Goal: Task Accomplishment & Management: Use online tool/utility

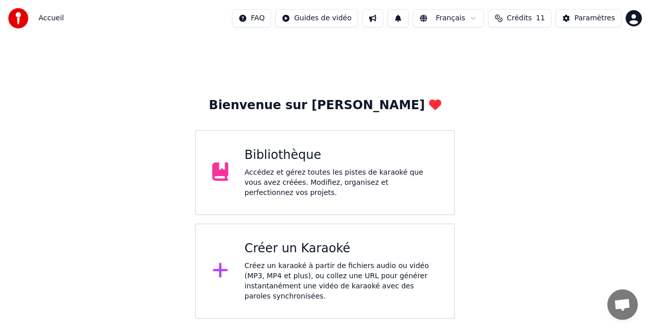
click at [335, 185] on div "Accédez et gérez toutes les pistes de karaoké que vous avez créées. Modifiez, o…" at bounding box center [342, 183] width 194 height 30
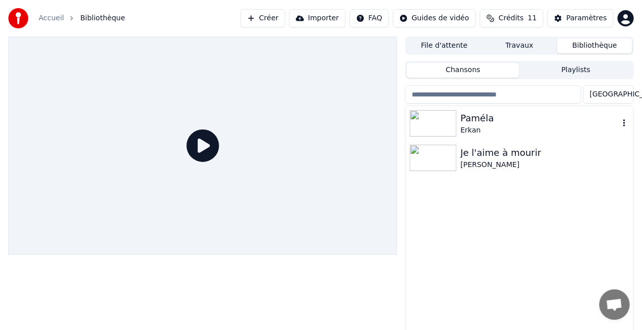
click at [480, 118] on div "Paméla" at bounding box center [539, 118] width 159 height 14
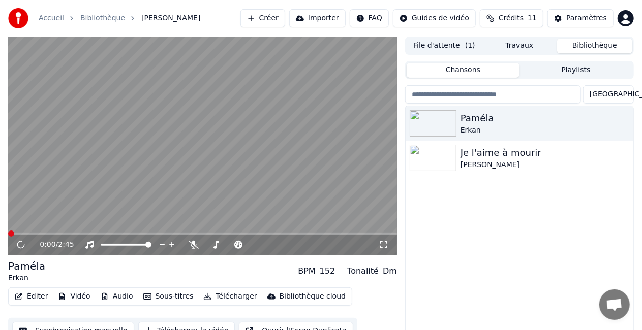
click at [30, 293] on button "Éditer" at bounding box center [31, 297] width 41 height 14
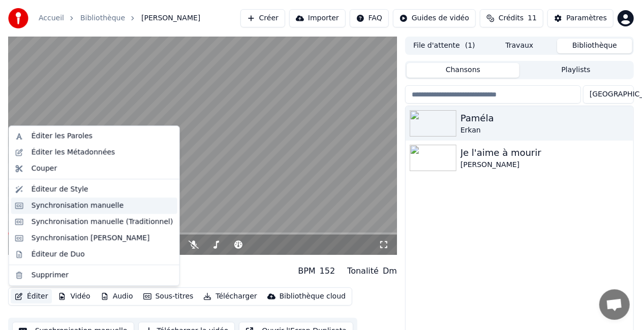
click at [58, 204] on div "Synchronisation manuelle" at bounding box center [78, 206] width 92 height 10
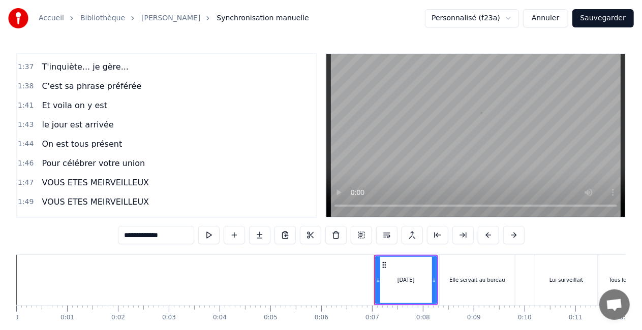
scroll to position [813, 0]
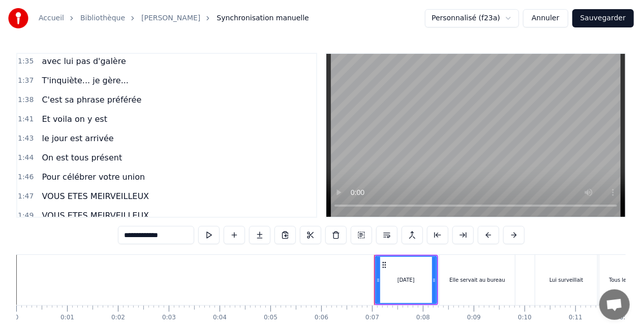
click at [116, 168] on div "Pour célébrer votre union" at bounding box center [93, 177] width 111 height 18
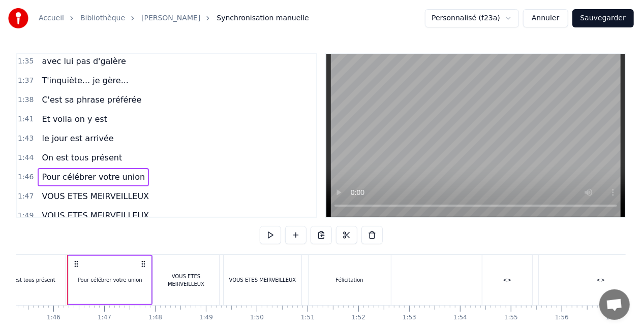
click at [98, 110] on div "Et voila on y est" at bounding box center [75, 119] width 74 height 18
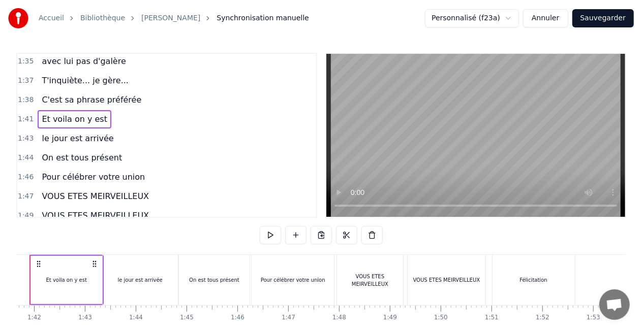
scroll to position [0, 5128]
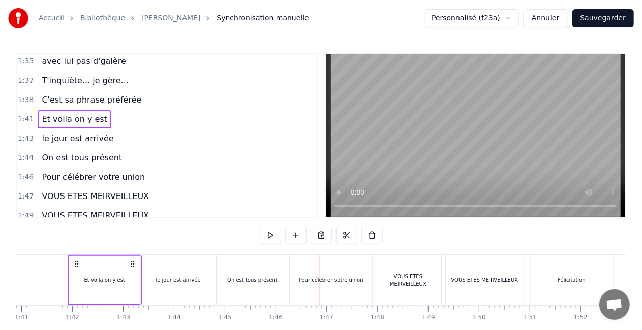
click at [84, 75] on span "T'inquiète... je gère..." at bounding box center [85, 81] width 89 height 12
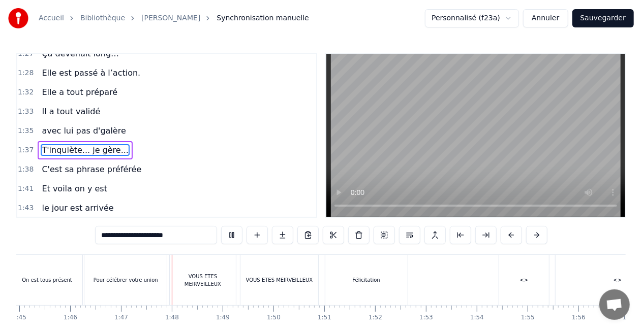
scroll to position [0, 5403]
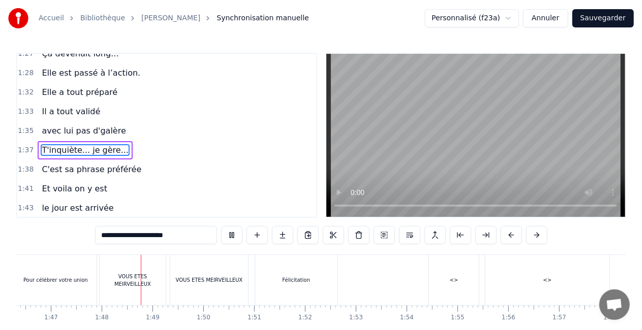
click at [46, 164] on span "C'est sa phrase préférée" at bounding box center [92, 170] width 102 height 12
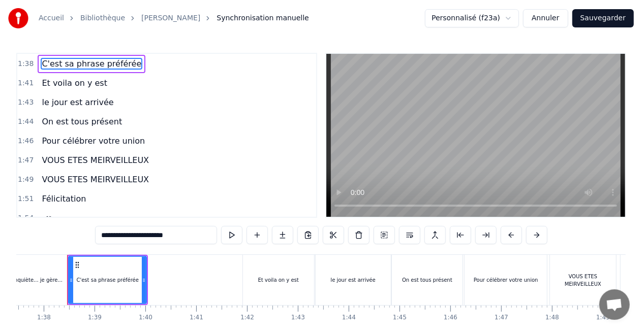
scroll to position [835, 0]
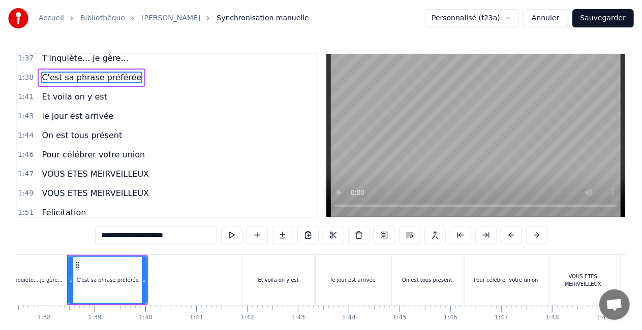
click at [100, 168] on span "VOUS ETES MEIRVEILLEUX" at bounding box center [95, 174] width 109 height 12
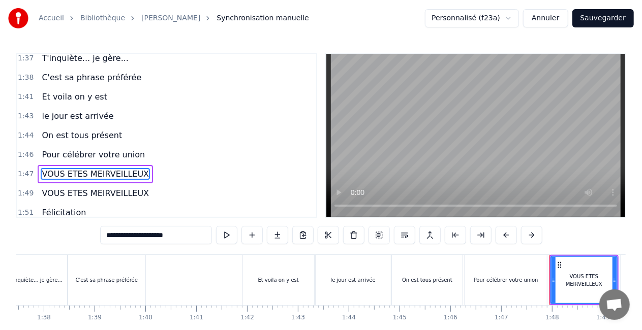
scroll to position [857, 0]
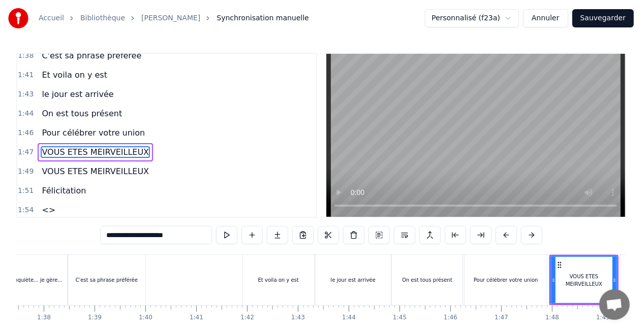
click at [173, 238] on input "**********" at bounding box center [156, 235] width 112 height 18
drag, startPoint x: 193, startPoint y: 236, endPoint x: 89, endPoint y: 231, distance: 103.8
click at [91, 231] on div "0:07 [DATE] 0:08 Elle servait au bureau 0:10 Lui surveillait 0:11 Tous les gros…" at bounding box center [320, 205] width 609 height 304
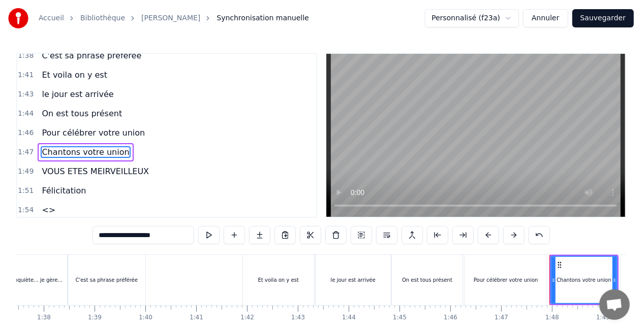
drag, startPoint x: 176, startPoint y: 238, endPoint x: 89, endPoint y: 229, distance: 86.8
click at [89, 229] on div "0:07 [DATE] 0:08 Elle servait au bureau 0:10 Lui surveillait 0:11 Tous les gros…" at bounding box center [320, 205] width 609 height 304
type input "**********"
click at [158, 201] on div "1:54 <>" at bounding box center [166, 210] width 299 height 19
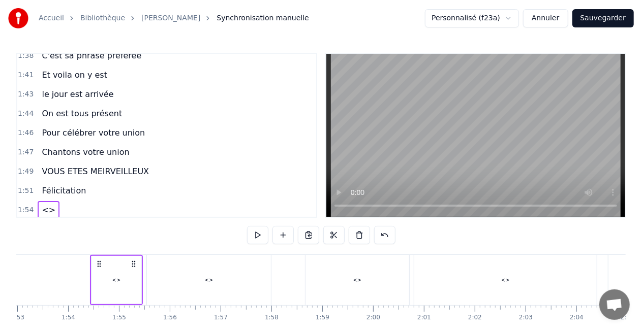
scroll to position [0, 5764]
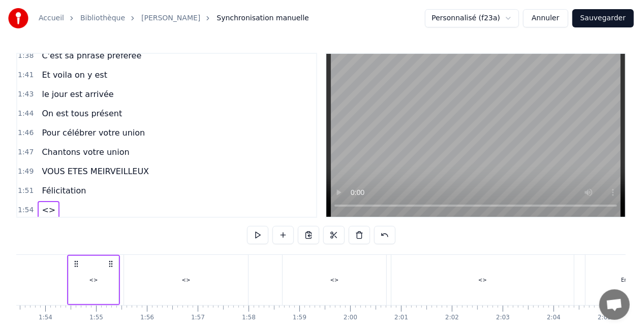
click at [123, 166] on span "VOUS ETES MEIRVEILLEUX" at bounding box center [95, 172] width 109 height 12
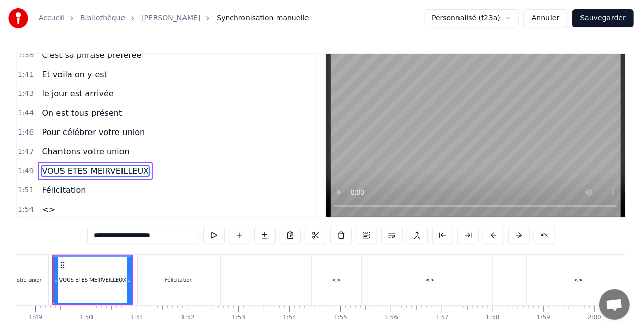
scroll to position [0, 5506]
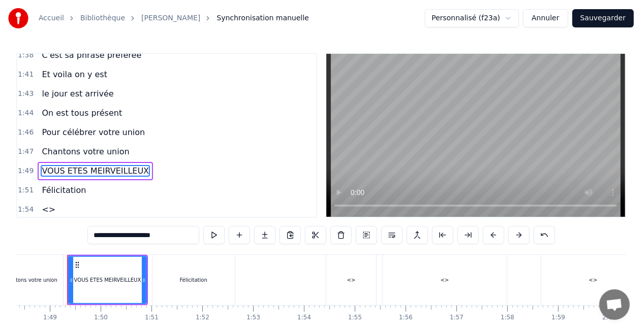
drag, startPoint x: 183, startPoint y: 237, endPoint x: 65, endPoint y: 233, distance: 118.0
click at [65, 233] on div "0:07 [DATE] 0:08 Elle servait au bureau 0:10 Lui surveillait 0:11 Tous les gros…" at bounding box center [320, 205] width 609 height 304
paste input "text"
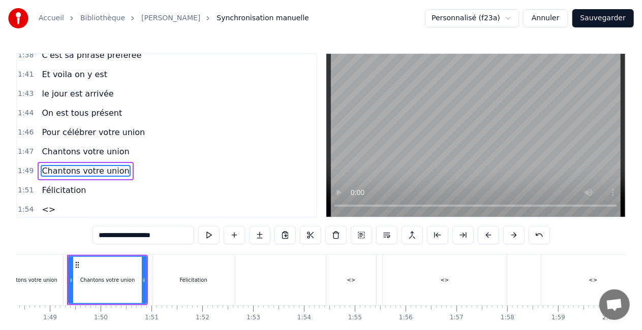
type input "**********"
click at [156, 181] on div "1:51 Félicitation" at bounding box center [166, 190] width 299 height 19
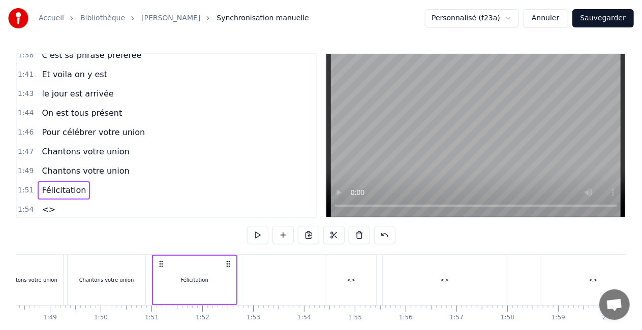
click at [125, 127] on span "Pour célébrer votre union" at bounding box center [93, 133] width 105 height 12
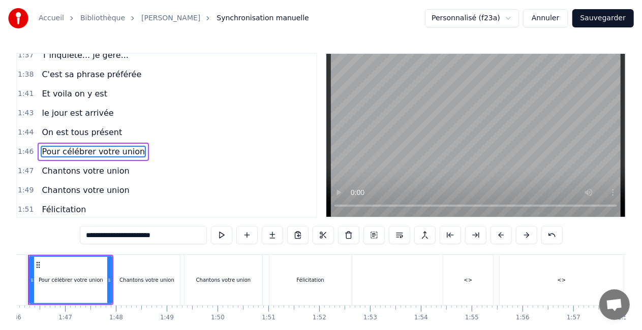
scroll to position [0, 5350]
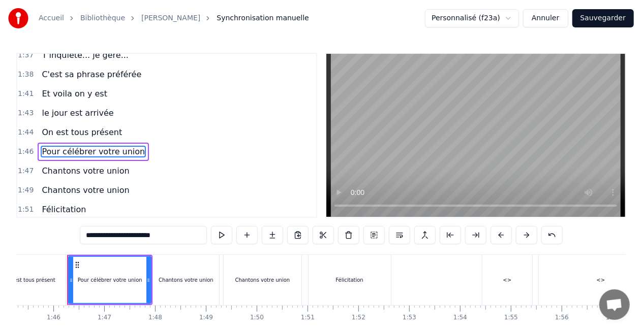
click at [112, 143] on div "Pour célébrer votre union" at bounding box center [93, 152] width 111 height 18
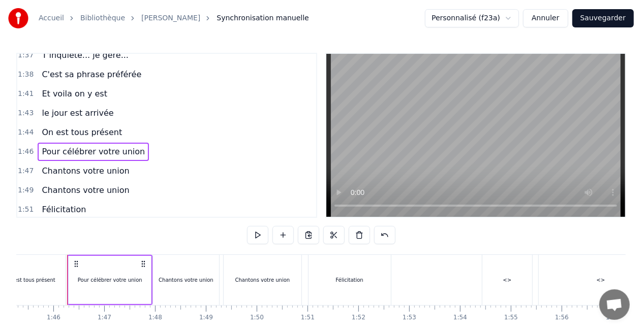
click at [110, 146] on span "Pour célébrer votre union" at bounding box center [93, 152] width 105 height 12
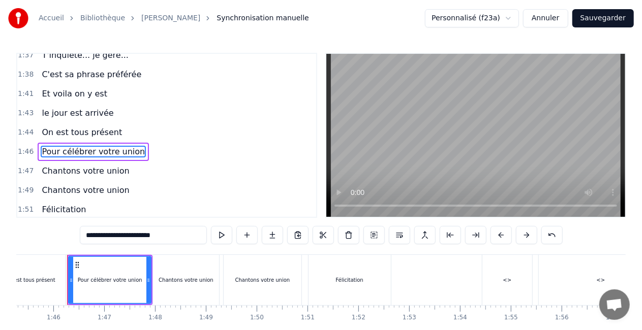
click at [110, 146] on span "Pour célébrer votre union" at bounding box center [93, 152] width 105 height 12
click at [115, 146] on span "Pour célébrer votre union" at bounding box center [93, 152] width 105 height 12
click at [116, 146] on span "Pour célébrer votre union" at bounding box center [93, 152] width 105 height 12
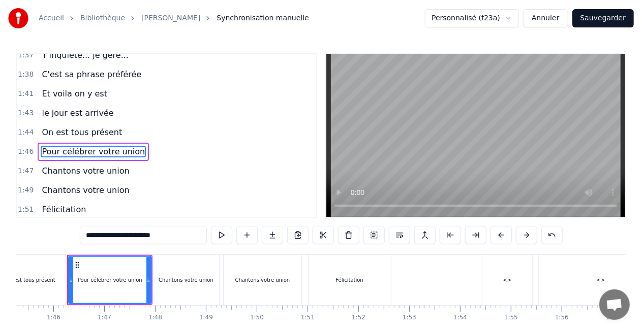
click at [166, 237] on input "**********" at bounding box center [143, 235] width 127 height 18
drag, startPoint x: 149, startPoint y: 233, endPoint x: 190, endPoint y: 234, distance: 40.7
click at [190, 234] on input "**********" at bounding box center [143, 235] width 127 height 18
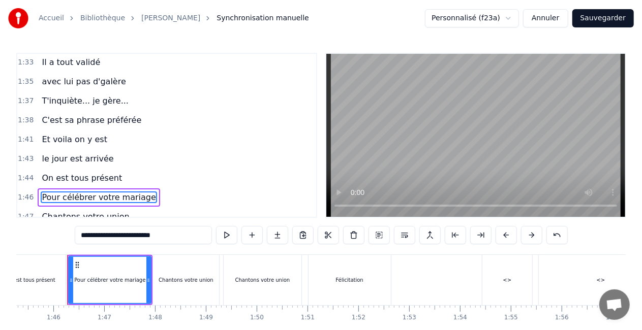
scroll to position [838, 0]
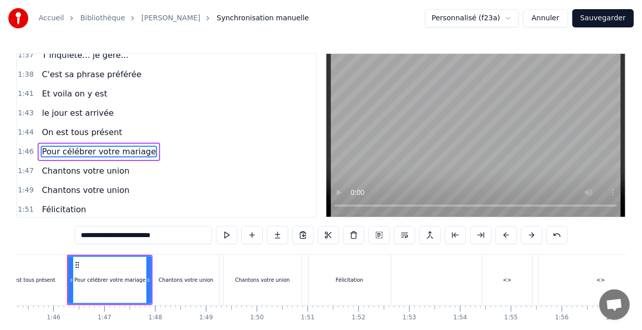
click at [61, 107] on span "le jour est arrivée" at bounding box center [78, 113] width 74 height 12
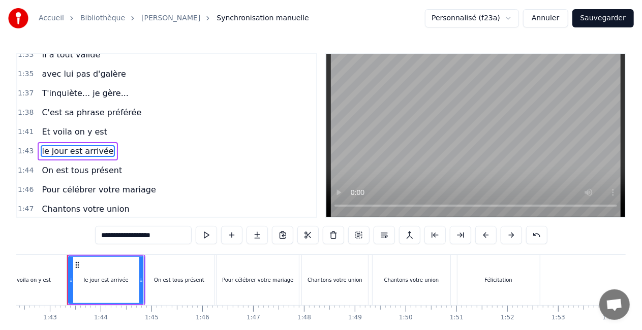
scroll to position [0, 5201]
click at [163, 236] on input "**********" at bounding box center [143, 235] width 97 height 18
click at [165, 239] on input "**********" at bounding box center [143, 235] width 91 height 18
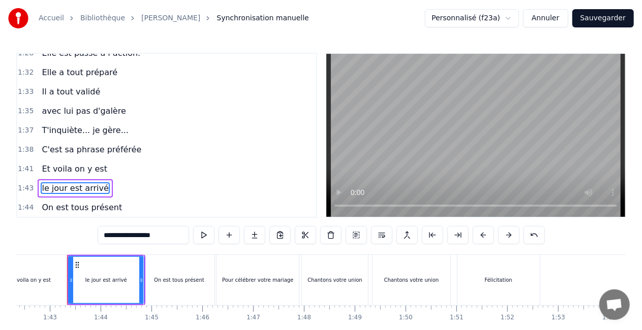
scroll to position [750, 0]
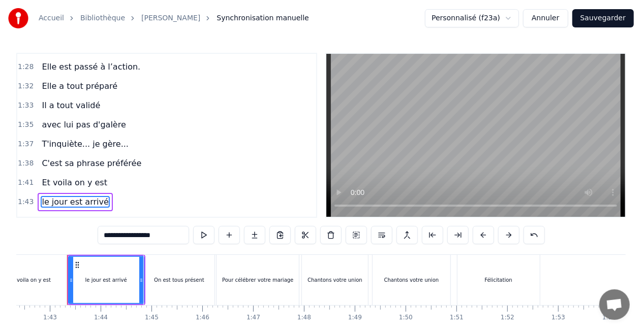
click at [65, 177] on span "Et voila on y est" at bounding box center [75, 183] width 68 height 12
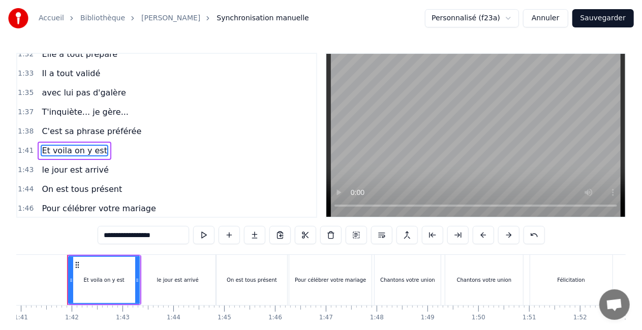
scroll to position [0, 5128]
drag, startPoint x: 132, startPoint y: 236, endPoint x: 169, endPoint y: 237, distance: 37.1
click at [169, 237] on input "**********" at bounding box center [143, 235] width 91 height 18
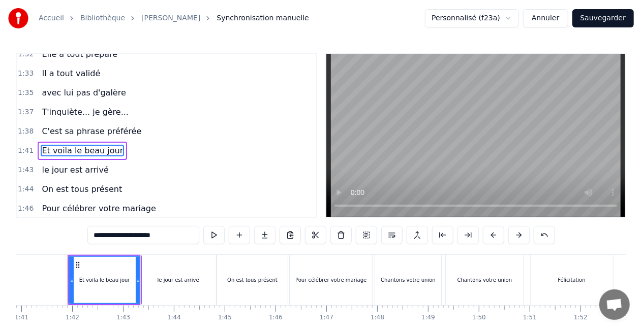
click at [61, 164] on span "le jour est arrivé" at bounding box center [75, 170] width 69 height 12
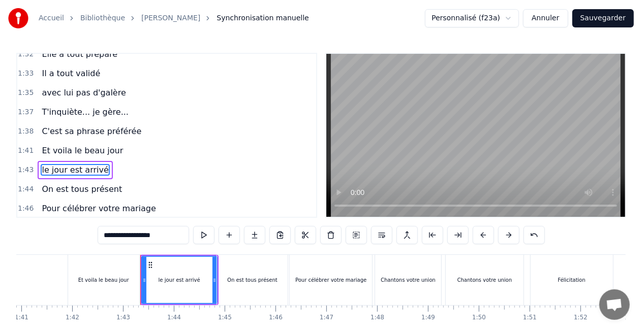
scroll to position [800, 0]
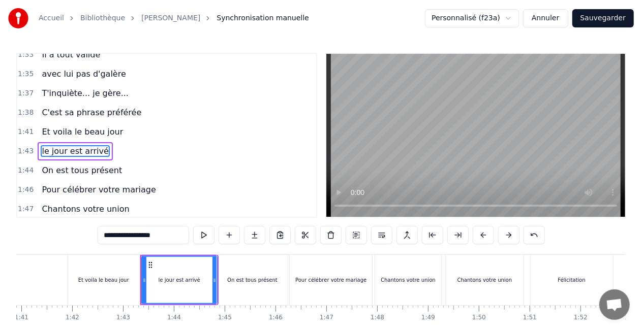
click at [106, 165] on span "On est tous présent" at bounding box center [82, 171] width 82 height 12
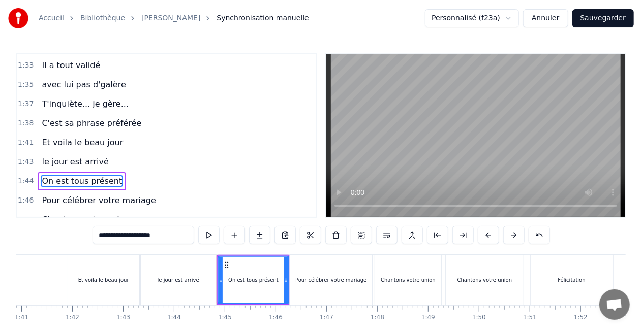
scroll to position [768, 0]
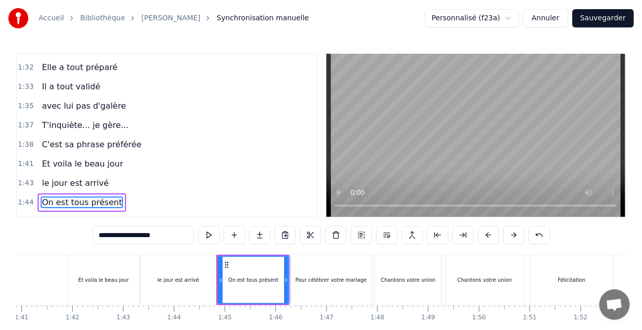
click at [72, 177] on span "le jour est arrivé" at bounding box center [75, 183] width 69 height 12
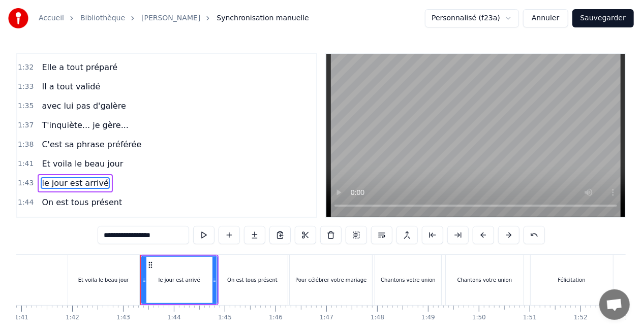
scroll to position [800, 0]
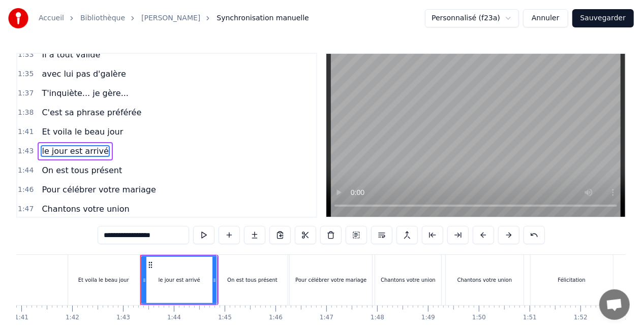
click at [109, 126] on span "Et voila le beau jour" at bounding box center [82, 132] width 83 height 12
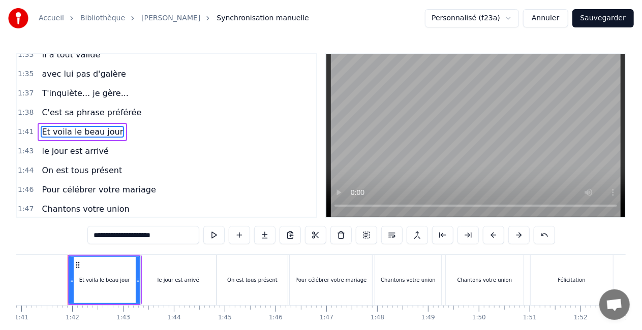
scroll to position [782, 0]
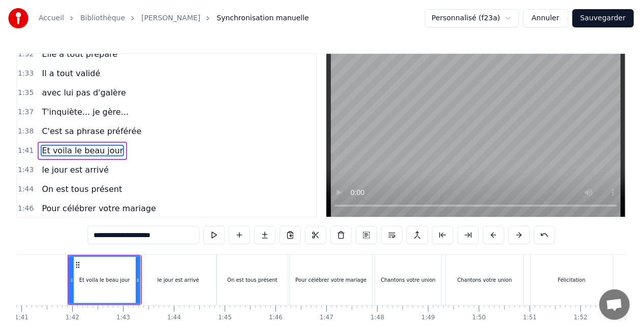
click at [88, 164] on span "le jour est arrivé" at bounding box center [75, 170] width 69 height 12
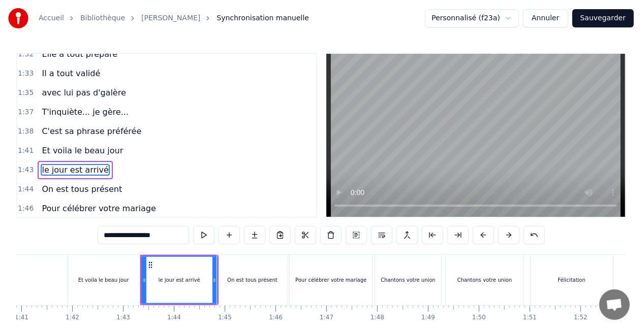
scroll to position [800, 0]
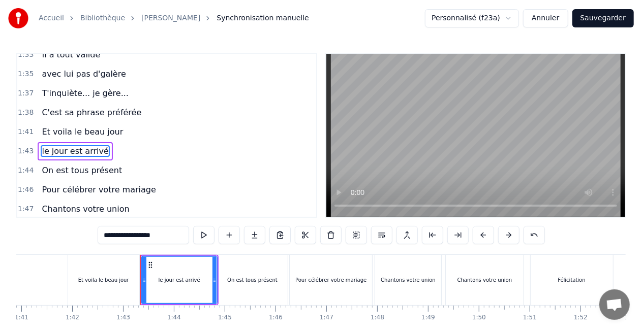
drag, startPoint x: 164, startPoint y: 236, endPoint x: 101, endPoint y: 231, distance: 62.7
click at [101, 231] on input "**********" at bounding box center [143, 235] width 91 height 18
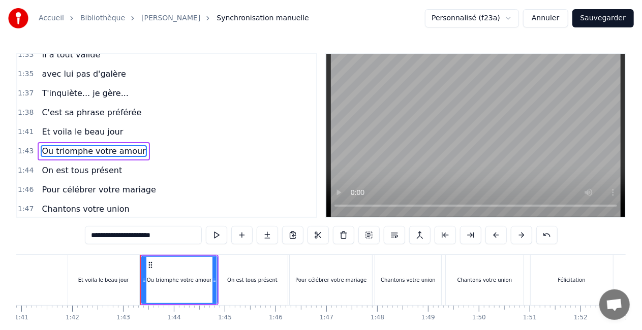
click at [107, 165] on span "On est tous présent" at bounding box center [82, 171] width 82 height 12
type input "**********"
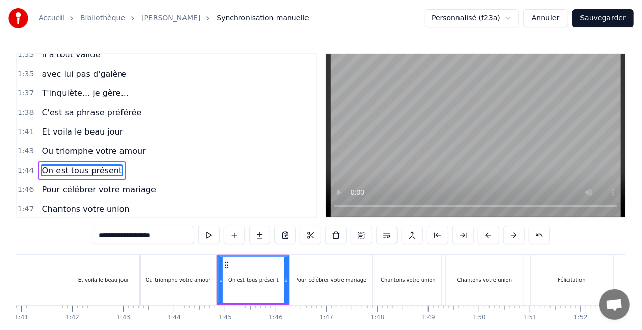
scroll to position [819, 0]
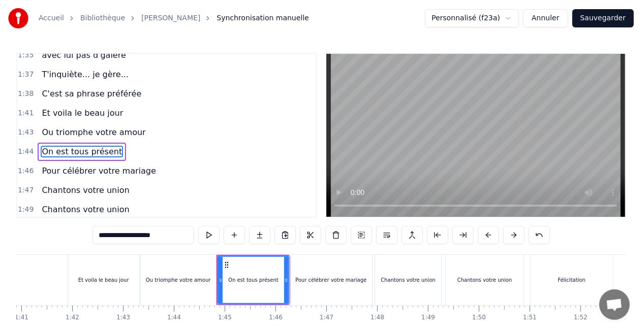
click at [93, 181] on div "Chantons votre union" at bounding box center [86, 190] width 96 height 18
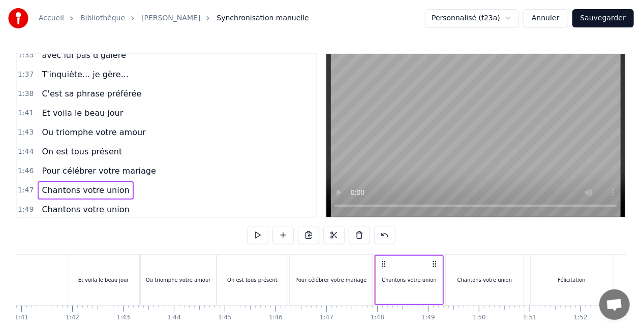
click at [109, 146] on span "On est tous présent" at bounding box center [82, 152] width 82 height 12
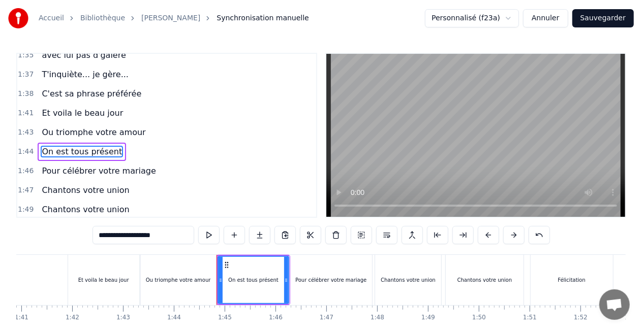
drag, startPoint x: 193, startPoint y: 239, endPoint x: 69, endPoint y: 220, distance: 125.5
click at [69, 220] on div "0:07 [DATE] 0:08 Elle servait au bureau 0:10 Lui surveillait 0:11 Tous les gros…" at bounding box center [320, 205] width 609 height 304
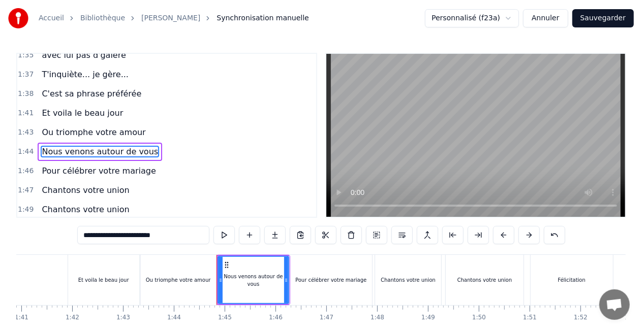
type input "**********"
click at [99, 220] on div "1:51 Félicitation" at bounding box center [166, 229] width 299 height 19
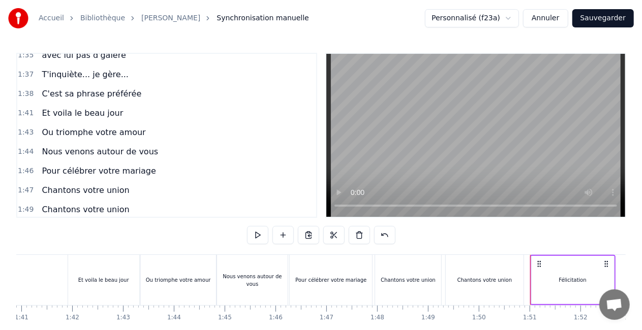
click at [104, 165] on span "Pour célébrer votre mariage" at bounding box center [99, 171] width 116 height 12
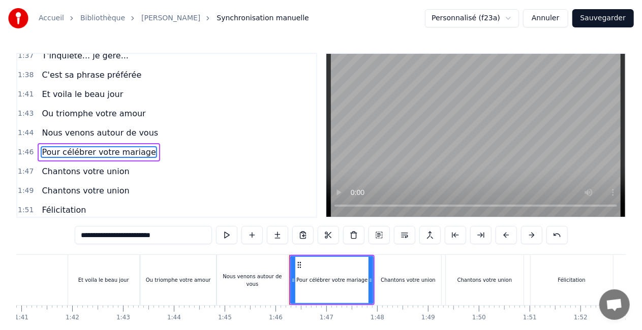
scroll to position [838, 0]
click at [101, 146] on span "Pour célébrer votre mariage" at bounding box center [99, 152] width 116 height 12
click at [187, 231] on input "**********" at bounding box center [143, 235] width 137 height 18
type input "**********"
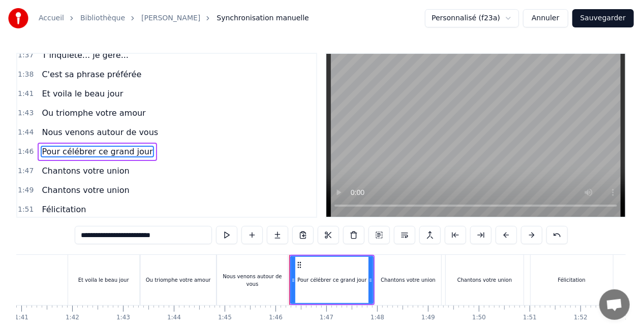
click at [144, 200] on div "1:51 Félicitation" at bounding box center [166, 209] width 299 height 19
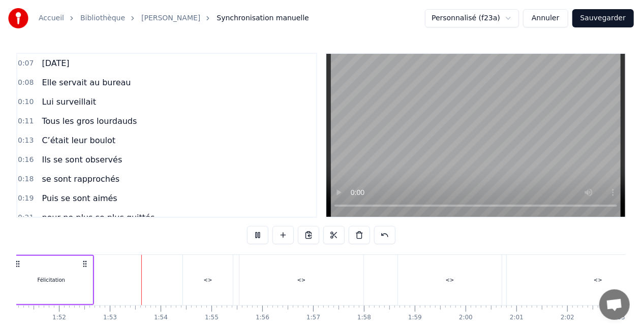
scroll to position [0, 5694]
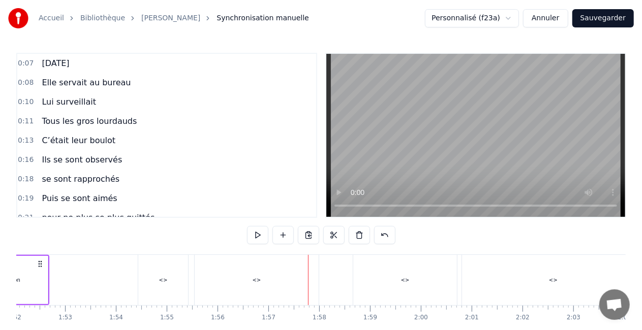
click at [175, 286] on div "<>" at bounding box center [163, 280] width 50 height 50
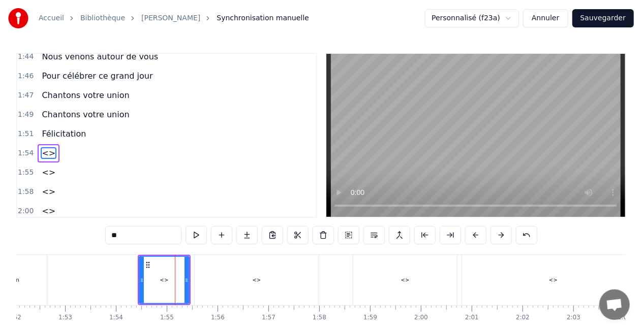
click at [249, 280] on div "<>" at bounding box center [257, 280] width 124 height 50
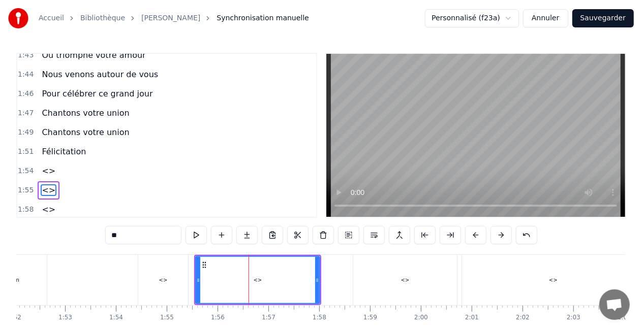
scroll to position [882, 0]
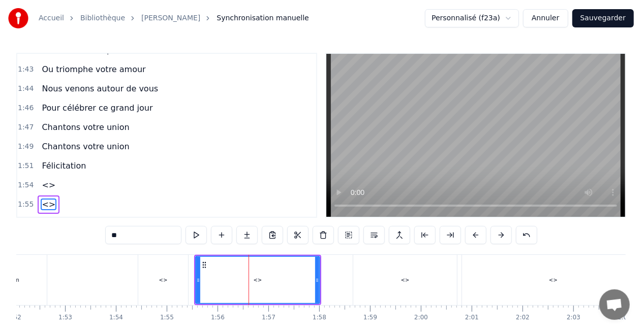
click at [94, 157] on div "1:51 Félicitation" at bounding box center [166, 166] width 299 height 19
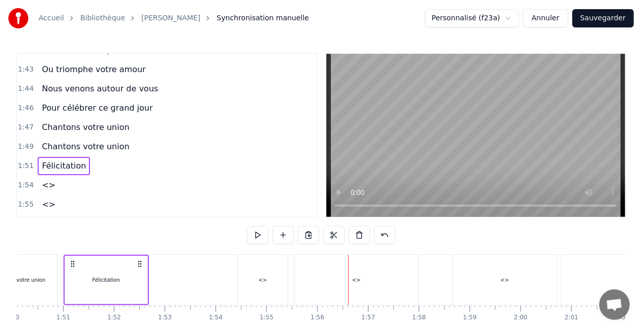
scroll to position [0, 5590]
click at [52, 176] on div "<>" at bounding box center [49, 185] width 22 height 18
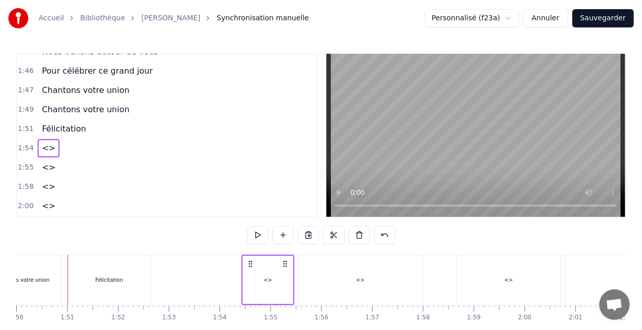
scroll to position [933, 0]
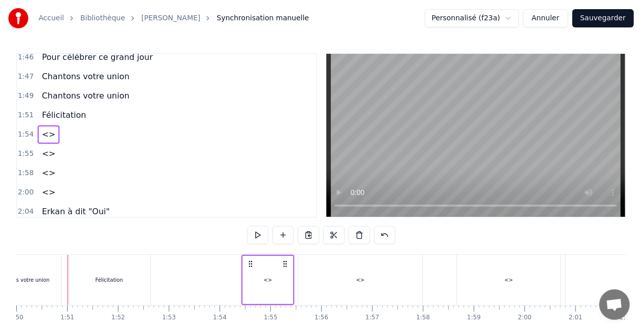
click at [601, 14] on button "Sauvegarder" at bounding box center [602, 18] width 61 height 18
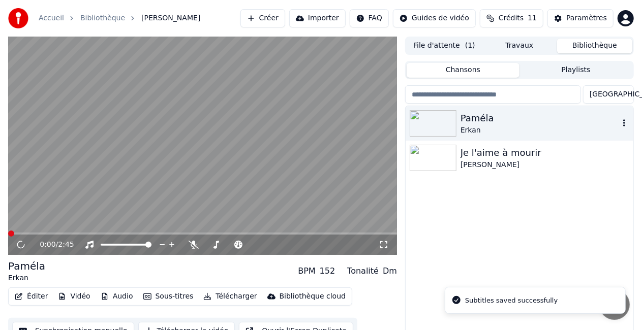
click at [524, 120] on div "Paméla" at bounding box center [539, 118] width 159 height 14
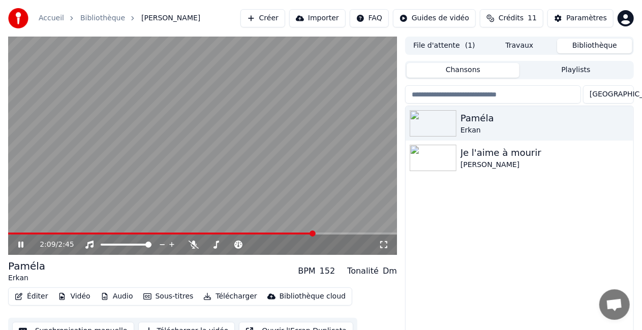
click at [282, 216] on video at bounding box center [202, 146] width 389 height 219
click at [151, 245] on span at bounding box center [148, 245] width 6 height 6
click at [215, 298] on button "Télécharger" at bounding box center [229, 297] width 61 height 14
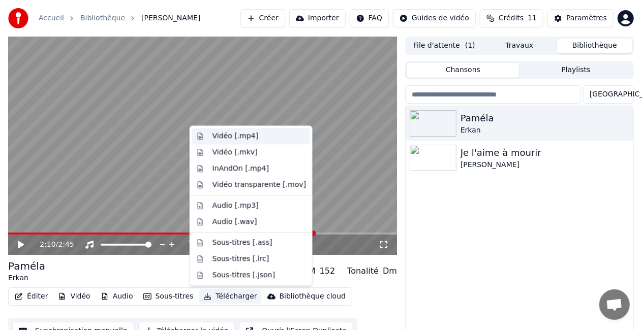
click at [251, 143] on div "Vidéo [.mp4]" at bounding box center [251, 136] width 118 height 16
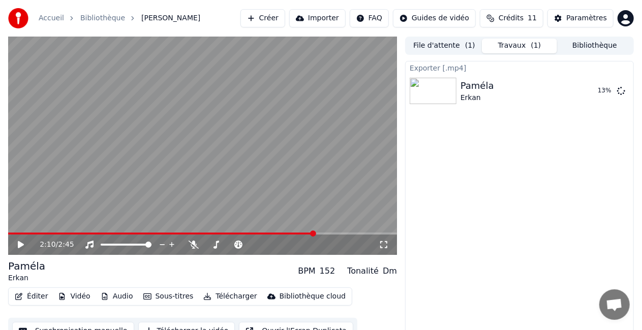
click at [23, 247] on icon at bounding box center [27, 245] width 23 height 8
click at [8, 231] on span at bounding box center [11, 234] width 6 height 6
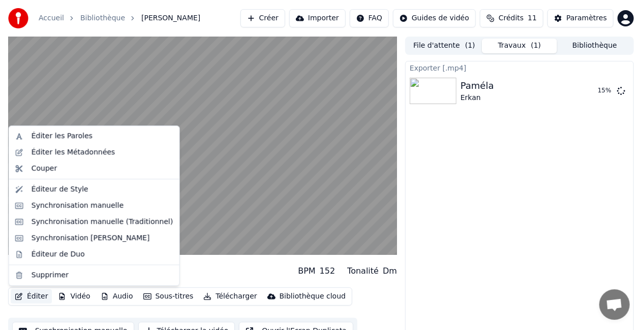
click at [25, 300] on button "Éditer" at bounding box center [31, 297] width 41 height 14
click at [73, 198] on div "Synchronisation manuelle" at bounding box center [94, 206] width 166 height 16
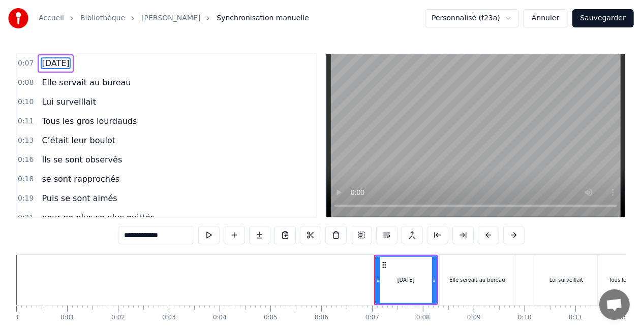
click at [41, 178] on span "se sont rapprochés" at bounding box center [81, 179] width 80 height 12
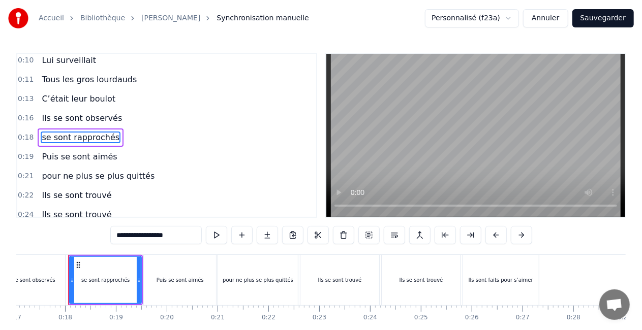
scroll to position [0, 867]
click at [121, 236] on input "**********" at bounding box center [155, 235] width 91 height 18
drag, startPoint x: 121, startPoint y: 236, endPoint x: 111, endPoint y: 236, distance: 10.2
click at [111, 236] on div "0:07 [DATE] 0:08 Elle servait au bureau 0:10 Lui surveillait 0:11 Tous les gros…" at bounding box center [320, 205] width 609 height 304
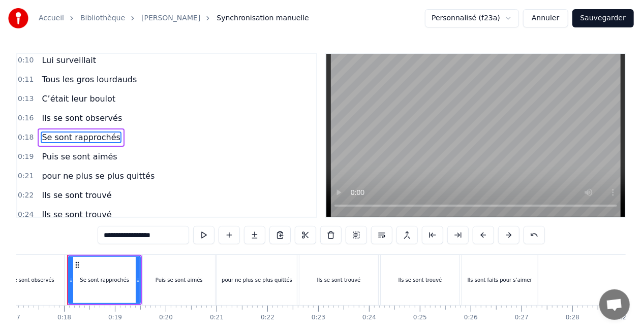
click at [87, 170] on span "pour ne plus se plus quittés" at bounding box center [98, 176] width 115 height 12
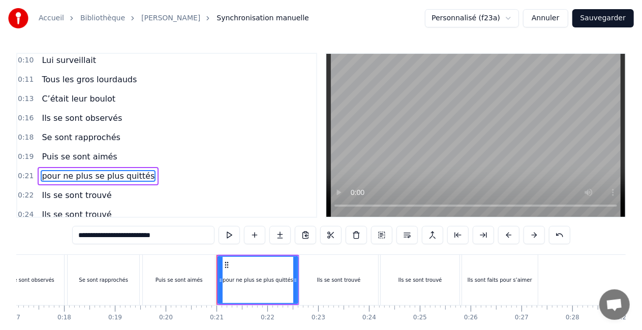
scroll to position [79, 0]
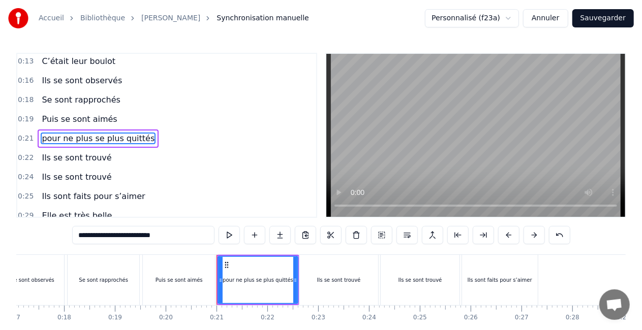
drag, startPoint x: 83, startPoint y: 237, endPoint x: 75, endPoint y: 235, distance: 9.0
click at [75, 235] on input "**********" at bounding box center [143, 235] width 142 height 18
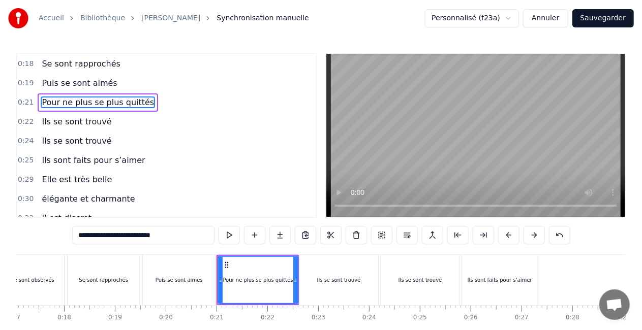
scroll to position [130, 0]
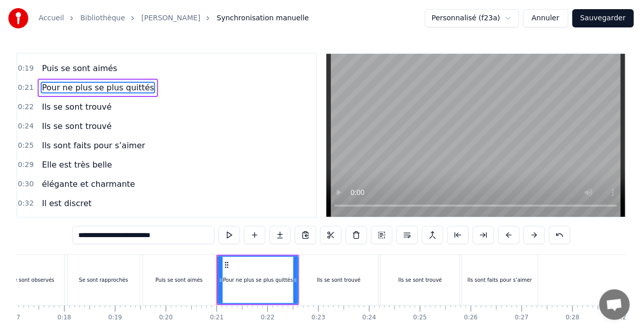
click at [58, 178] on span "élégante et charmante" at bounding box center [88, 184] width 95 height 12
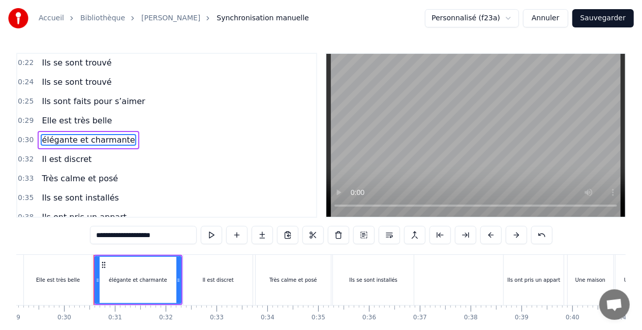
scroll to position [0, 1503]
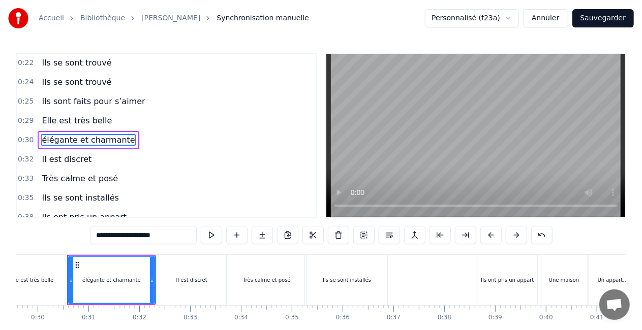
click at [103, 239] on input "**********" at bounding box center [143, 235] width 107 height 18
drag, startPoint x: 102, startPoint y: 235, endPoint x: 90, endPoint y: 235, distance: 11.2
click at [90, 235] on div "0:07 [DATE] 0:08 Elle servait au bureau 0:10 Lui surveillait 0:11 Tous les gros…" at bounding box center [320, 205] width 609 height 304
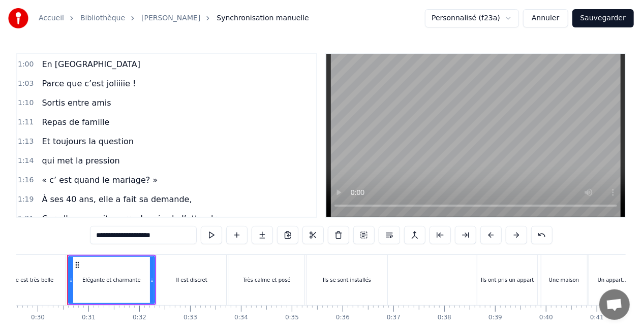
scroll to position [581, 0]
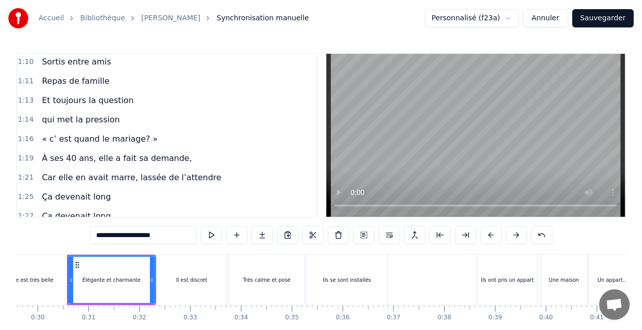
click at [53, 133] on span "« c’ est quand le mariage? »" at bounding box center [100, 139] width 118 height 12
type input "**********"
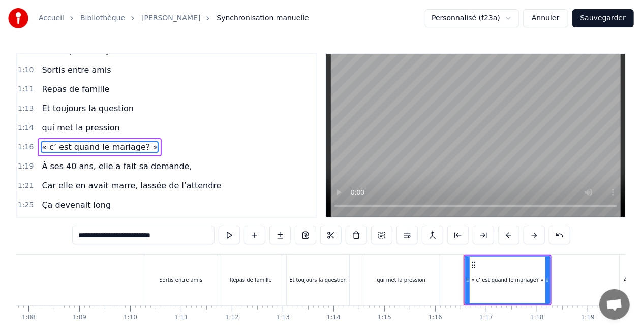
scroll to position [0, 3840]
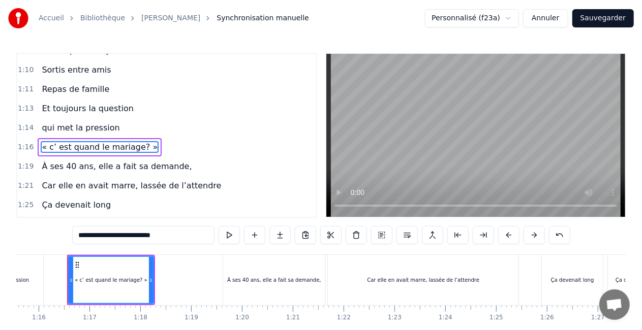
click at [44, 141] on span "« c’ est quand le mariage? »" at bounding box center [100, 147] width 118 height 12
click at [121, 215] on div "1:27 Ça devenait long…" at bounding box center [166, 224] width 299 height 19
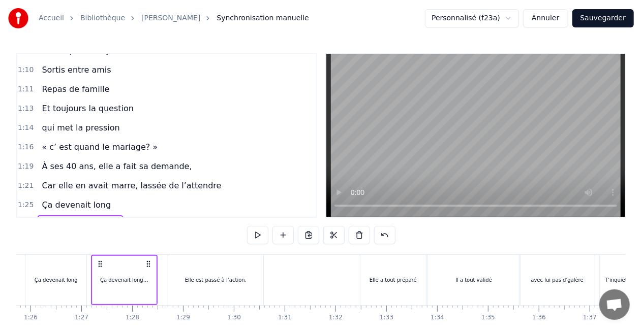
scroll to position [0, 4380]
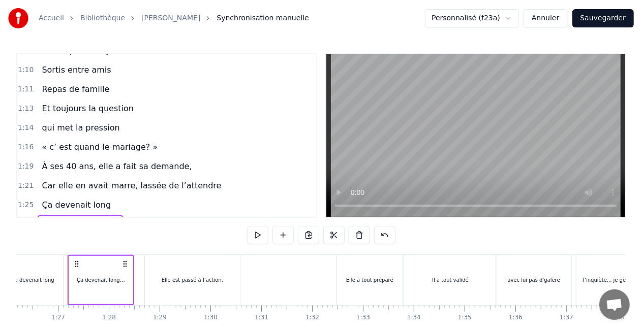
click at [103, 196] on div "Ça devenait long" at bounding box center [76, 205] width 77 height 18
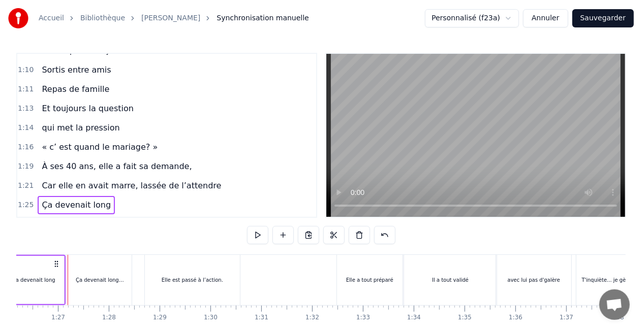
scroll to position [0, 4314]
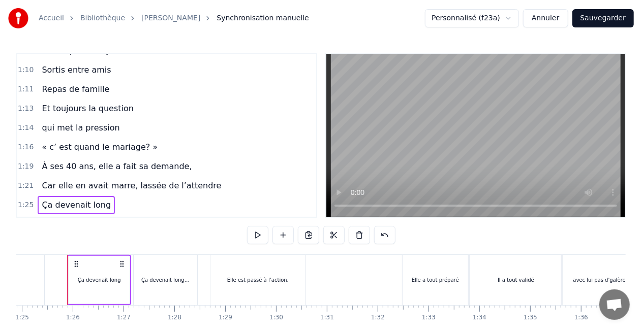
click at [94, 199] on span "Ça devenait long" at bounding box center [76, 205] width 71 height 12
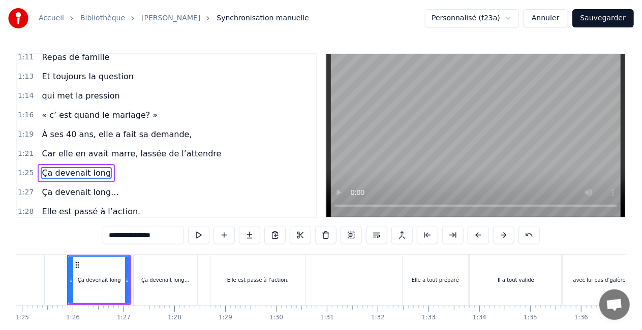
click at [94, 193] on div "0:07 [DATE] 0:08 Elle servait au bureau 0:10 Lui surveillait 0:11 Tous les gros…" at bounding box center [166, 135] width 301 height 165
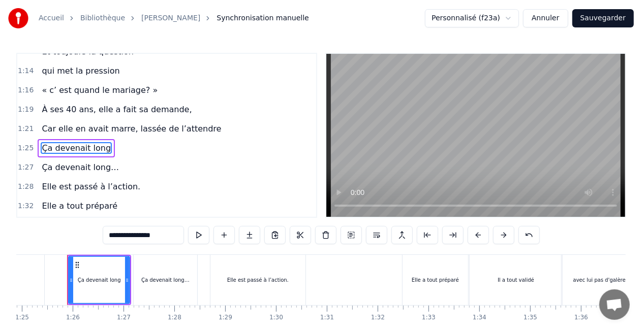
click at [162, 237] on input "**********" at bounding box center [143, 235] width 81 height 18
click at [166, 236] on input "**********" at bounding box center [143, 235] width 81 height 18
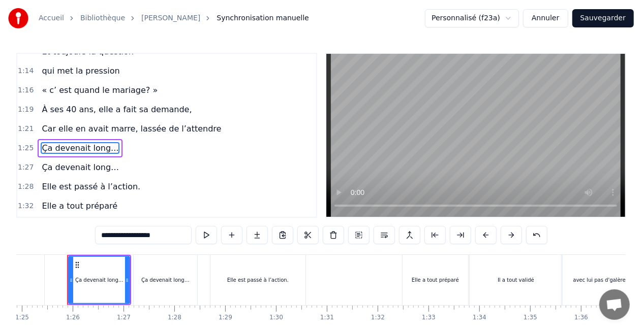
type input "**********"
click at [169, 198] on div "1:32 Elle a tout préparé" at bounding box center [166, 206] width 299 height 19
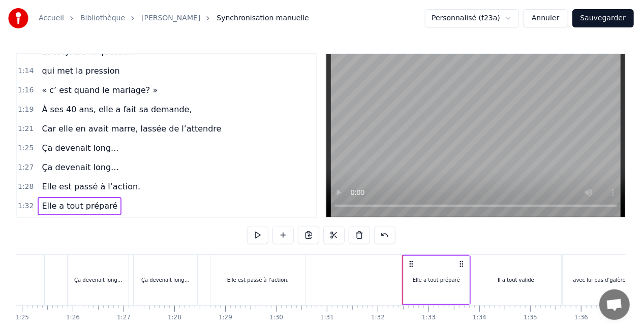
click at [49, 84] on span "« c’ est quand le mariage? »" at bounding box center [100, 90] width 118 height 12
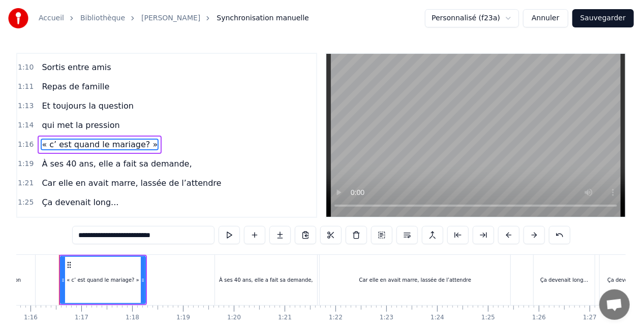
scroll to position [0, 3840]
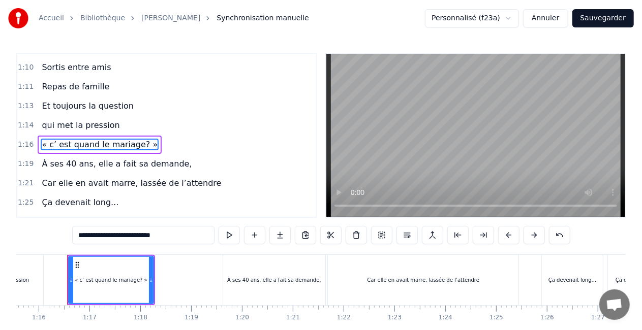
click at [88, 236] on input "**********" at bounding box center [143, 235] width 142 height 18
type input "**********"
click at [186, 194] on div "1:25 Ça devenait long..." at bounding box center [166, 202] width 299 height 19
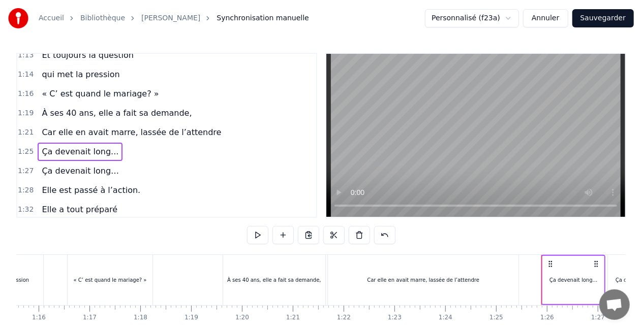
scroll to position [677, 0]
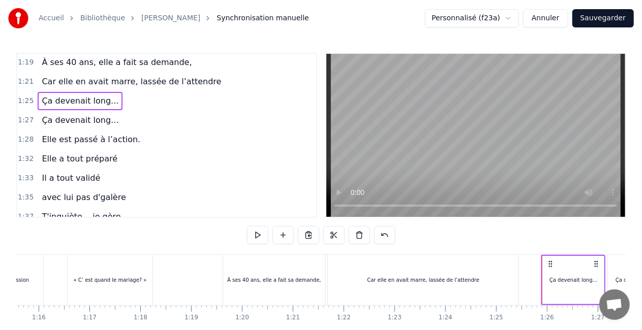
click at [43, 192] on span "avec lui pas d'galère" at bounding box center [84, 198] width 86 height 12
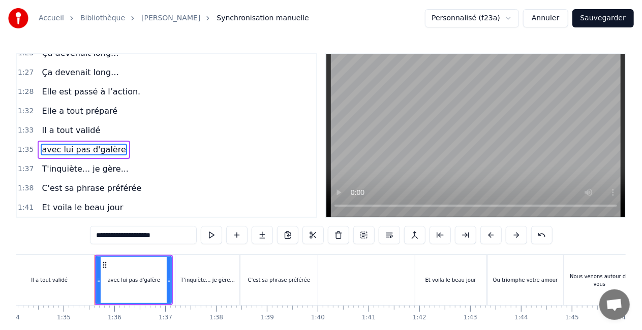
scroll to position [0, 4808]
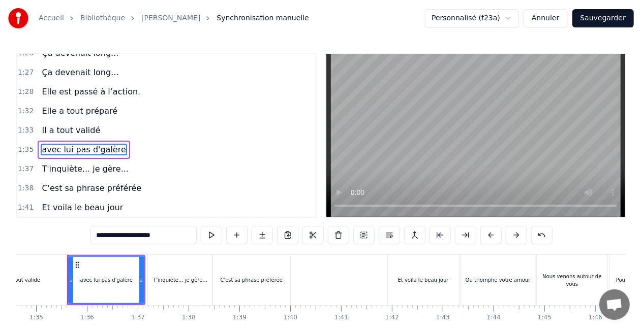
drag, startPoint x: 102, startPoint y: 240, endPoint x: 95, endPoint y: 235, distance: 8.7
click at [95, 235] on input "**********" at bounding box center [143, 235] width 107 height 18
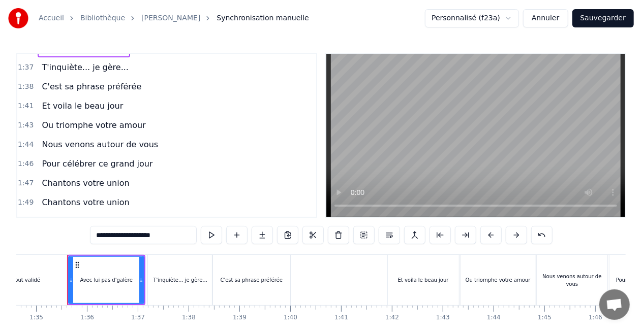
scroll to position [877, 0]
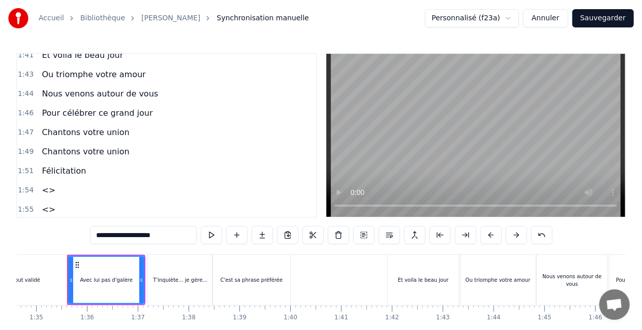
click at [65, 88] on span "Nous venons autour de vous" at bounding box center [100, 94] width 118 height 12
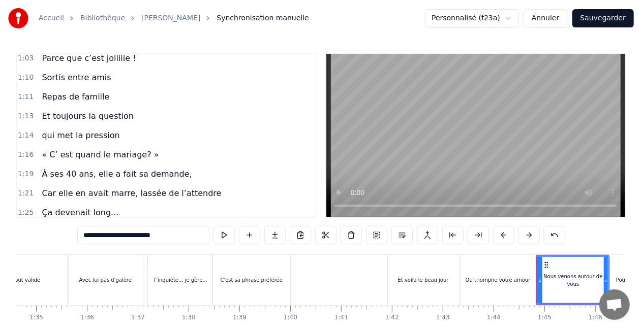
scroll to position [616, 0]
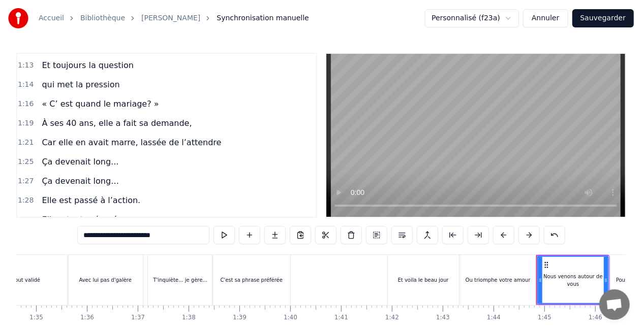
click at [87, 79] on span "qui met la pression" at bounding box center [81, 85] width 80 height 12
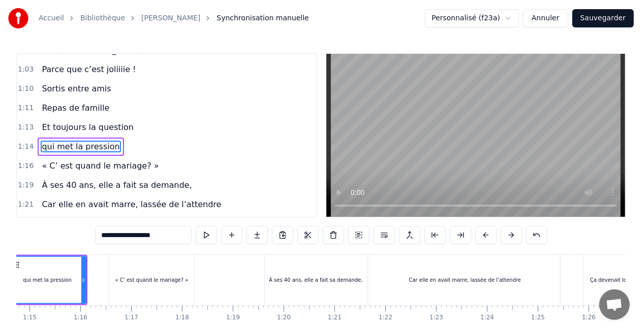
scroll to position [0, 3738]
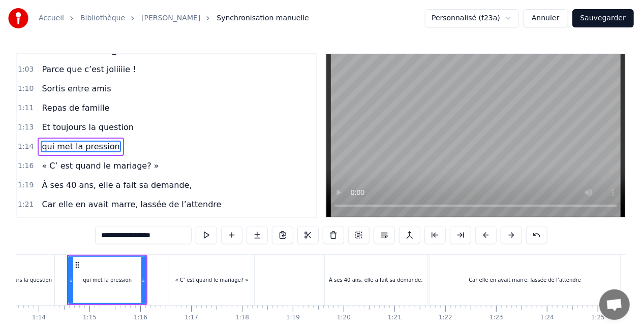
click at [95, 64] on span "Parce que c’est joliiiie !" at bounding box center [89, 70] width 96 height 12
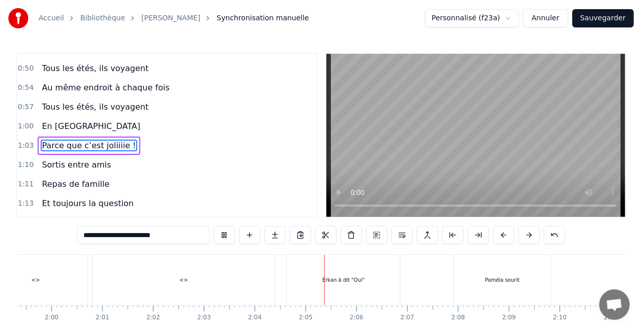
scroll to position [0, 6289]
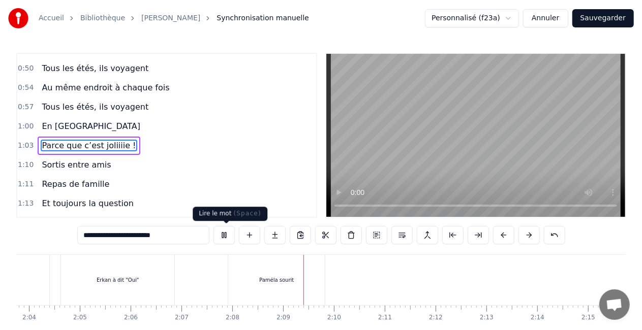
click at [225, 236] on button at bounding box center [223, 235] width 21 height 18
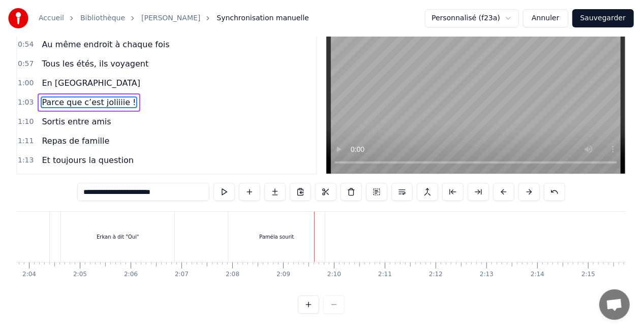
scroll to position [52, 0]
click at [487, 287] on div "[DATE] Elle servait au bureau Lui surveillait Tous les gros lourdauds C’était l…" at bounding box center [320, 249] width 609 height 76
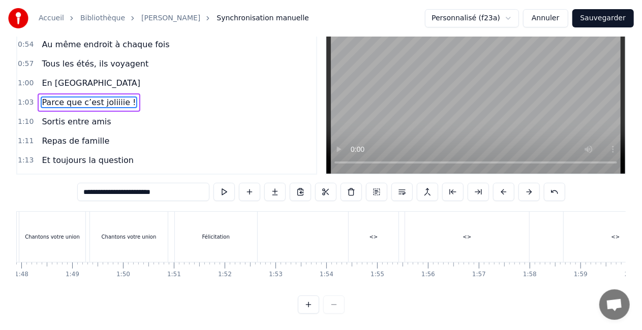
click at [372, 238] on div "<>" at bounding box center [374, 237] width 50 height 50
type input "**"
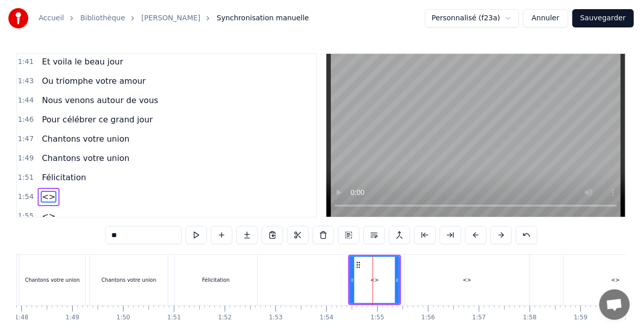
scroll to position [914, 0]
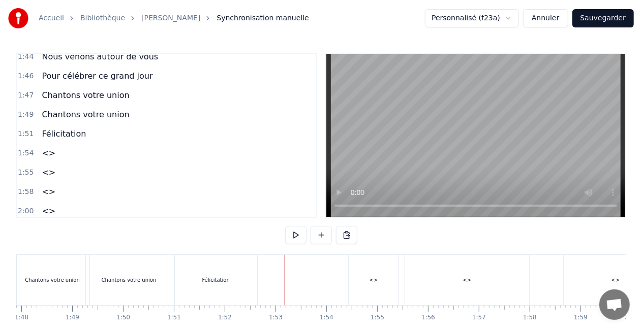
click at [360, 281] on div "<>" at bounding box center [374, 280] width 50 height 50
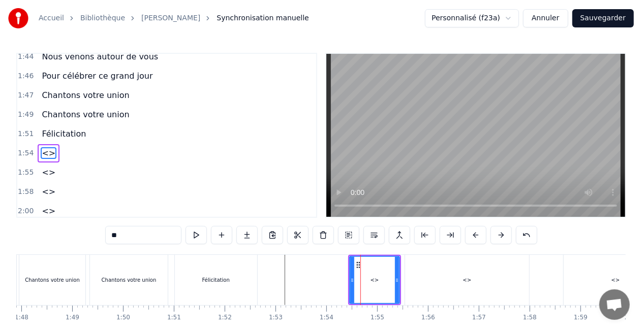
drag, startPoint x: 148, startPoint y: 237, endPoint x: 90, endPoint y: 224, distance: 59.4
click at [90, 224] on div "0:07 [DATE] 0:08 Elle servait au bureau 0:10 Lui surveillait 0:11 Tous les gros…" at bounding box center [320, 205] width 609 height 304
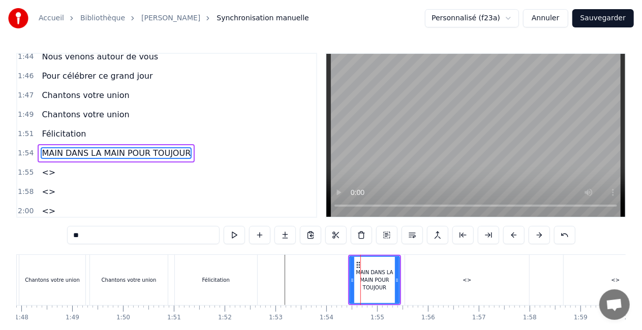
type input "*"
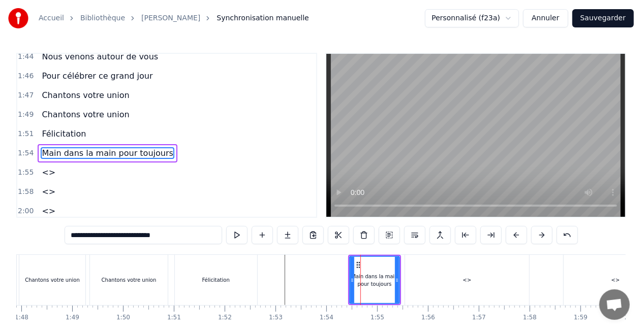
click at [47, 167] on span "<>" at bounding box center [49, 173] width 16 height 12
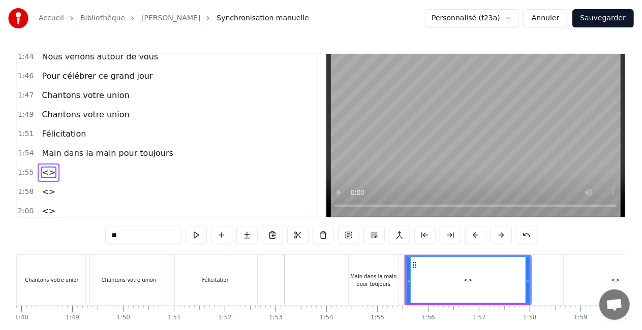
scroll to position [933, 0]
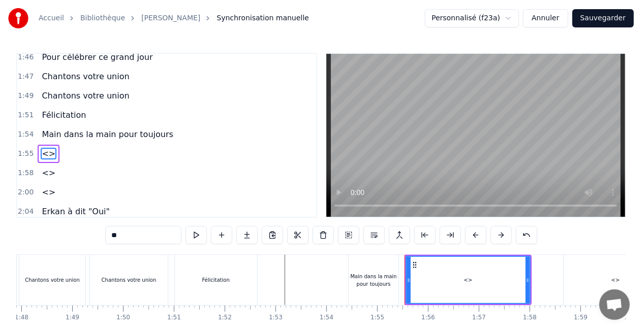
click at [431, 294] on div "<>" at bounding box center [468, 280] width 123 height 46
click at [42, 148] on span "<>" at bounding box center [49, 154] width 16 height 12
drag, startPoint x: 131, startPoint y: 233, endPoint x: 98, endPoint y: 232, distance: 33.0
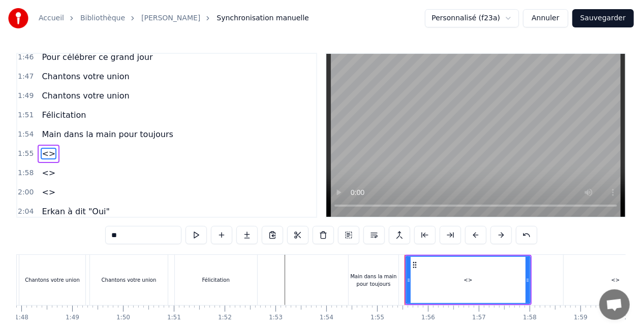
click at [98, 232] on div "0:07 [DATE] 0:08 Elle servait au bureau 0:10 Lui surveillait 0:11 Tous les gros…" at bounding box center [320, 205] width 609 height 304
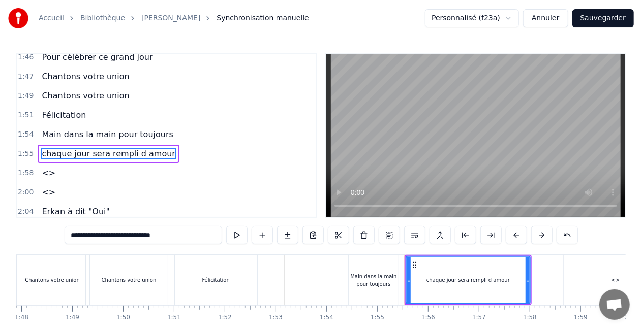
click at [132, 148] on span "chaque jour sera rempli d amour" at bounding box center [109, 154] width 136 height 12
click at [134, 148] on span "chaque jour sera rempli d amour" at bounding box center [109, 154] width 136 height 12
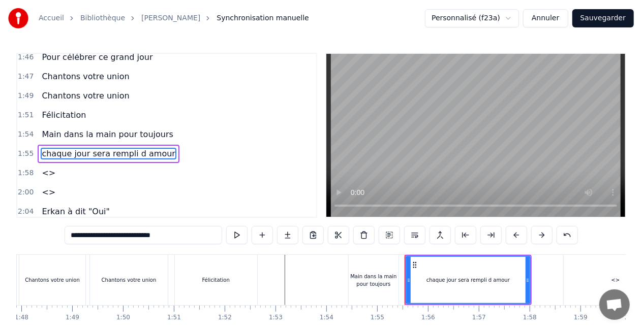
click at [137, 148] on span "chaque jour sera rempli d amour" at bounding box center [109, 154] width 136 height 12
click at [156, 237] on input "**********" at bounding box center [144, 235] width 158 height 18
click at [154, 238] on input "**********" at bounding box center [143, 235] width 152 height 18
type input "**********"
click at [184, 202] on div "2:04 Erkan à dit "Oui"" at bounding box center [166, 211] width 299 height 19
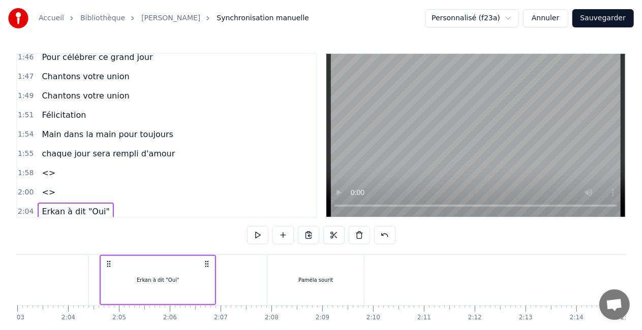
scroll to position [0, 6282]
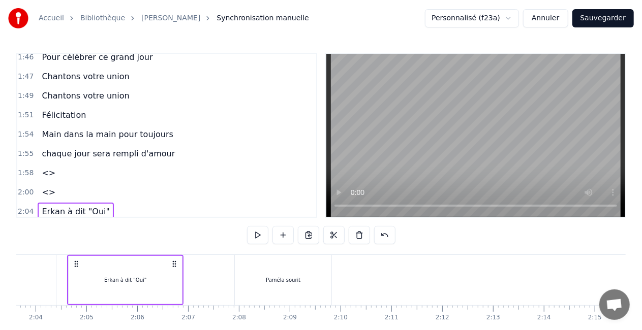
click at [51, 148] on span "chaque jour sera rempli d'amour" at bounding box center [108, 154] width 135 height 12
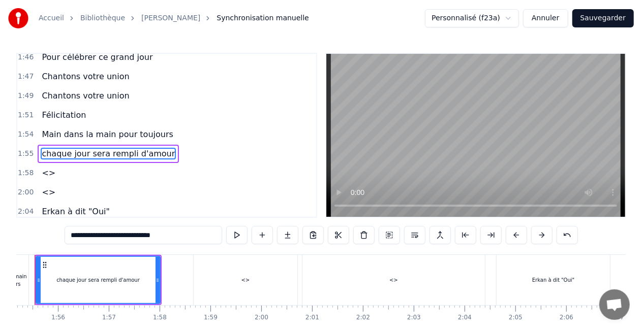
scroll to position [0, 5821]
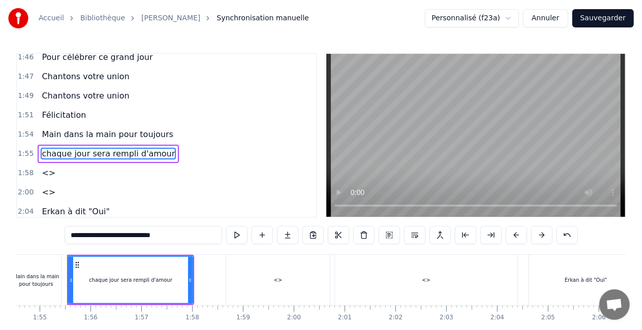
click at [78, 238] on input "**********" at bounding box center [144, 235] width 158 height 18
click at [47, 148] on span "haque jour sera rempli d'amour" at bounding box center [106, 154] width 131 height 12
click at [73, 237] on input "**********" at bounding box center [143, 235] width 152 height 18
type input "**********"
click at [144, 218] on div "0:07 [DATE] 0:08 Elle servait au bureau 0:10 Lui surveillait 0:11 Tous les gros…" at bounding box center [166, 135] width 301 height 165
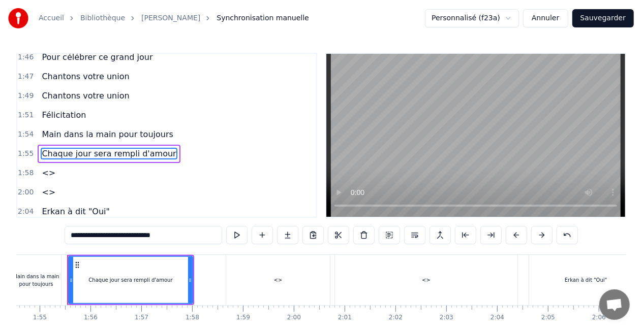
click at [175, 183] on div "2:00 <>" at bounding box center [166, 192] width 299 height 19
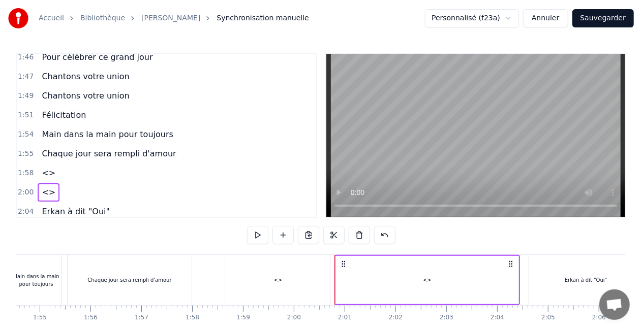
click at [41, 167] on span "<>" at bounding box center [49, 173] width 16 height 12
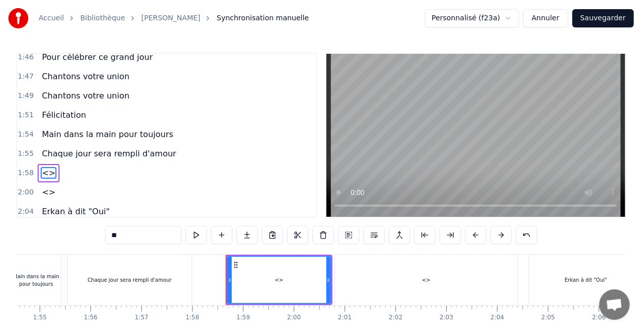
scroll to position [937, 0]
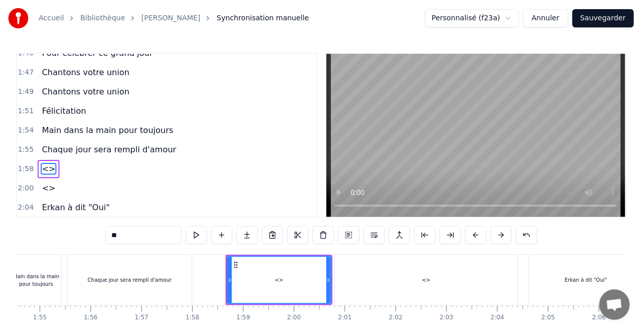
click at [277, 283] on div "<>" at bounding box center [279, 280] width 9 height 8
click at [239, 276] on div "<>" at bounding box center [279, 280] width 103 height 46
drag, startPoint x: 149, startPoint y: 237, endPoint x: 96, endPoint y: 233, distance: 54.0
click at [96, 233] on div "0:07 [DATE] 0:08 Elle servait au bureau 0:10 Lui surveillait 0:11 Tous les gros…" at bounding box center [320, 205] width 609 height 304
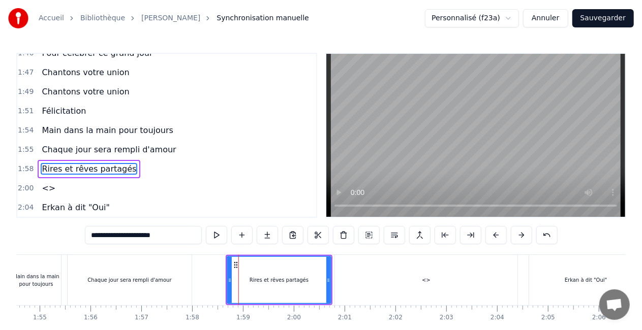
click at [47, 182] on span "<>" at bounding box center [49, 188] width 16 height 12
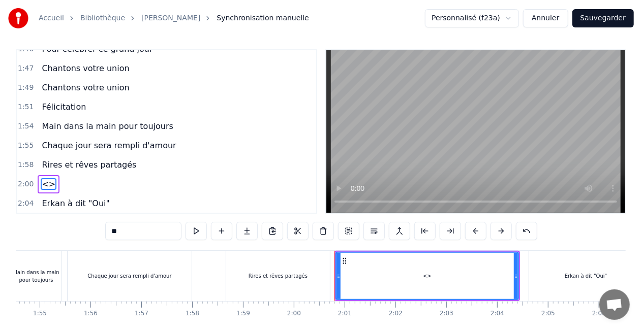
click at [123, 238] on input "**" at bounding box center [143, 231] width 76 height 18
drag, startPoint x: 129, startPoint y: 231, endPoint x: 69, endPoint y: 224, distance: 59.9
click at [69, 224] on div "0:07 [DATE] 0:08 Elle servait au bureau 0:10 Lui surveillait 0:11 Tous les gros…" at bounding box center [320, 201] width 609 height 304
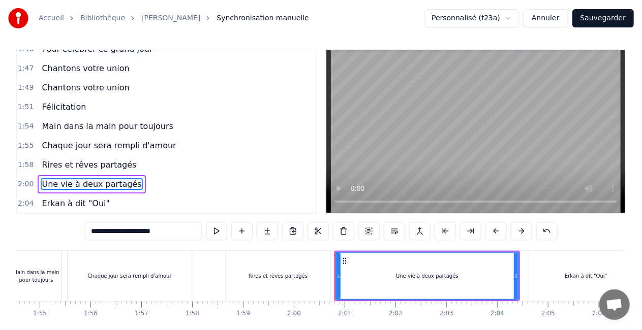
click at [125, 140] on span "Chaque jour sera rempli d'amour" at bounding box center [109, 146] width 136 height 12
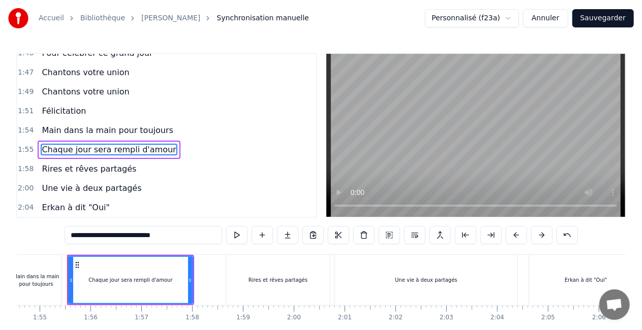
scroll to position [933, 0]
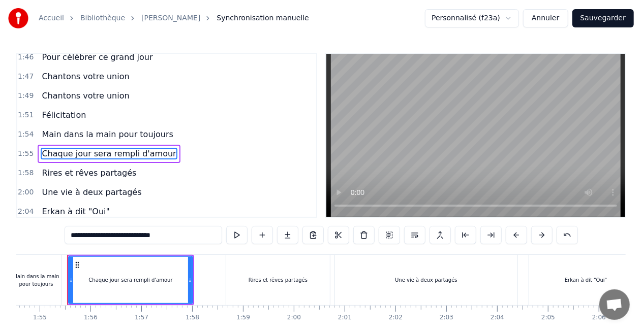
click at [149, 235] on input "**********" at bounding box center [144, 235] width 158 height 18
drag, startPoint x: 149, startPoint y: 235, endPoint x: 127, endPoint y: 235, distance: 21.9
click at [127, 235] on input "**********" at bounding box center [144, 235] width 158 height 18
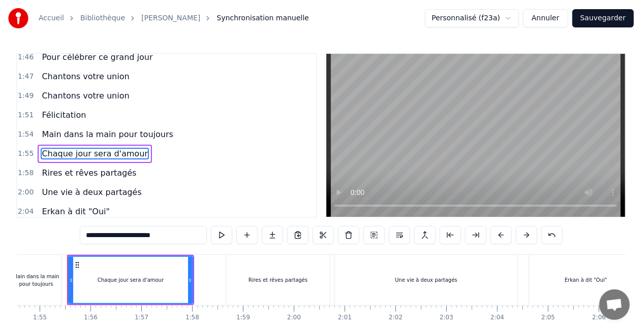
type input "**********"
click at [180, 202] on div "2:04 Erkan à dit "Oui"" at bounding box center [166, 211] width 299 height 19
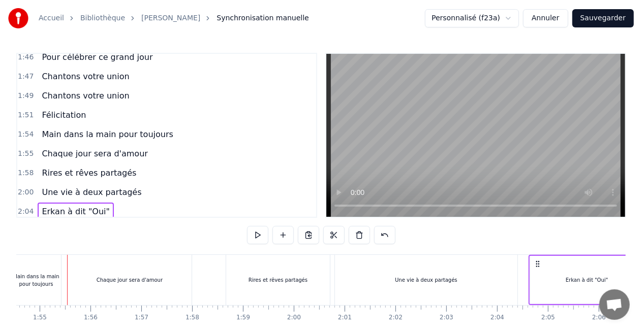
click at [139, 183] on div "2:00 Une vie à deux partagés" at bounding box center [166, 192] width 299 height 19
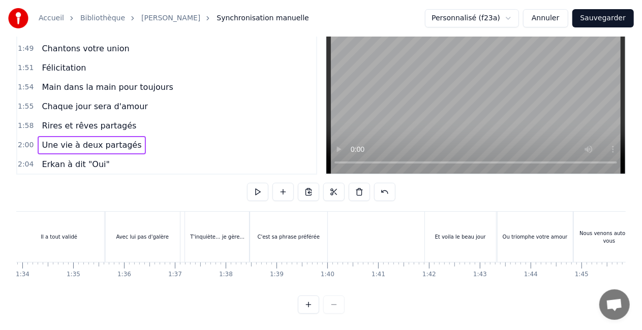
scroll to position [0, 4564]
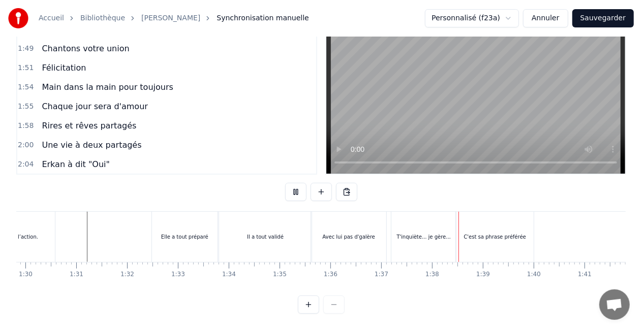
click at [13, 224] on div "Accueil Bibliothèque [PERSON_NAME] Synchronisation manuelle Personnalisé (f23a)…" at bounding box center [321, 135] width 642 height 357
click at [17, 233] on div "Elle est passé à l’action." at bounding box center [7, 237] width 61 height 8
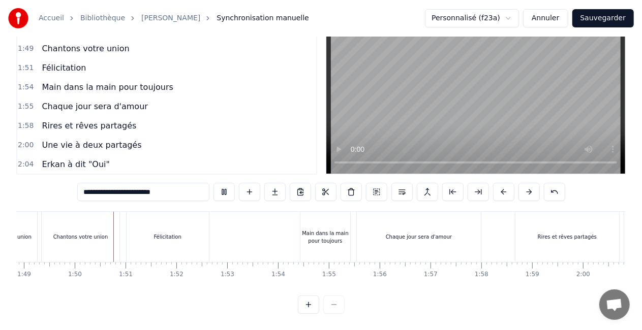
scroll to position [0, 5541]
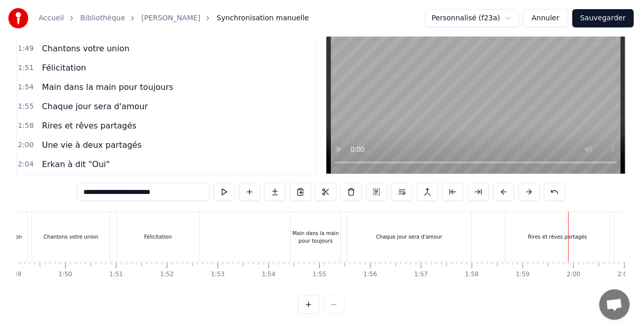
click at [380, 223] on div "Chaque jour sera d'amour" at bounding box center [409, 237] width 124 height 50
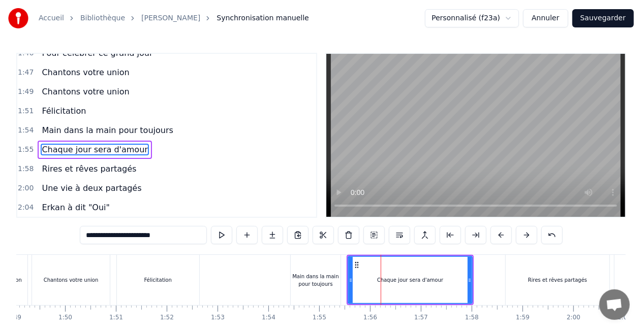
scroll to position [933, 0]
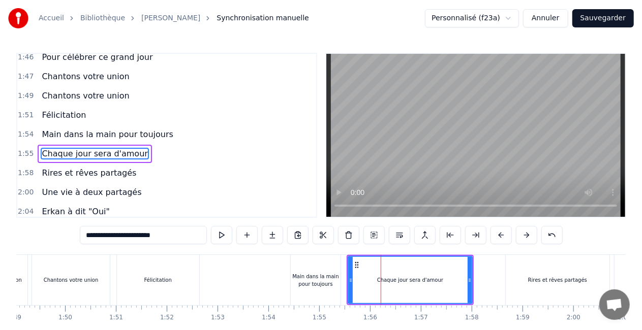
click at [147, 234] on input "**********" at bounding box center [143, 235] width 127 height 18
type input "**********"
click at [167, 222] on div "2:07 [PERSON_NAME]" at bounding box center [166, 231] width 299 height 19
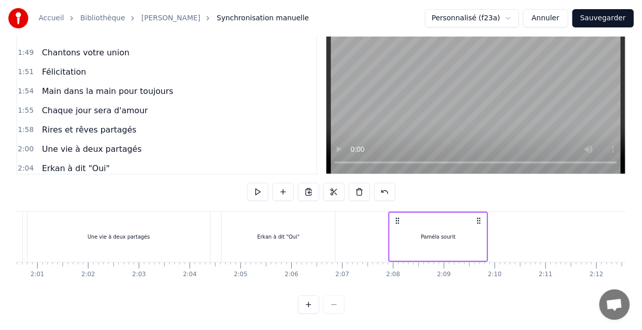
scroll to position [0, 6090]
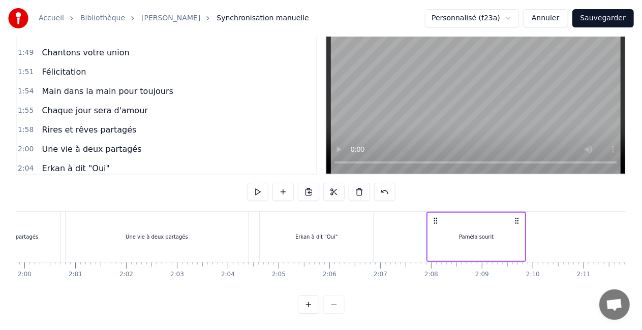
drag, startPoint x: 260, startPoint y: 216, endPoint x: 268, endPoint y: 216, distance: 8.1
click at [268, 216] on div "Erkan à dit "Oui"" at bounding box center [316, 237] width 113 height 50
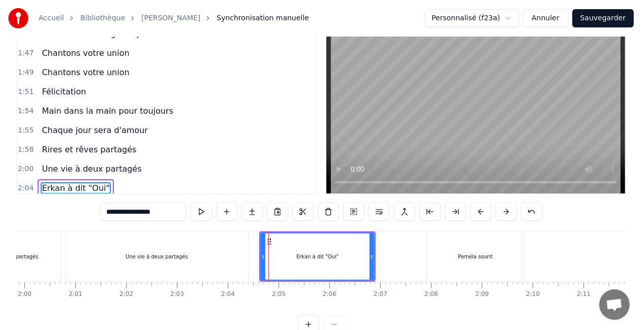
scroll to position [937, 0]
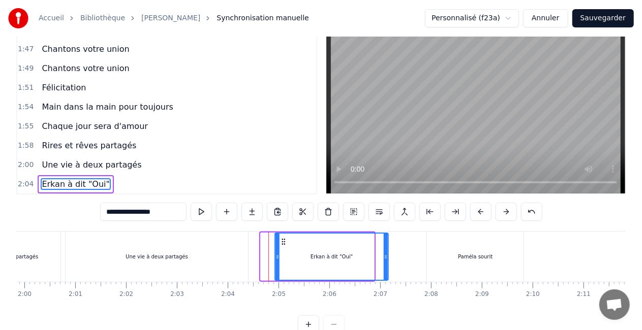
drag, startPoint x: 270, startPoint y: 239, endPoint x: 285, endPoint y: 239, distance: 14.2
click at [285, 239] on circle at bounding box center [285, 239] width 1 height 1
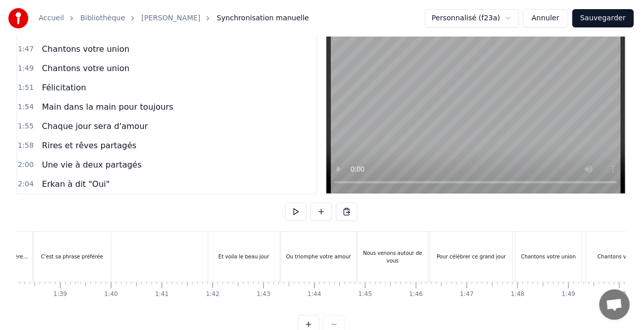
scroll to position [0, 4853]
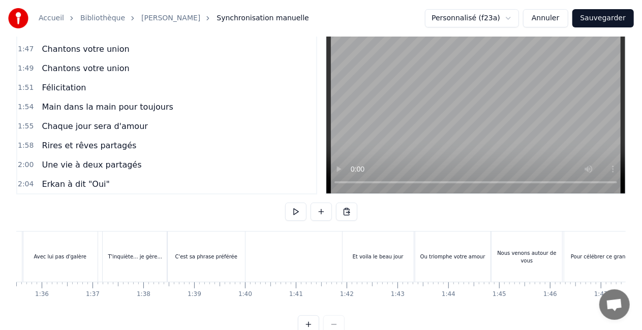
click at [130, 252] on div "T'inquiète... je gère..." at bounding box center [135, 257] width 65 height 50
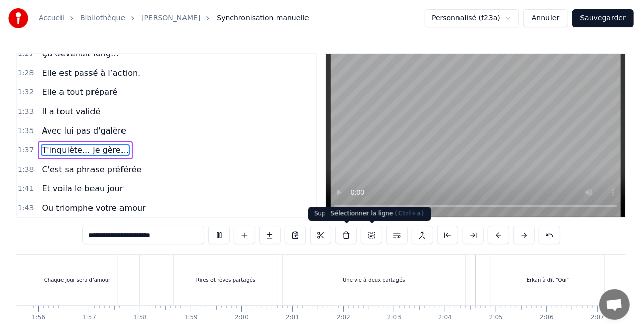
scroll to position [0, 5884]
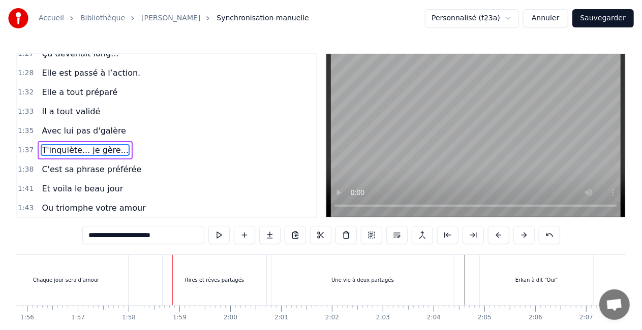
click at [128, 285] on div "Chaque jour sera d'amour" at bounding box center [66, 280] width 125 height 50
type input "**********"
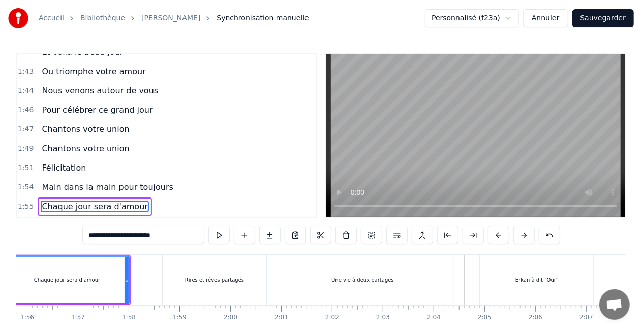
scroll to position [933, 0]
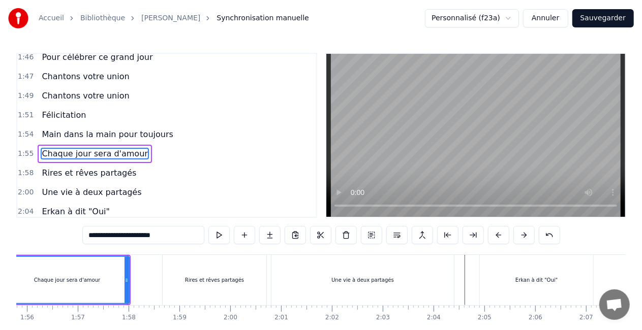
drag, startPoint x: 127, startPoint y: 278, endPoint x: 145, endPoint y: 278, distance: 17.8
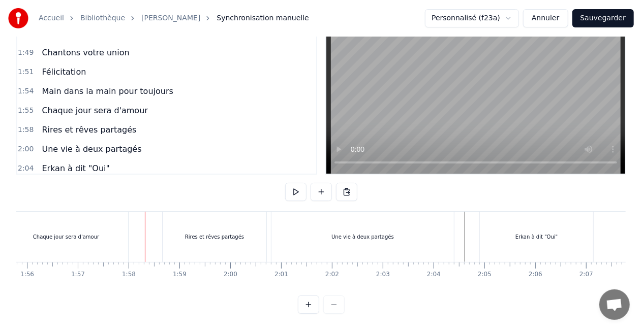
scroll to position [0, 5668]
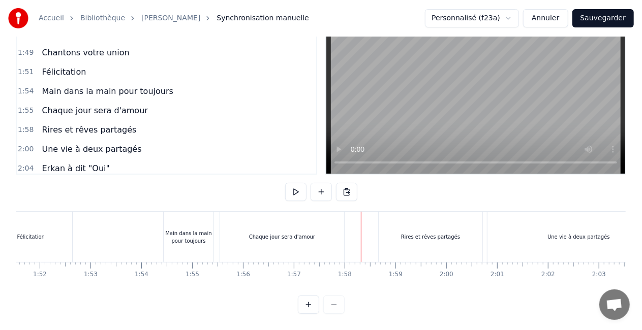
click at [312, 231] on div "Chaque jour sera d'amour" at bounding box center [282, 237] width 124 height 50
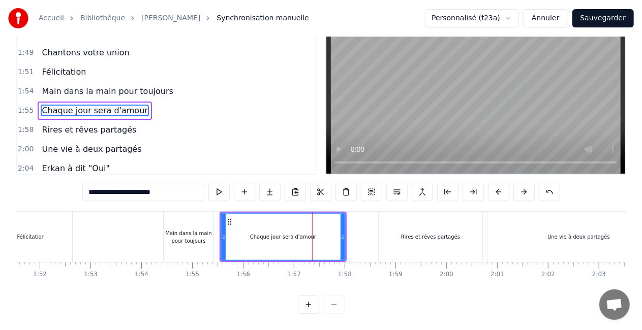
scroll to position [0, 0]
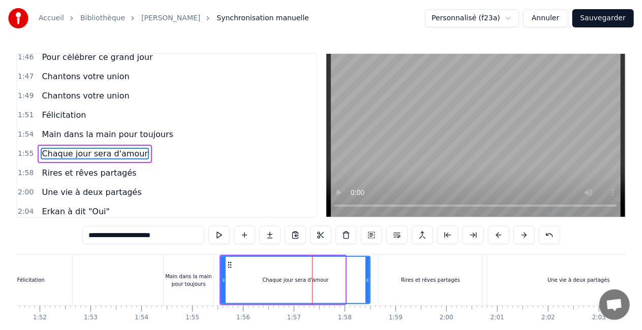
drag, startPoint x: 342, startPoint y: 282, endPoint x: 367, endPoint y: 281, distance: 24.9
click at [367, 281] on icon at bounding box center [367, 280] width 4 height 8
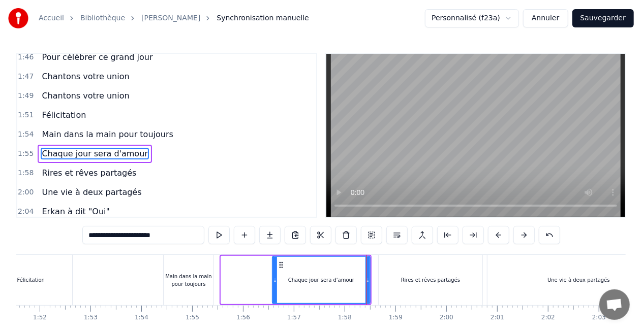
drag, startPoint x: 223, startPoint y: 281, endPoint x: 274, endPoint y: 286, distance: 51.5
click at [274, 286] on div at bounding box center [275, 280] width 4 height 46
click at [213, 283] on div "Main dans la main pour toujours" at bounding box center [188, 280] width 51 height 50
type input "**********"
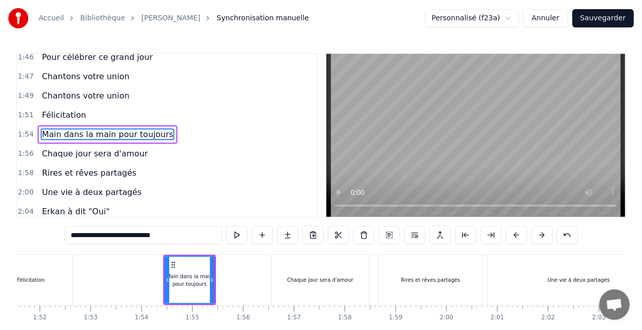
scroll to position [914, 0]
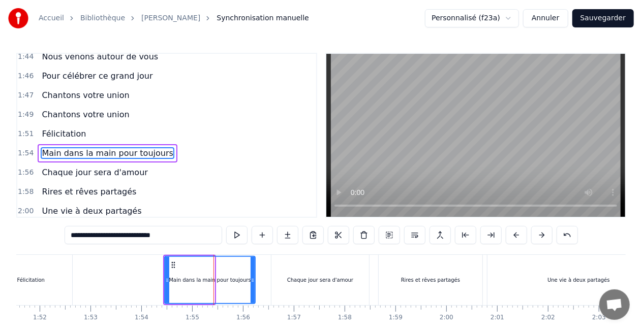
drag, startPoint x: 211, startPoint y: 278, endPoint x: 252, endPoint y: 278, distance: 40.7
click at [252, 278] on icon at bounding box center [253, 280] width 4 height 8
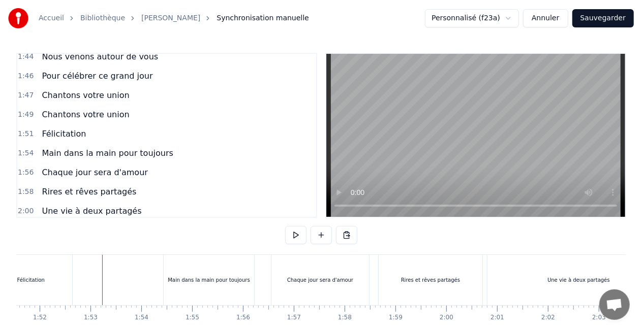
click at [244, 270] on div "Main dans la main pour toujours" at bounding box center [209, 280] width 90 height 50
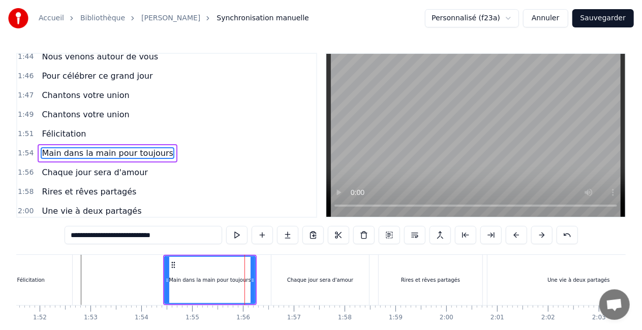
click at [283, 278] on div "Chaque jour sera d'amour" at bounding box center [320, 280] width 98 height 50
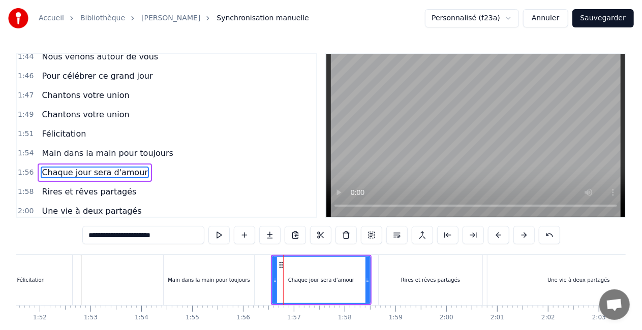
scroll to position [933, 0]
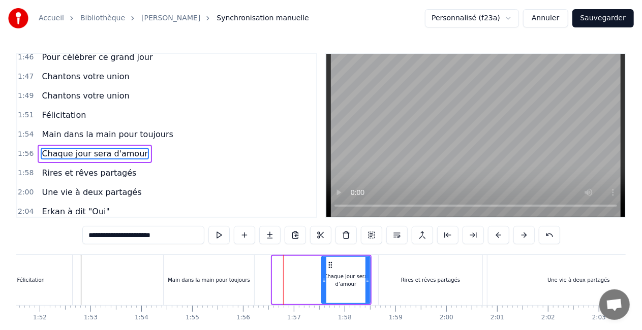
drag, startPoint x: 274, startPoint y: 280, endPoint x: 323, endPoint y: 282, distance: 49.3
click at [323, 282] on icon at bounding box center [324, 280] width 4 height 8
click at [250, 279] on div "Main dans la main pour toujours" at bounding box center [209, 280] width 90 height 50
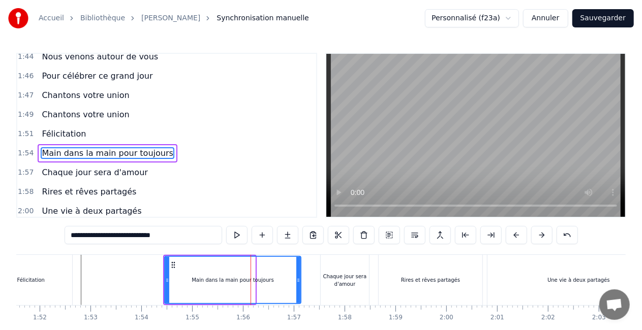
drag, startPoint x: 254, startPoint y: 280, endPoint x: 299, endPoint y: 280, distance: 45.7
click at [299, 280] on icon at bounding box center [298, 280] width 4 height 8
click at [320, 282] on div "Chaque jour sera d'amour" at bounding box center [344, 280] width 49 height 50
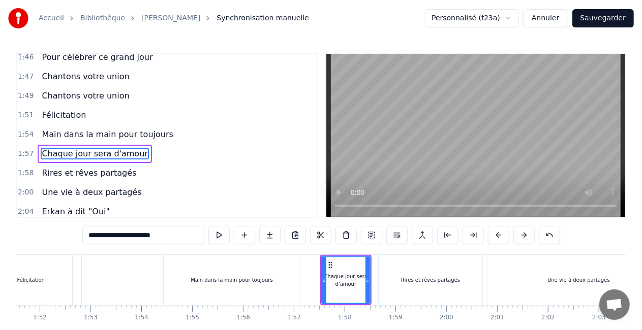
scroll to position [933, 0]
drag, startPoint x: 323, startPoint y: 281, endPoint x: 303, endPoint y: 282, distance: 19.3
click at [303, 282] on icon at bounding box center [305, 280] width 4 height 8
click at [263, 283] on div "Main dans la main pour toujours" at bounding box center [232, 280] width 82 height 8
type input "**********"
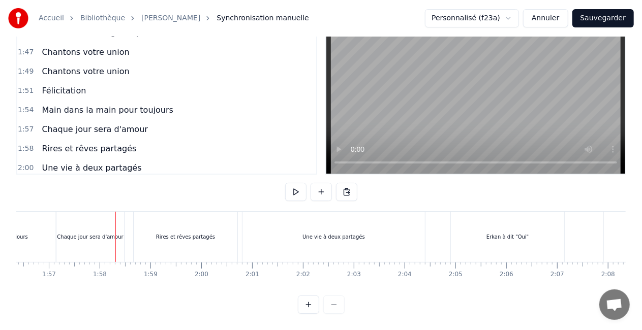
scroll to position [0, 5927]
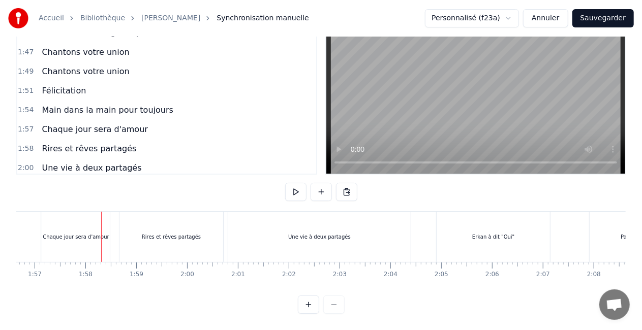
click at [457, 231] on div "Erkan à dit "Oui"" at bounding box center [493, 237] width 113 height 50
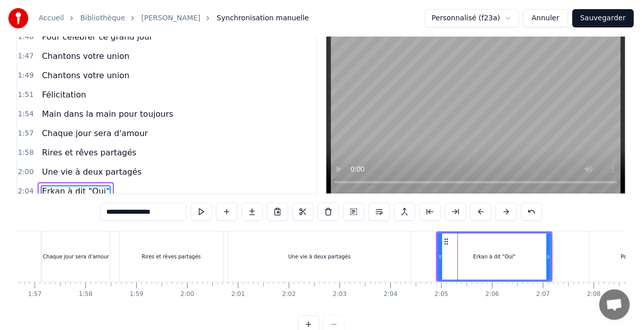
scroll to position [937, 0]
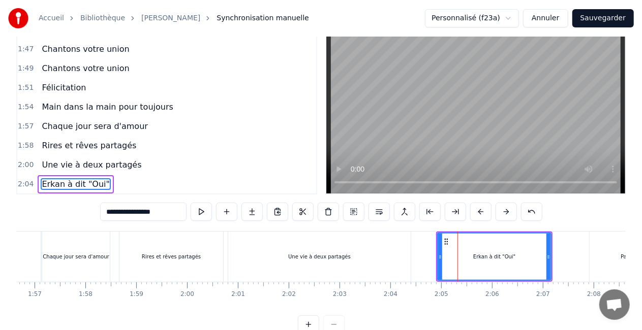
click at [360, 256] on div "Une vie à deux partagés" at bounding box center [319, 257] width 182 height 50
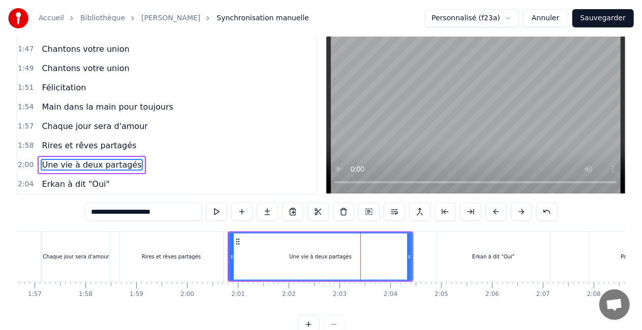
scroll to position [4, 0]
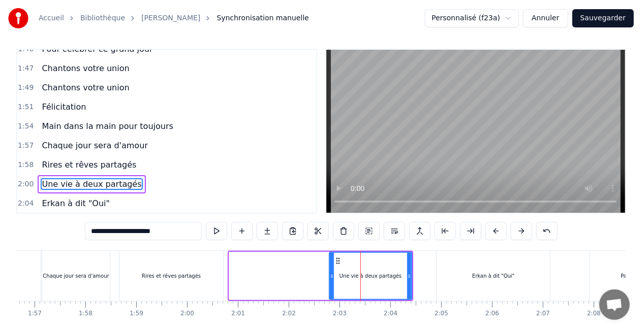
drag, startPoint x: 232, startPoint y: 274, endPoint x: 332, endPoint y: 276, distance: 100.1
click at [332, 276] on icon at bounding box center [332, 276] width 4 height 8
click at [204, 272] on div "Rires et rêves partagés" at bounding box center [171, 276] width 104 height 50
type input "**********"
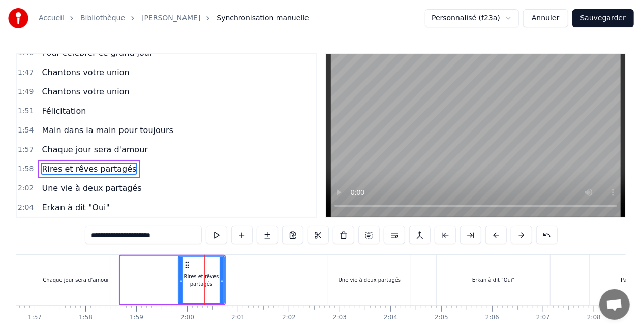
drag, startPoint x: 123, startPoint y: 278, endPoint x: 181, endPoint y: 281, distance: 58.0
click at [181, 281] on icon at bounding box center [181, 280] width 4 height 8
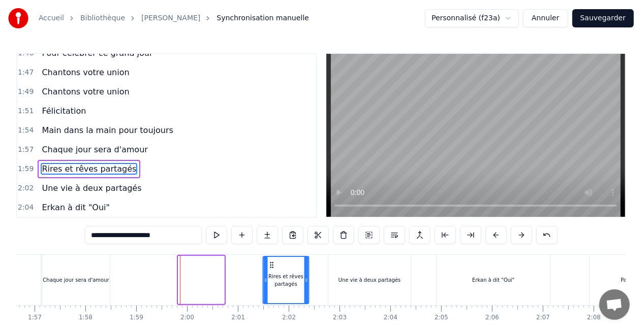
drag, startPoint x: 185, startPoint y: 265, endPoint x: 270, endPoint y: 267, distance: 84.9
click at [270, 267] on icon at bounding box center [272, 265] width 8 height 8
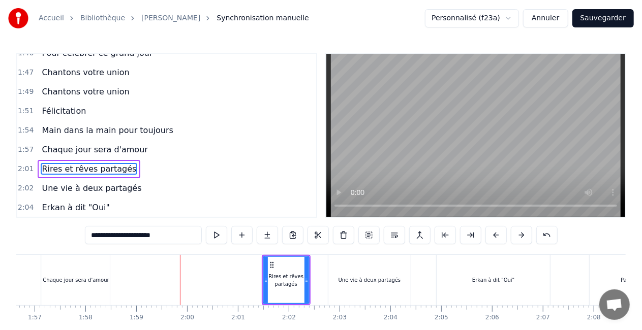
scroll to position [52, 0]
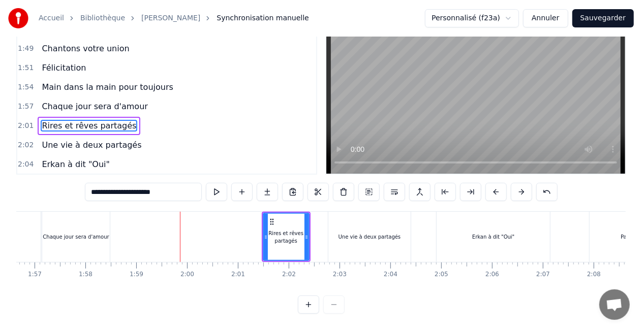
drag, startPoint x: 460, startPoint y: 288, endPoint x: 443, endPoint y: 289, distance: 17.3
click at [443, 289] on div "0:07 [DATE] 0:08 Elle servait au bureau 0:10 Lui surveillait 0:11 Tous les gros…" at bounding box center [320, 162] width 609 height 304
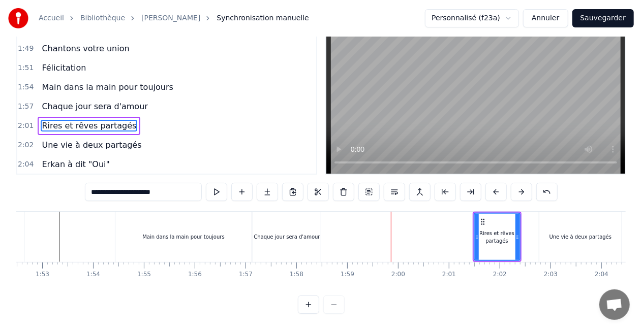
scroll to position [0, 5515]
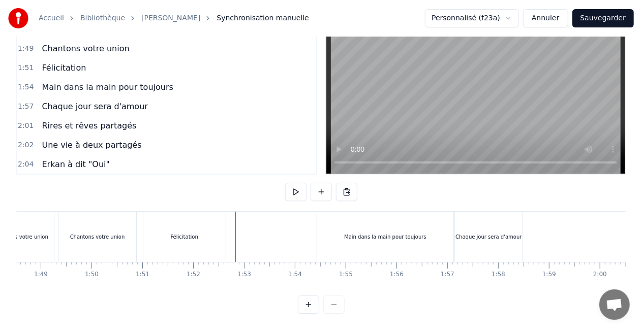
click at [347, 233] on div "Main dans la main pour toujours" at bounding box center [385, 237] width 136 height 50
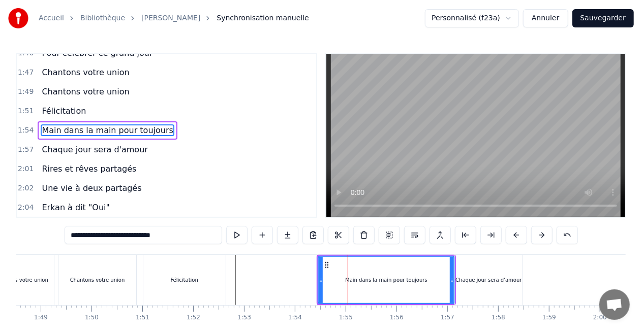
scroll to position [914, 0]
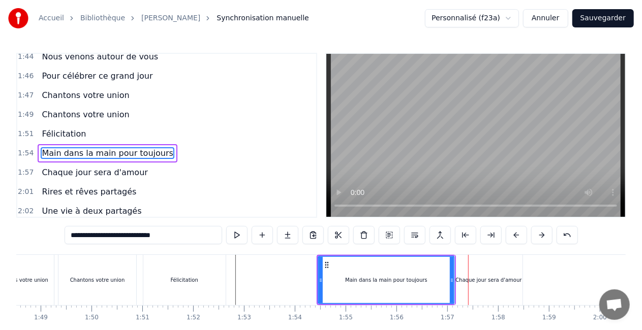
click at [466, 286] on div "Chaque jour sera d'amour" at bounding box center [489, 280] width 68 height 50
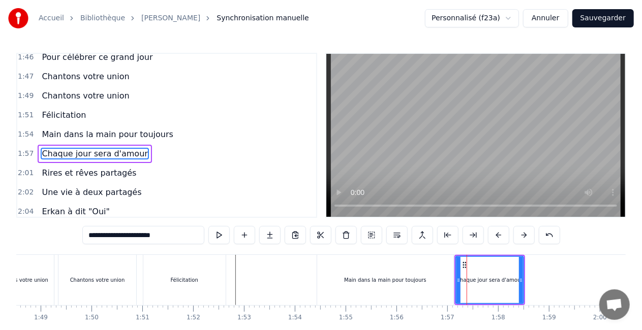
scroll to position [933, 0]
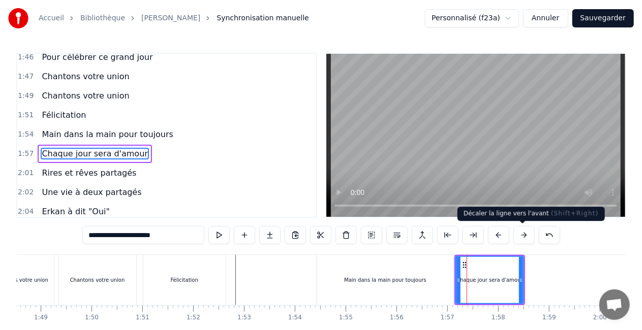
click at [520, 235] on button at bounding box center [523, 235] width 21 height 18
click at [522, 237] on button at bounding box center [523, 235] width 21 height 18
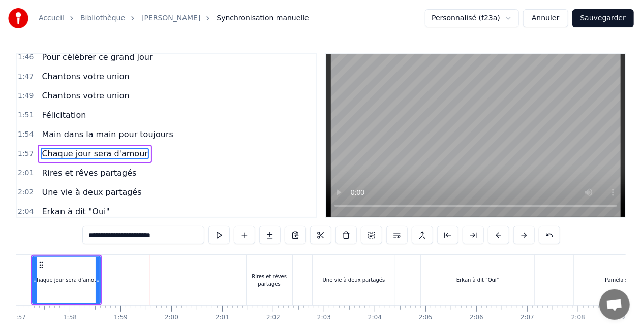
scroll to position [0, 6026]
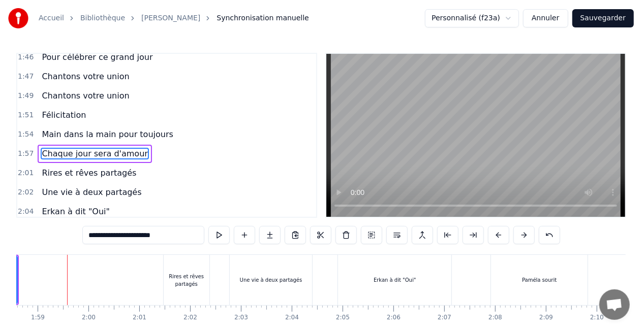
click at [183, 275] on div "Rires et rêves partagés" at bounding box center [187, 280] width 46 height 15
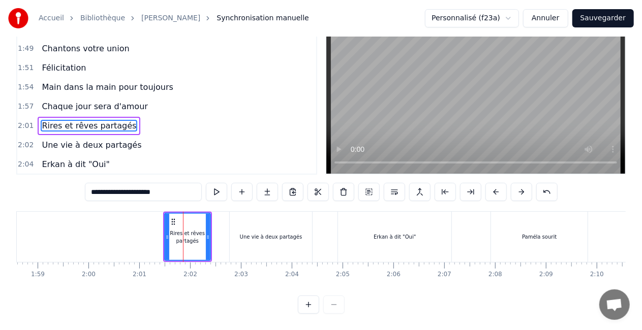
scroll to position [0, 5508]
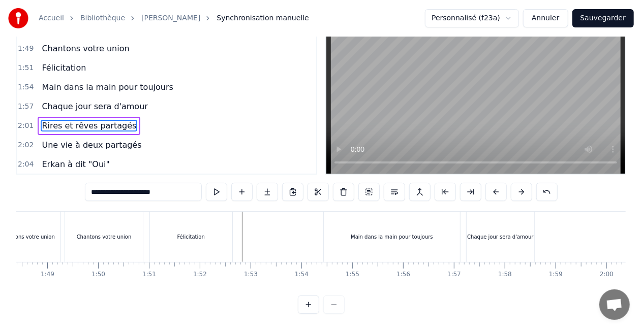
click at [176, 238] on div "Félicitation" at bounding box center [191, 237] width 82 height 50
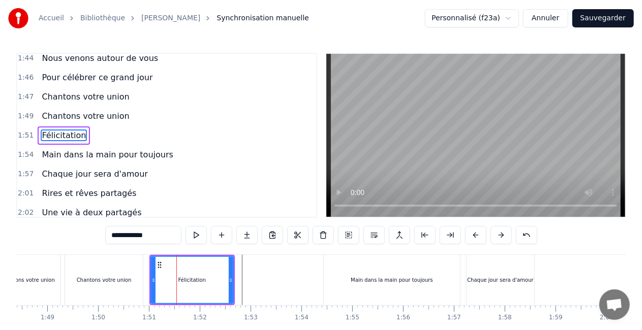
scroll to position [895, 0]
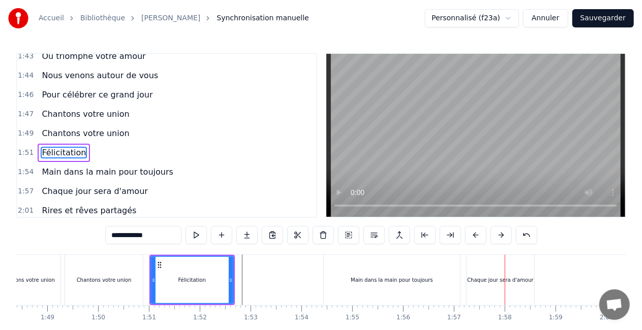
click at [494, 272] on div "Chaque jour sera d'amour" at bounding box center [501, 280] width 68 height 50
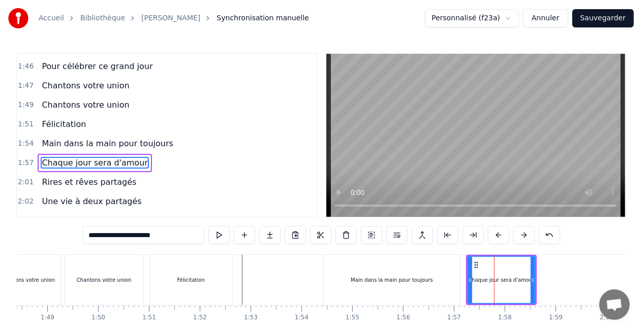
scroll to position [933, 0]
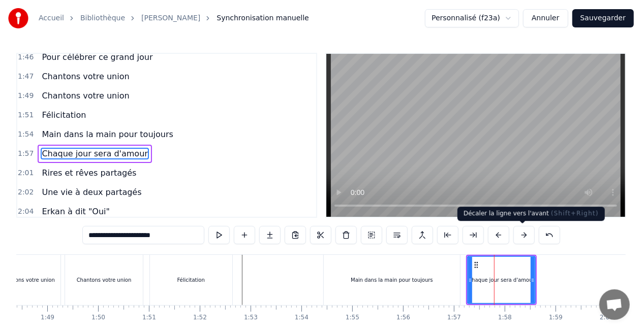
click at [526, 233] on button at bounding box center [523, 235] width 21 height 18
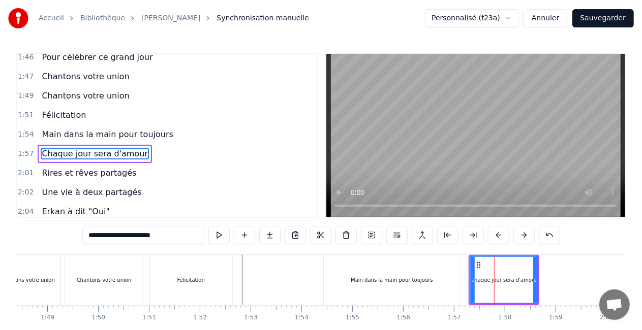
click at [526, 233] on button at bounding box center [523, 235] width 21 height 18
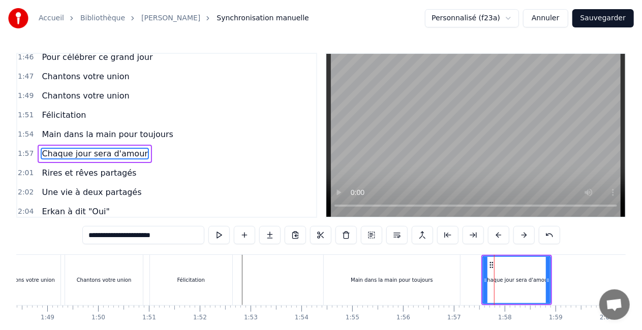
click at [526, 233] on button at bounding box center [523, 235] width 21 height 18
click at [444, 266] on div "Main dans la main pour toujours" at bounding box center [392, 280] width 136 height 50
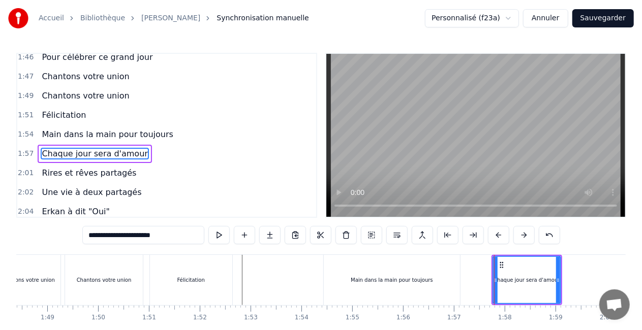
type input "**********"
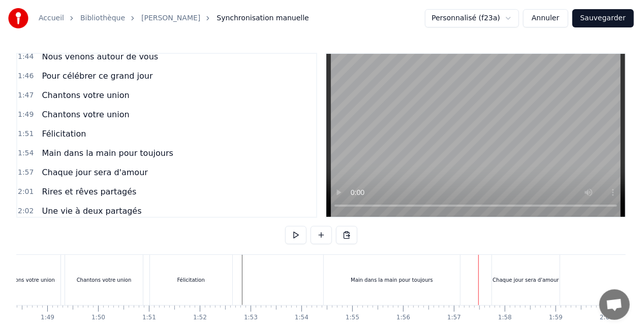
click at [450, 281] on div "Main dans la main pour toujours" at bounding box center [392, 280] width 136 height 50
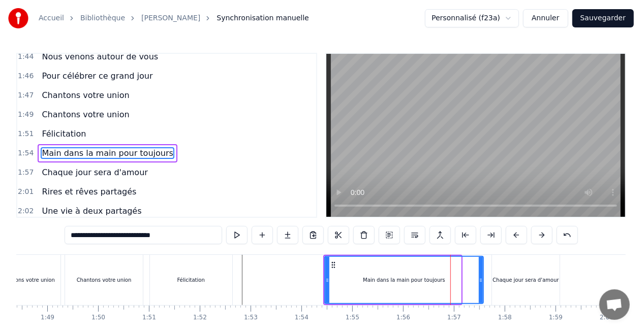
drag, startPoint x: 459, startPoint y: 282, endPoint x: 481, endPoint y: 283, distance: 22.4
click at [481, 283] on icon at bounding box center [481, 280] width 4 height 8
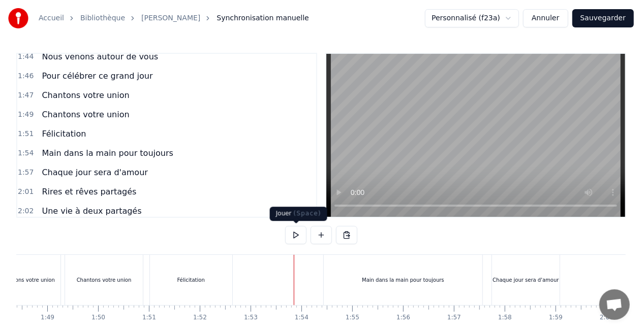
click at [299, 237] on button at bounding box center [295, 235] width 21 height 18
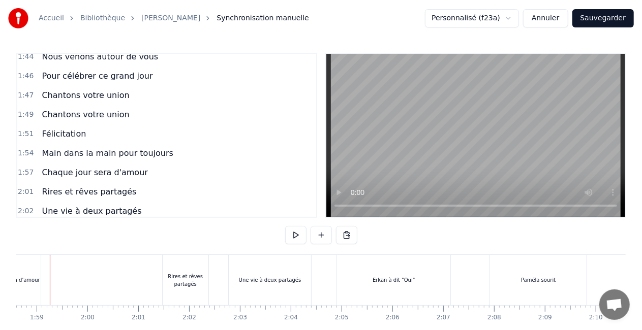
scroll to position [0, 6010]
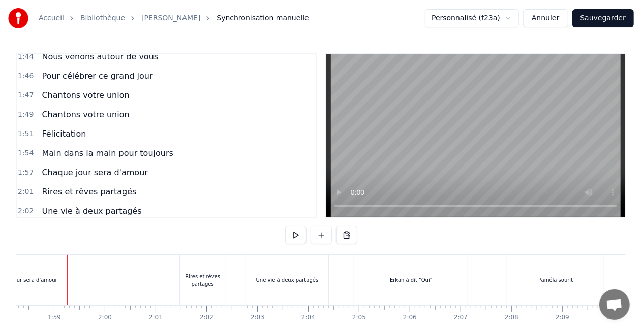
click at [36, 286] on div "Chaque jour sera d'amour" at bounding box center [24, 280] width 68 height 50
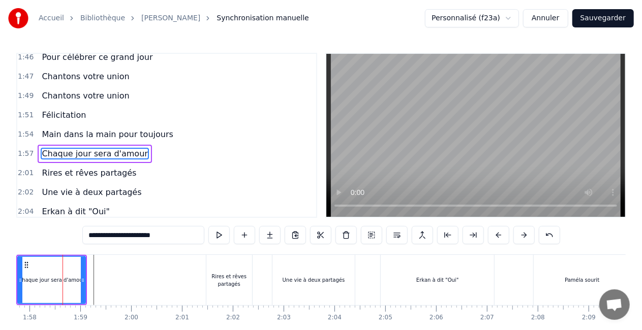
scroll to position [0, 5979]
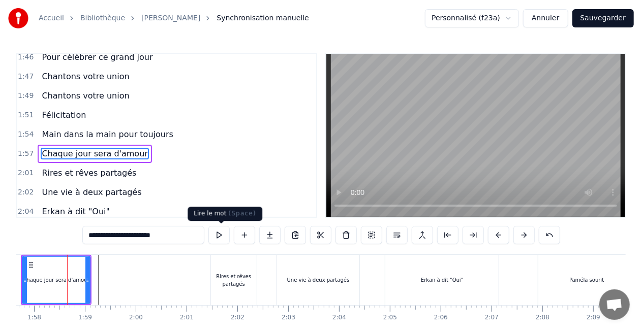
click at [216, 238] on button at bounding box center [218, 235] width 21 height 18
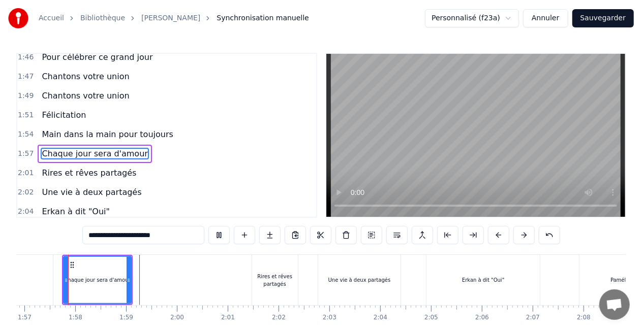
scroll to position [0, 5933]
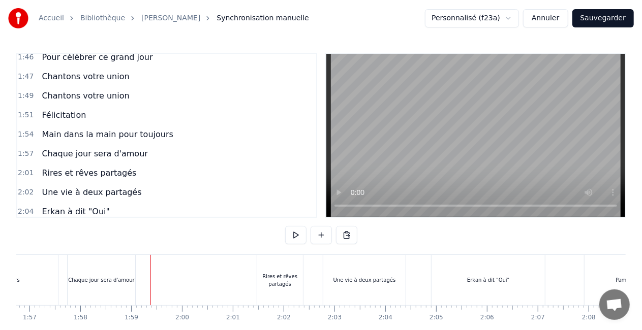
click at [133, 285] on div "Chaque jour sera d'amour" at bounding box center [102, 280] width 68 height 50
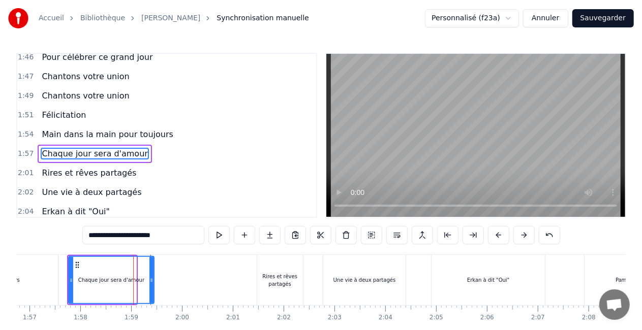
drag, startPoint x: 135, startPoint y: 282, endPoint x: 152, endPoint y: 284, distance: 17.9
click at [152, 284] on icon at bounding box center [151, 280] width 4 height 8
click at [72, 286] on div at bounding box center [71, 280] width 4 height 46
click at [151, 278] on icon at bounding box center [151, 280] width 4 height 8
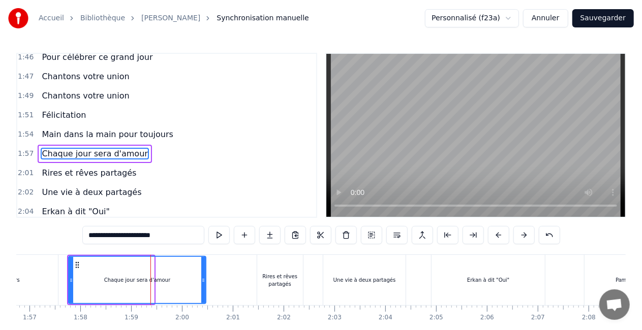
drag, startPoint x: 151, startPoint y: 278, endPoint x: 203, endPoint y: 283, distance: 52.0
click at [203, 283] on icon at bounding box center [203, 280] width 4 height 8
click at [68, 279] on div "Chaque jour sera d'amour" at bounding box center [137, 280] width 140 height 50
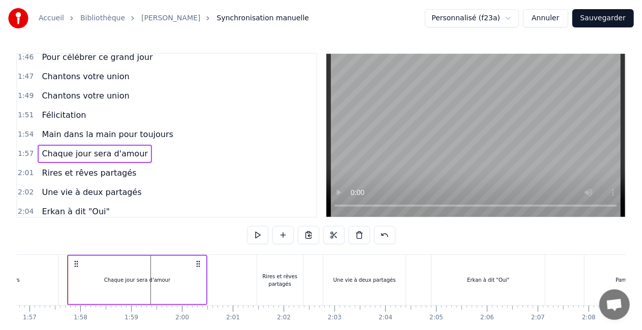
click at [68, 279] on div at bounding box center [68, 280] width 1 height 50
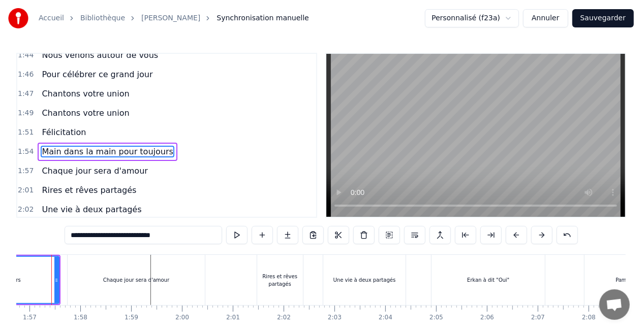
scroll to position [0, 5917]
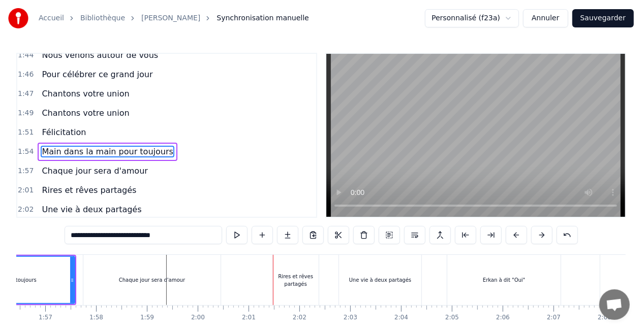
click at [300, 285] on div "Rires et rêves partagés" at bounding box center [296, 280] width 46 height 15
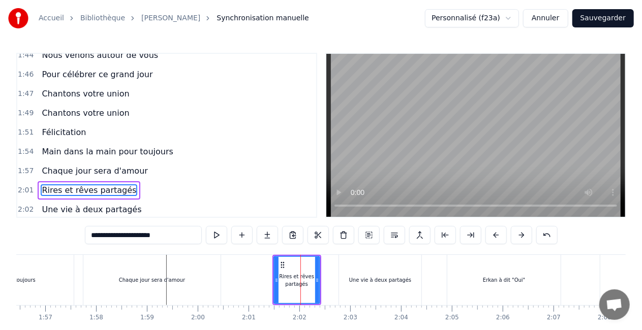
scroll to position [937, 0]
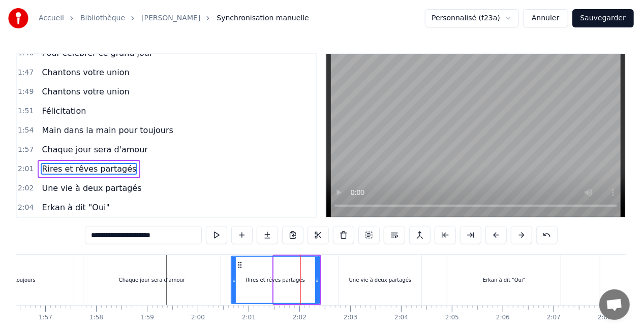
drag, startPoint x: 275, startPoint y: 283, endPoint x: 233, endPoint y: 283, distance: 42.7
click at [233, 283] on icon at bounding box center [234, 280] width 4 height 8
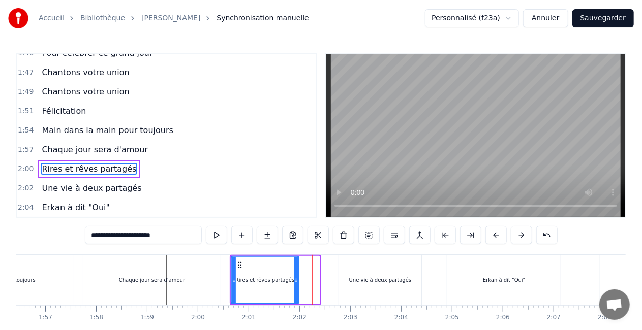
drag, startPoint x: 317, startPoint y: 281, endPoint x: 296, endPoint y: 281, distance: 20.8
click at [296, 282] on circle at bounding box center [296, 282] width 1 height 1
click at [345, 282] on div "Une vie à deux partagés" at bounding box center [380, 280] width 82 height 50
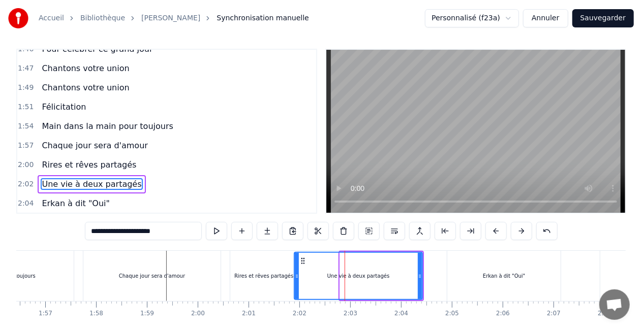
drag, startPoint x: 340, startPoint y: 275, endPoint x: 295, endPoint y: 275, distance: 45.7
click at [295, 275] on icon at bounding box center [297, 276] width 4 height 8
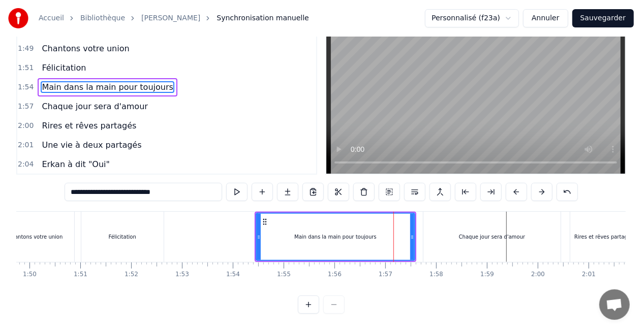
scroll to position [0, 5462]
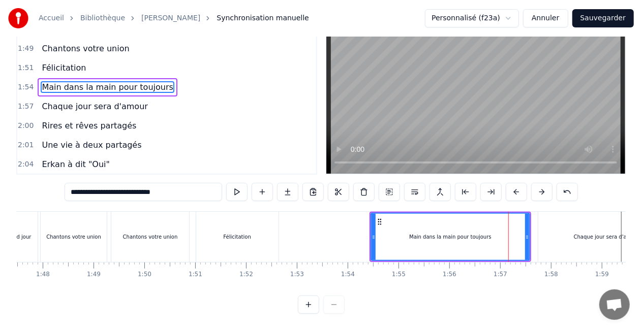
click at [257, 233] on div "Félicitation" at bounding box center [237, 237] width 82 height 50
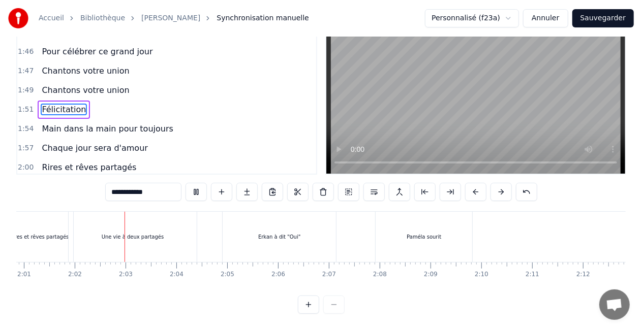
scroll to position [0, 6167]
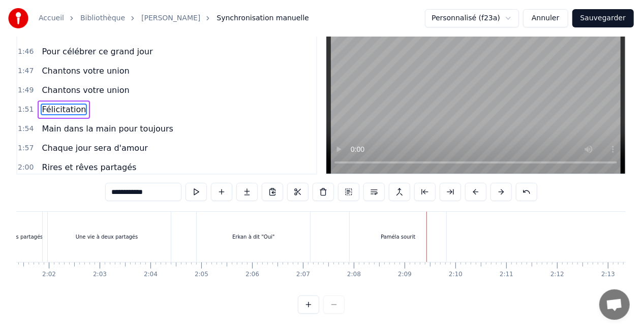
click at [267, 234] on div "Erkan à dit "Oui"" at bounding box center [253, 237] width 113 height 50
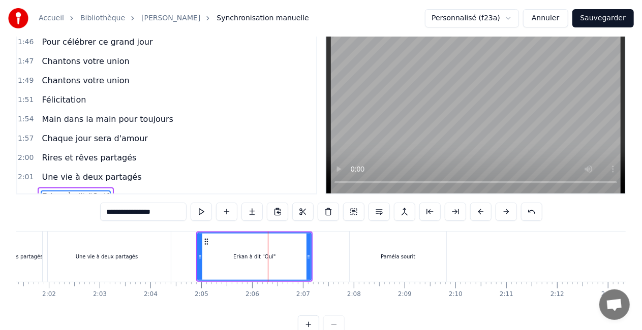
scroll to position [937, 0]
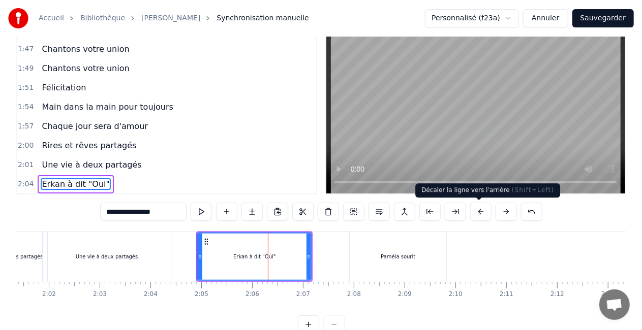
click at [480, 214] on button at bounding box center [480, 212] width 21 height 18
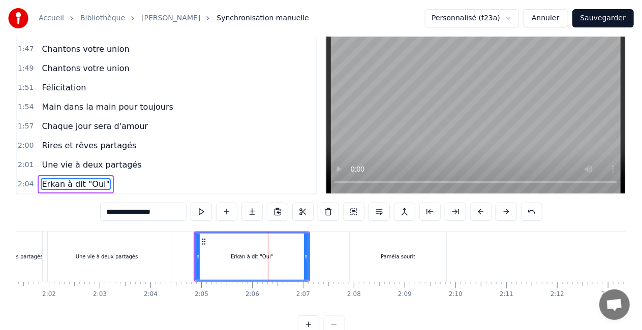
click at [480, 214] on button at bounding box center [480, 212] width 21 height 18
click at [188, 263] on div at bounding box center [190, 257] width 4 height 46
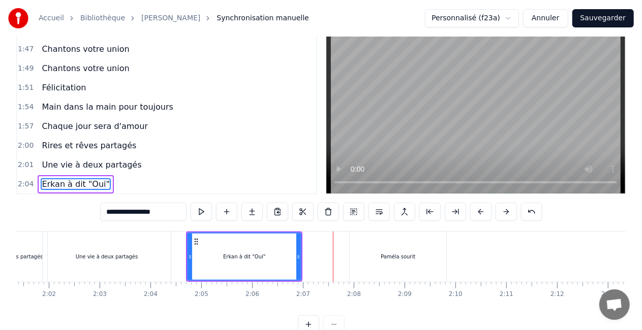
click at [380, 265] on div "Paméla sourit" at bounding box center [398, 257] width 97 height 50
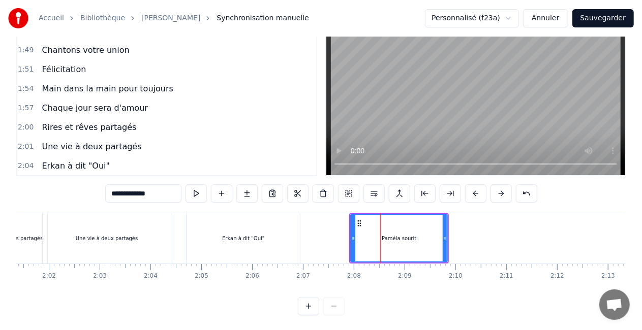
scroll to position [42, 0]
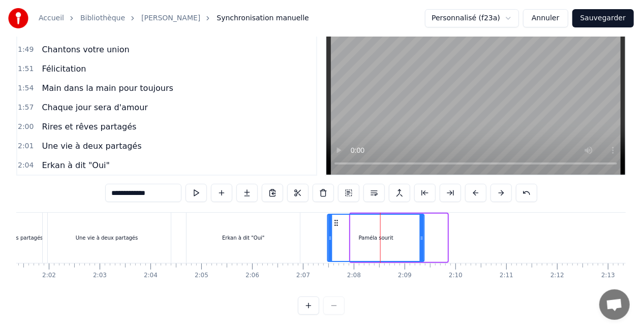
drag, startPoint x: 357, startPoint y: 222, endPoint x: 333, endPoint y: 221, distance: 23.4
click at [333, 221] on icon at bounding box center [336, 223] width 8 height 8
click at [160, 237] on div "Une vie à deux partagés" at bounding box center [107, 238] width 128 height 50
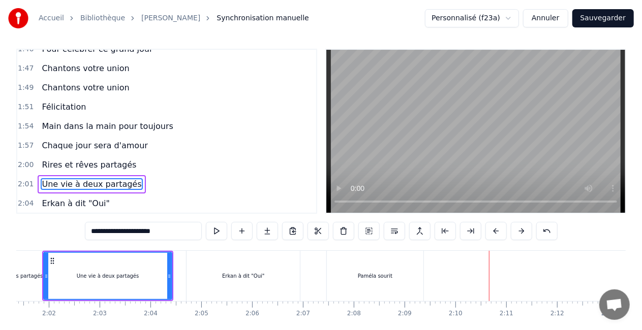
scroll to position [52, 0]
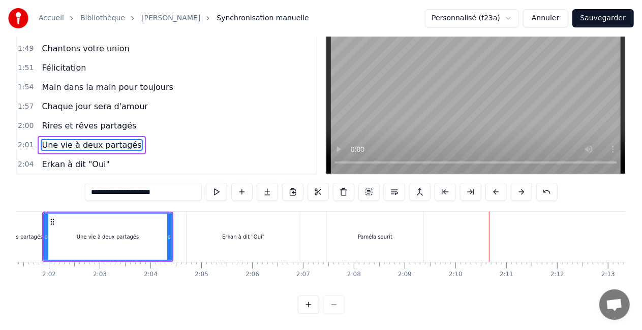
click at [357, 235] on div "Paméla sourit" at bounding box center [375, 237] width 97 height 50
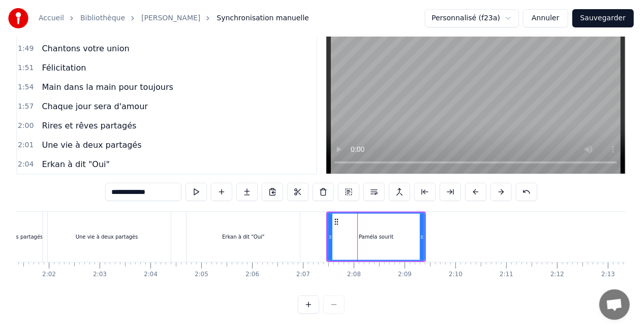
scroll to position [42, 0]
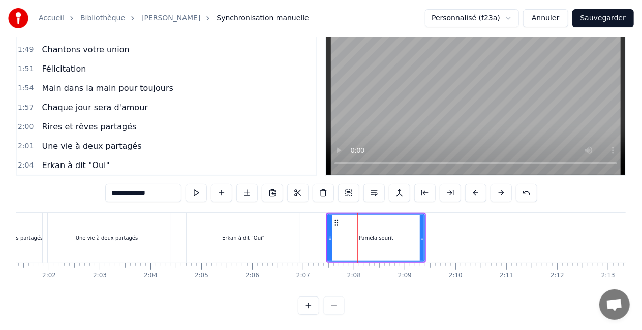
click at [401, 235] on div "Paméla sourit" at bounding box center [376, 238] width 96 height 46
click at [387, 236] on div "Paméla sourit" at bounding box center [376, 238] width 35 height 8
click at [156, 195] on input "**********" at bounding box center [143, 193] width 76 height 18
click at [152, 235] on div "Une vie à deux partagés" at bounding box center [107, 238] width 128 height 50
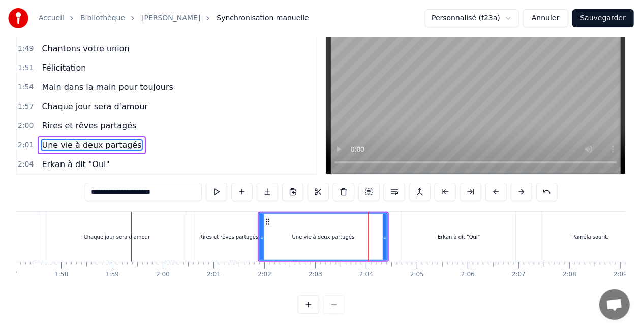
scroll to position [0, 5832]
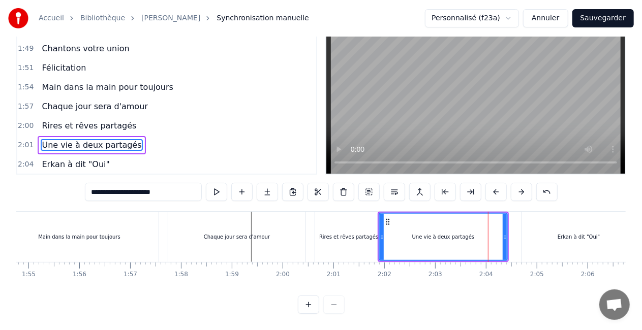
click at [108, 233] on div "Main dans la main pour toujours" at bounding box center [79, 237] width 159 height 50
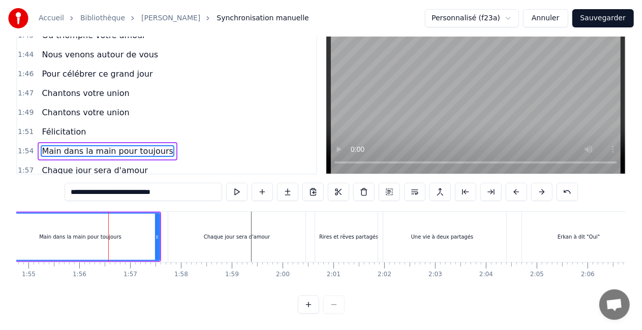
scroll to position [813, 0]
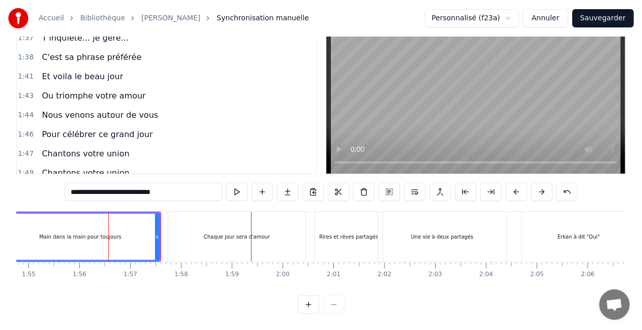
click at [66, 71] on span "Et voila le beau jour" at bounding box center [82, 77] width 83 height 12
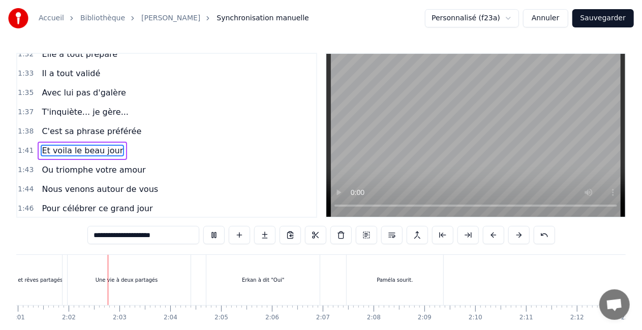
scroll to position [0, 6148]
click at [95, 297] on div "Une vie à deux partagés" at bounding box center [126, 280] width 128 height 50
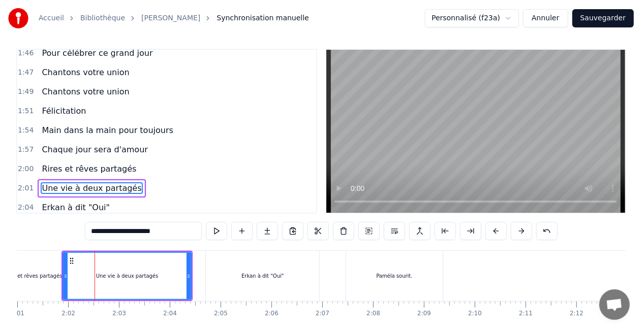
scroll to position [937, 0]
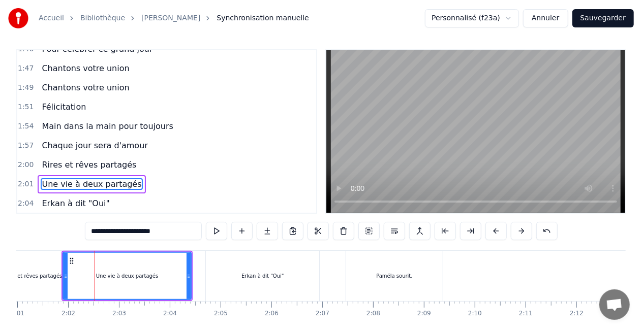
click at [21, 288] on div "Rires et rêves partagés" at bounding box center [33, 276] width 68 height 50
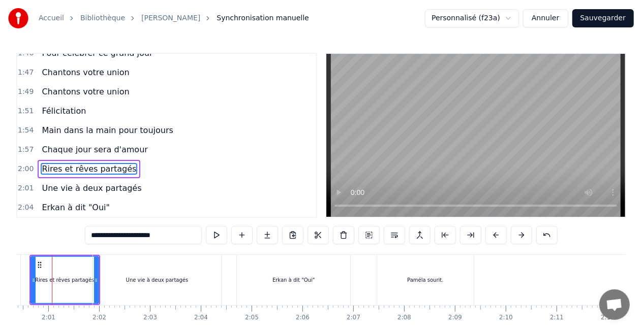
scroll to position [0, 6102]
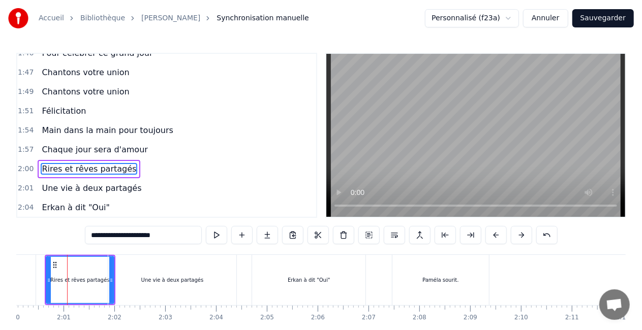
click at [190, 279] on div "Une vie à deux partagés" at bounding box center [172, 280] width 63 height 8
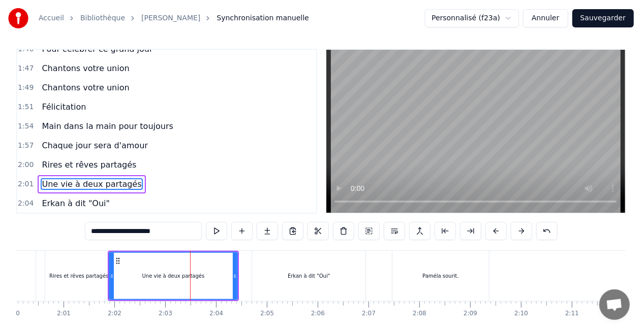
click at [96, 178] on span "Une vie à deux partagés" at bounding box center [92, 184] width 102 height 12
click at [101, 178] on span "Une vie à deux partagés" at bounding box center [92, 184] width 102 height 12
drag, startPoint x: 171, startPoint y: 229, endPoint x: 143, endPoint y: 231, distance: 27.5
click at [143, 231] on input "**********" at bounding box center [143, 231] width 117 height 18
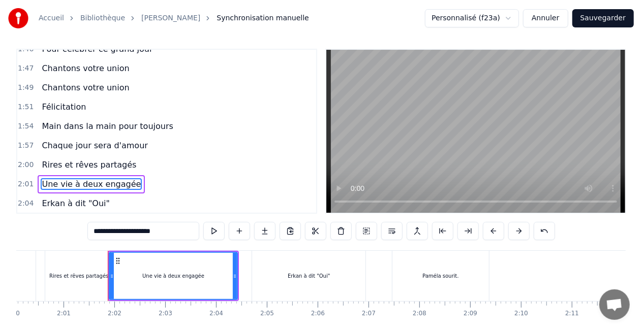
type input "**********"
click at [189, 213] on div "2:07 [PERSON_NAME]." at bounding box center [166, 222] width 299 height 19
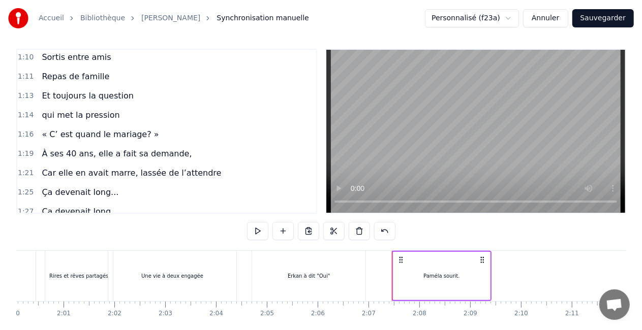
scroll to position [429, 0]
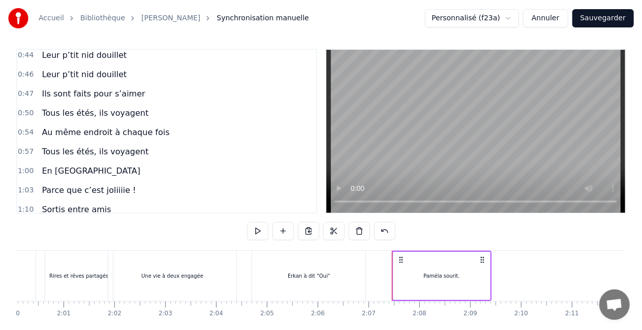
click at [112, 92] on div "Ils sont faits pour s’aimer" at bounding box center [93, 94] width 111 height 18
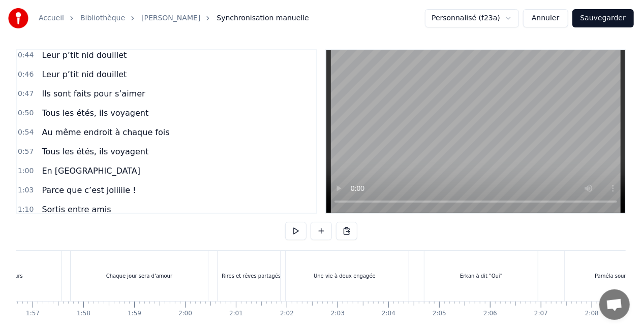
scroll to position [0, 5896]
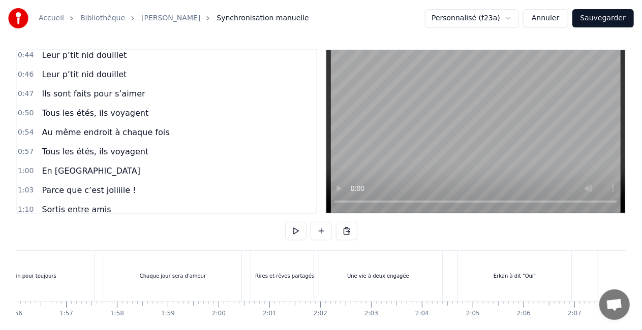
click at [289, 267] on div "Rires et rêves partagés" at bounding box center [285, 276] width 68 height 50
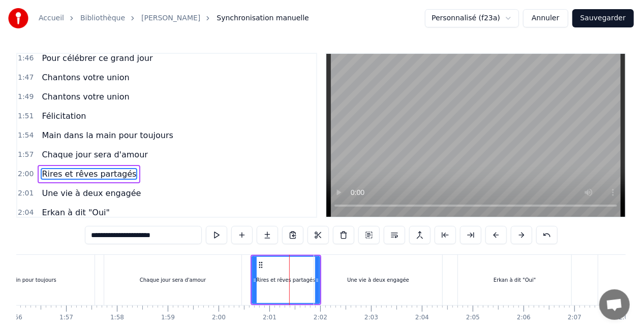
scroll to position [937, 0]
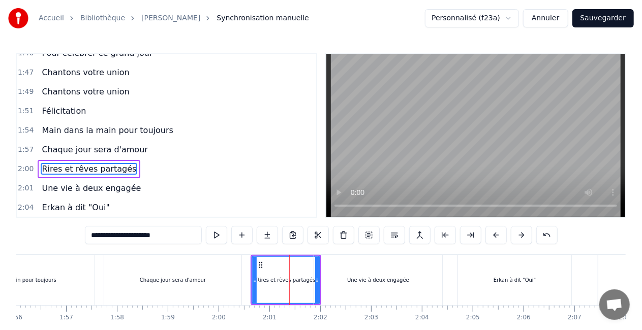
click at [155, 286] on div "Chaque jour sera d'amour" at bounding box center [172, 280] width 137 height 50
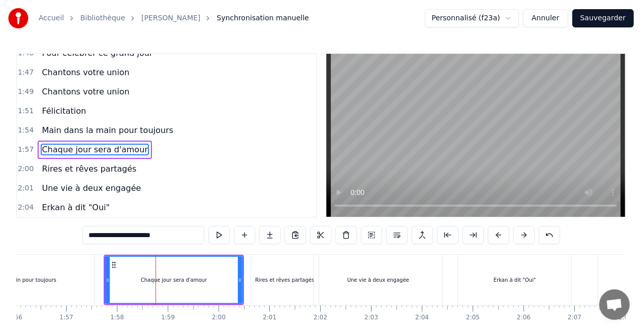
scroll to position [933, 0]
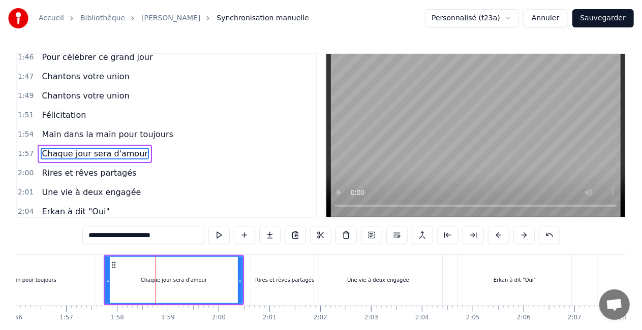
click at [91, 276] on div "Main dans la main pour toujours" at bounding box center [15, 280] width 159 height 50
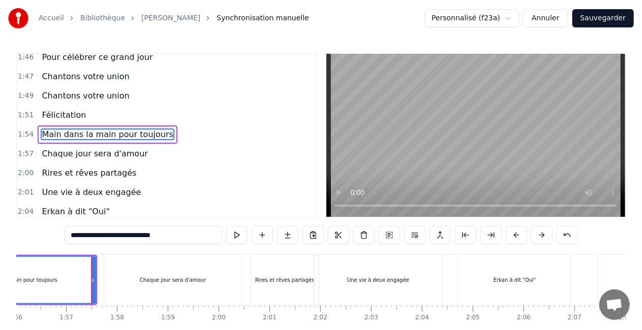
scroll to position [914, 0]
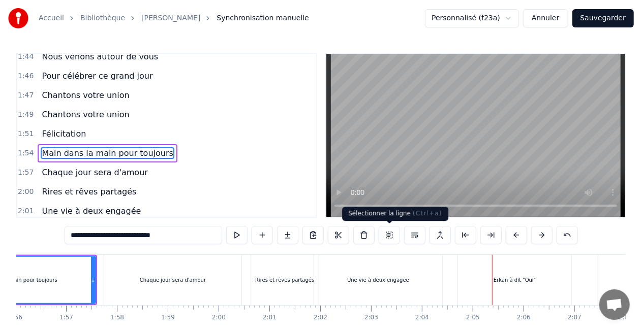
click at [410, 299] on div "Une vie à deux engagée" at bounding box center [378, 280] width 128 height 50
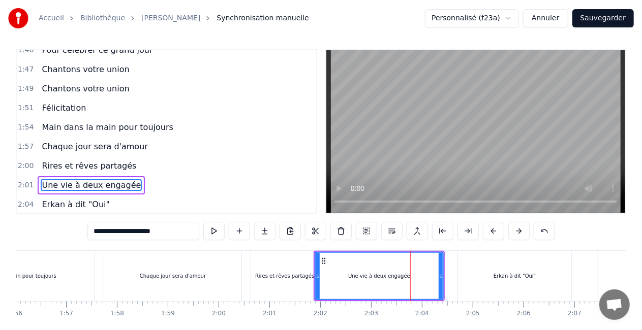
scroll to position [937, 0]
click at [321, 273] on div "Une vie à deux engagée" at bounding box center [379, 276] width 127 height 46
click at [442, 275] on icon at bounding box center [441, 276] width 4 height 8
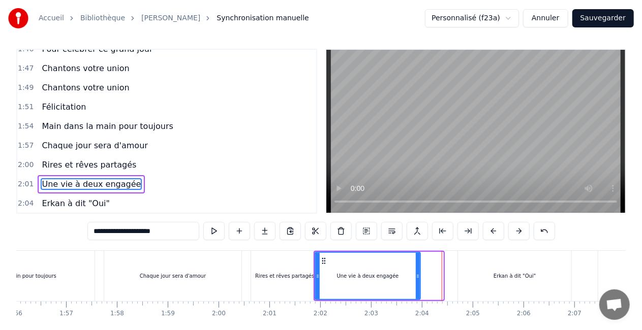
drag, startPoint x: 442, startPoint y: 275, endPoint x: 419, endPoint y: 275, distance: 22.9
click at [419, 275] on div "Une vie à deux engagée" at bounding box center [368, 276] width 106 height 48
click at [129, 271] on div "Chaque jour sera d'amour" at bounding box center [172, 276] width 137 height 50
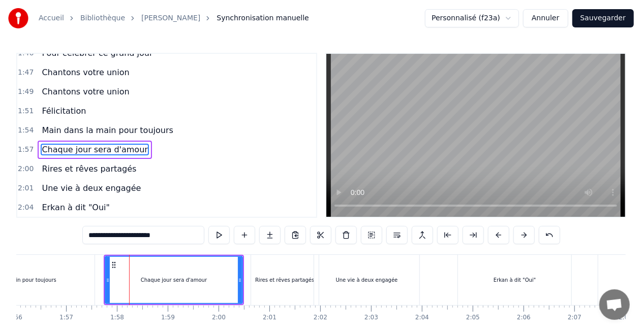
scroll to position [933, 0]
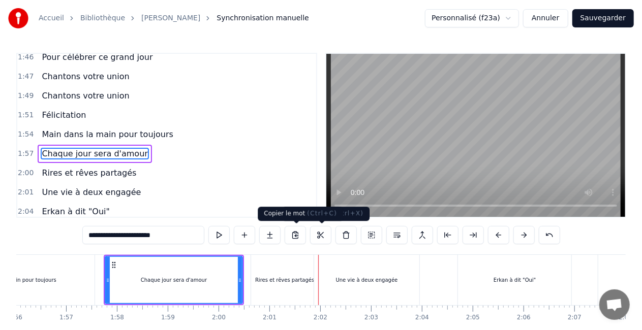
click at [270, 274] on div "Rires et rêves partagés" at bounding box center [285, 280] width 68 height 50
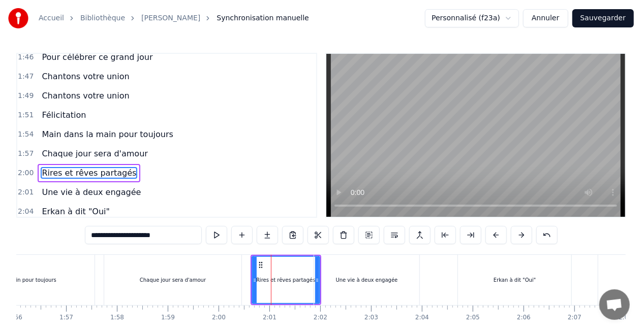
scroll to position [937, 0]
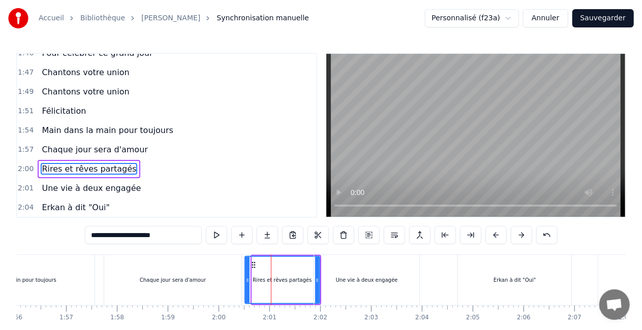
drag, startPoint x: 253, startPoint y: 281, endPoint x: 245, endPoint y: 281, distance: 7.1
click at [245, 281] on icon at bounding box center [247, 280] width 4 height 8
click at [246, 276] on icon at bounding box center [247, 280] width 4 height 8
drag, startPoint x: 247, startPoint y: 278, endPoint x: 253, endPoint y: 280, distance: 5.8
click at [253, 280] on icon at bounding box center [253, 280] width 4 height 8
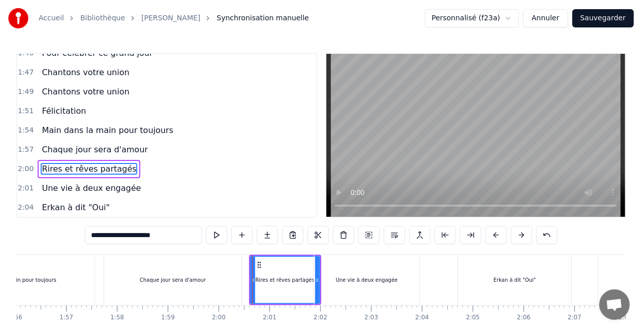
click at [231, 283] on div "Chaque jour sera d'amour" at bounding box center [172, 280] width 137 height 50
type input "**********"
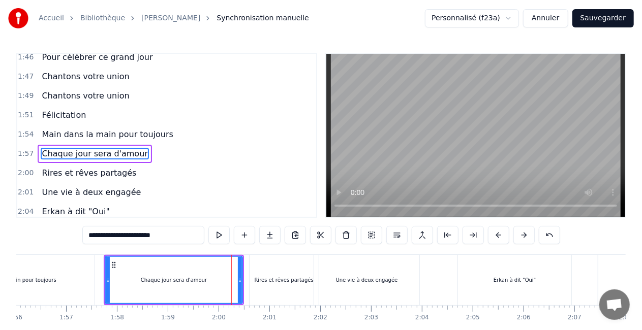
drag, startPoint x: 241, startPoint y: 277, endPoint x: 249, endPoint y: 279, distance: 7.3
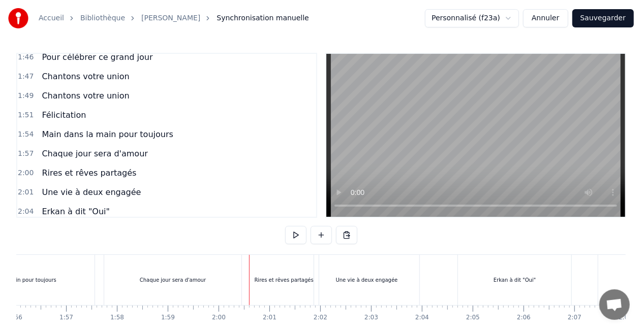
click at [235, 279] on div "Chaque jour sera d'amour" at bounding box center [172, 280] width 137 height 50
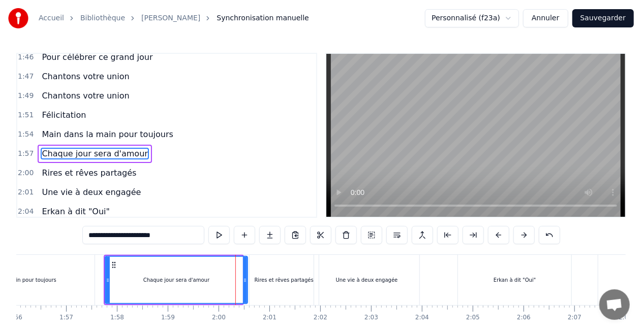
drag, startPoint x: 241, startPoint y: 279, endPoint x: 246, endPoint y: 281, distance: 5.2
click at [246, 281] on icon at bounding box center [245, 280] width 4 height 8
click at [226, 279] on div "Chaque jour sera d'amour" at bounding box center [176, 280] width 141 height 46
click at [54, 281] on div "Main dans la main pour toujours" at bounding box center [15, 280] width 159 height 50
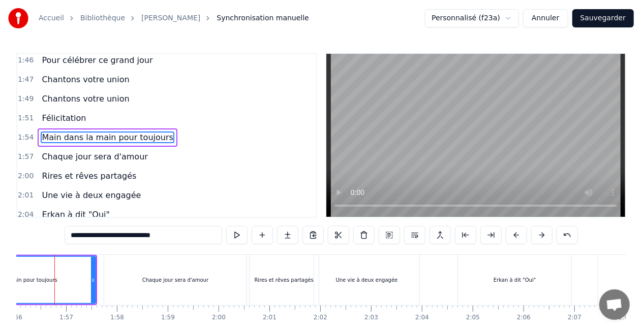
scroll to position [0, 5883]
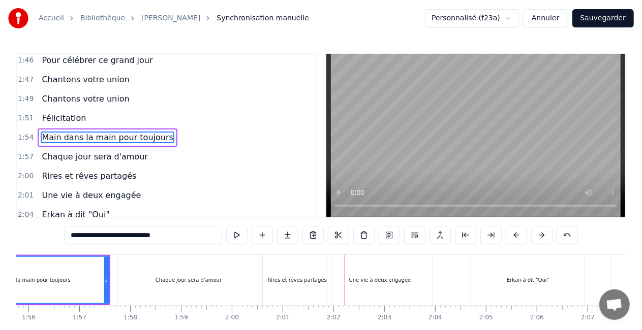
click at [189, 278] on div "Chaque jour sera d'amour" at bounding box center [189, 280] width 66 height 8
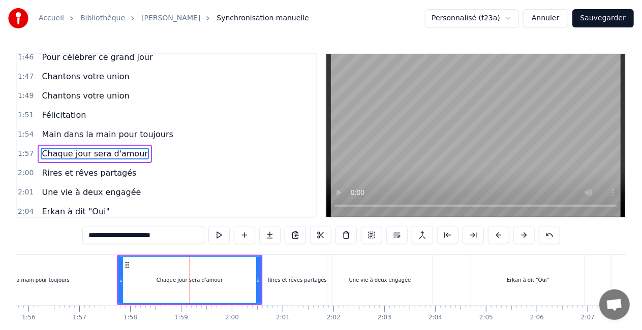
click at [120, 279] on icon at bounding box center [121, 280] width 4 height 8
click at [355, 279] on div "Une vie à deux engagée" at bounding box center [380, 280] width 62 height 8
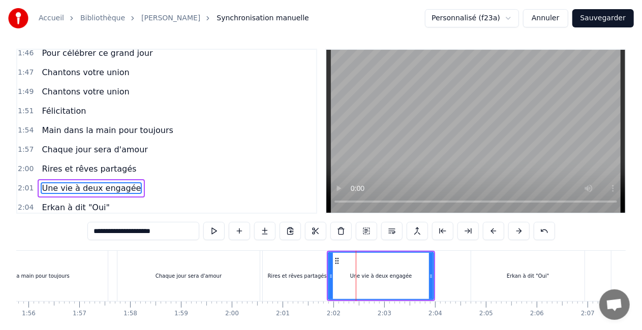
scroll to position [937, 0]
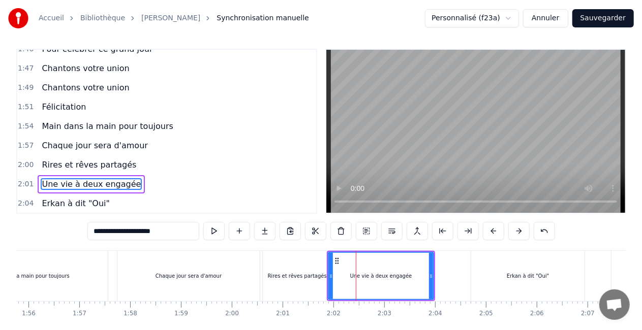
click at [312, 279] on div "Rires et rêves partagés" at bounding box center [297, 276] width 59 height 8
type input "**********"
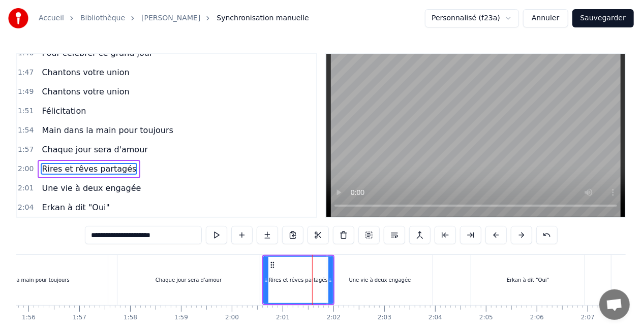
click at [266, 284] on icon at bounding box center [266, 280] width 4 height 8
click at [262, 284] on div "Rires et rêves partagés" at bounding box center [298, 280] width 72 height 50
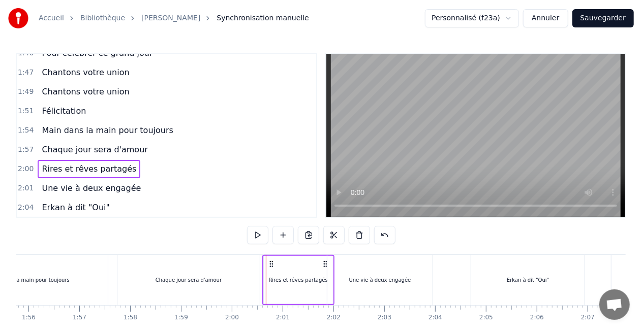
click at [263, 285] on div "Rires et rêves partagés" at bounding box center [298, 280] width 70 height 48
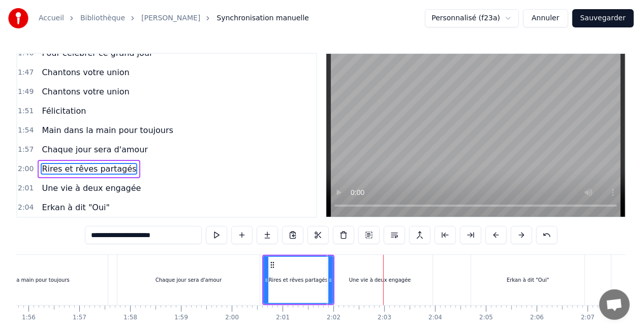
click at [314, 268] on div "Rires et rêves partagés" at bounding box center [298, 280] width 68 height 46
click at [329, 278] on div "Une vie à deux engagée" at bounding box center [379, 280] width 105 height 50
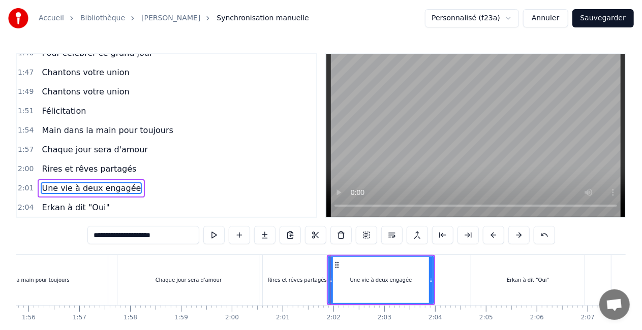
scroll to position [4, 0]
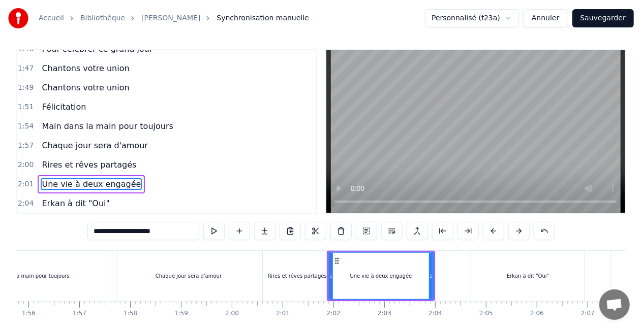
click at [318, 274] on div "Rires et rêves partagés" at bounding box center [297, 276] width 59 height 8
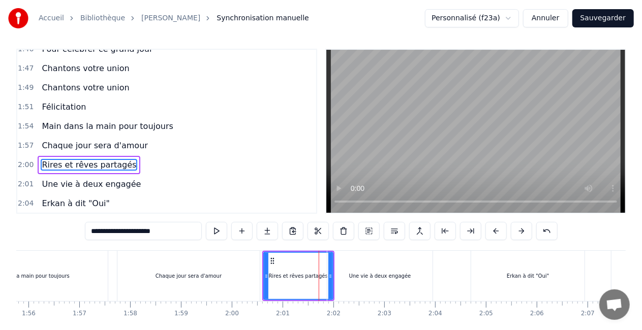
scroll to position [0, 0]
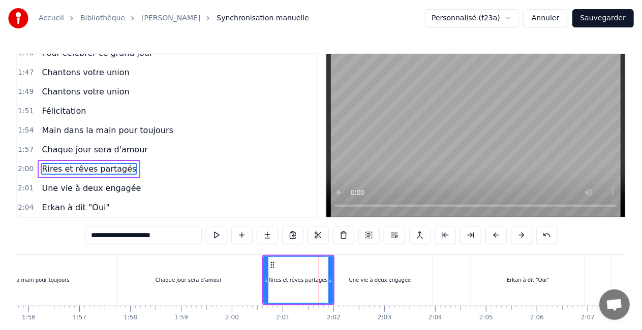
click at [328, 279] on div "Une vie à deux engagée" at bounding box center [379, 280] width 105 height 50
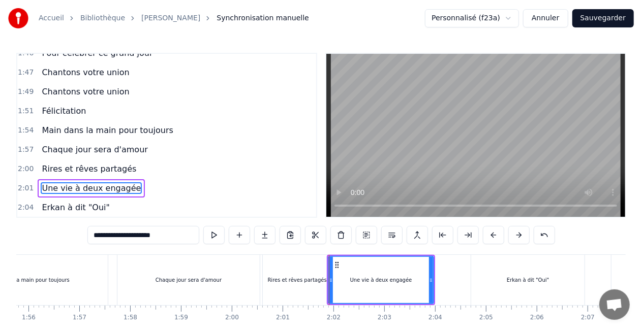
scroll to position [4, 0]
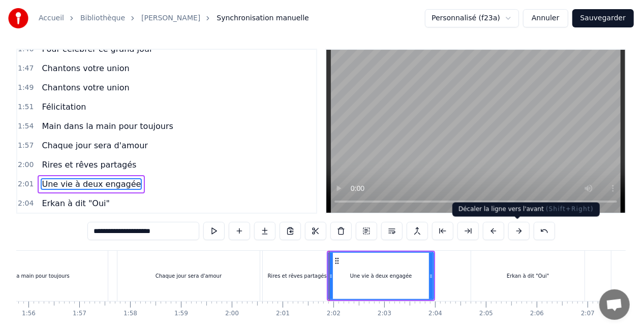
click at [518, 234] on button at bounding box center [518, 231] width 21 height 18
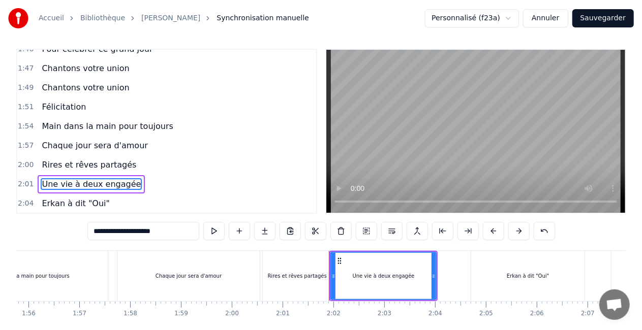
click at [518, 234] on button at bounding box center [518, 231] width 21 height 18
click at [316, 281] on div "Rires et rêves partagés" at bounding box center [297, 276] width 69 height 50
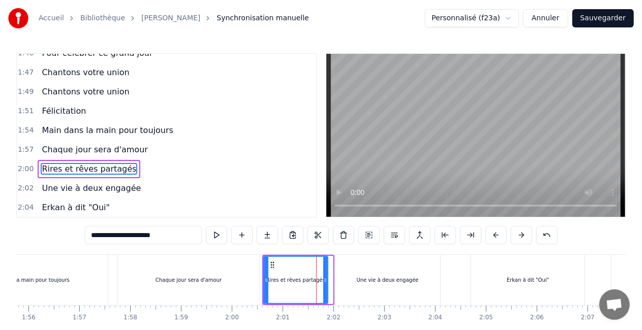
click at [325, 279] on circle at bounding box center [325, 279] width 1 height 1
click at [248, 291] on div "Chaque jour sera d'amour" at bounding box center [188, 280] width 142 height 50
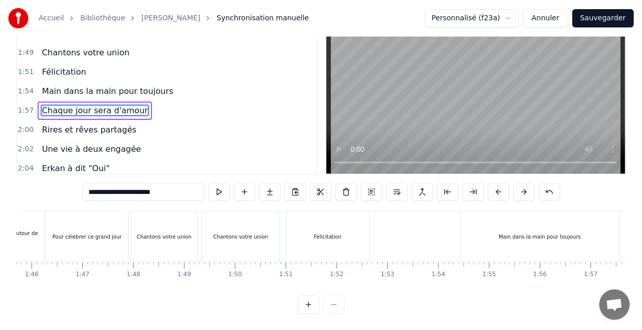
scroll to position [0, 5328]
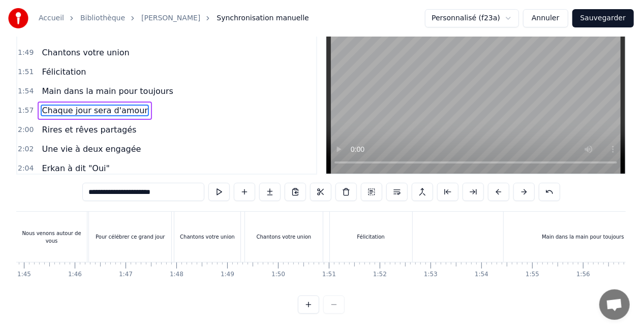
click at [290, 233] on div "Chantons votre union" at bounding box center [284, 237] width 55 height 8
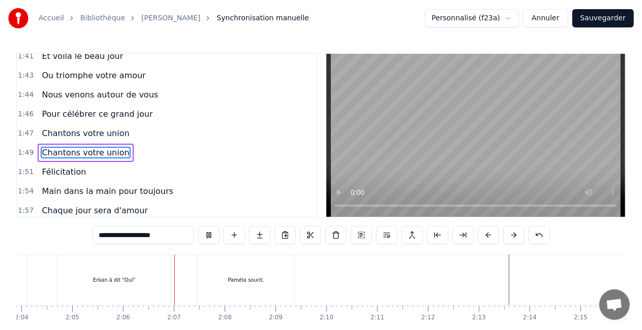
scroll to position [0, 6369]
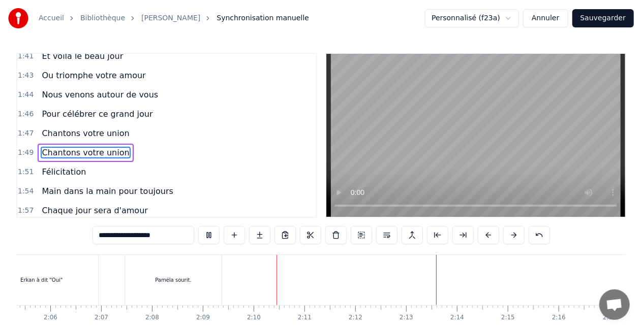
click at [61, 277] on div "Erkan à dit "Oui"" at bounding box center [41, 280] width 113 height 50
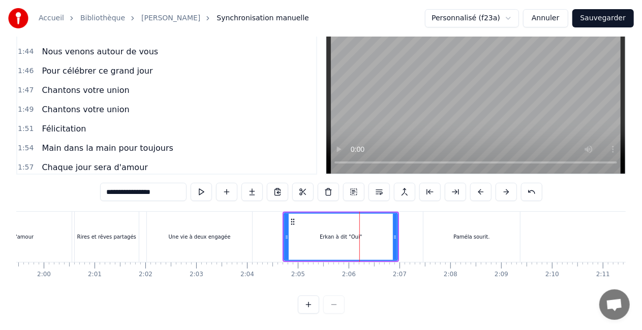
scroll to position [0, 5965]
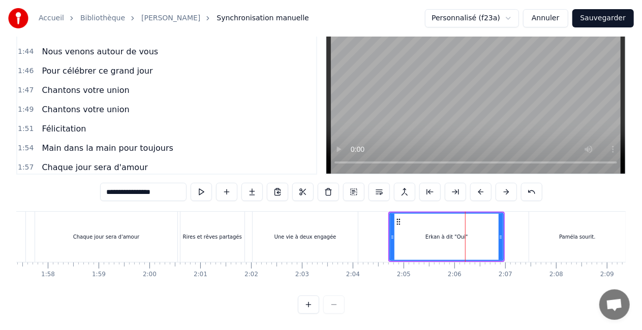
click at [393, 233] on icon at bounding box center [392, 237] width 4 height 8
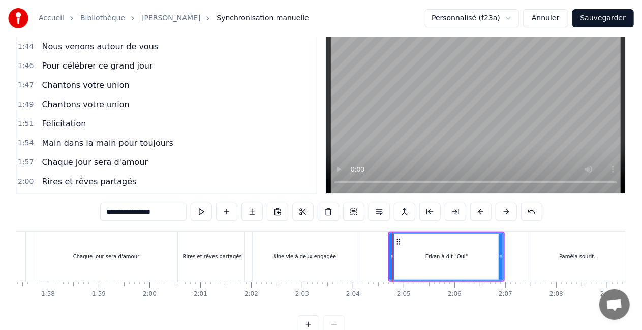
scroll to position [937, 0]
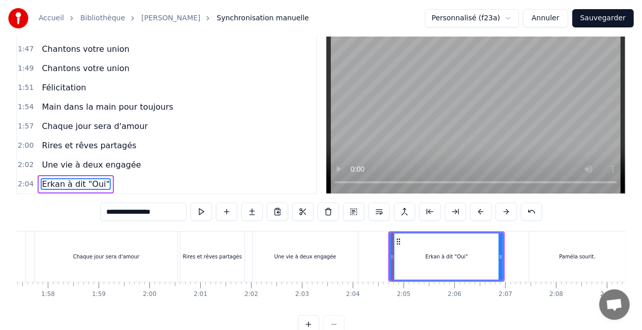
click at [344, 249] on div "Une vie à deux engagée" at bounding box center [305, 257] width 105 height 50
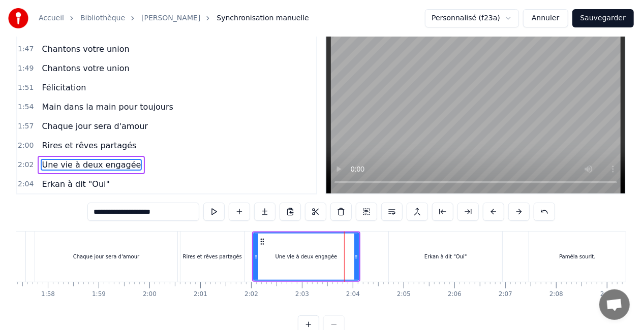
scroll to position [4, 0]
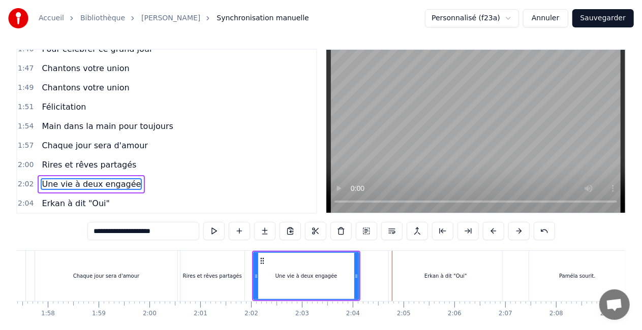
click at [400, 279] on div "Erkan à dit "Oui"" at bounding box center [445, 276] width 113 height 50
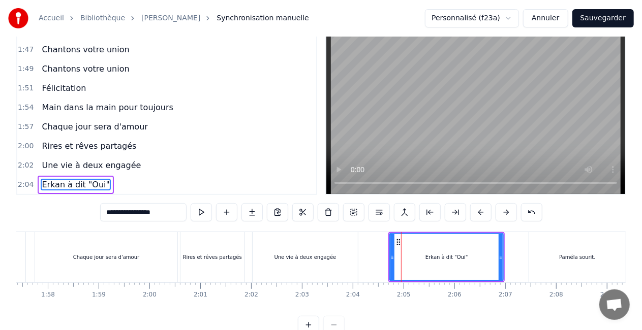
scroll to position [23, 0]
drag, startPoint x: 391, startPoint y: 256, endPoint x: 370, endPoint y: 256, distance: 20.3
click at [370, 256] on icon at bounding box center [372, 257] width 4 height 8
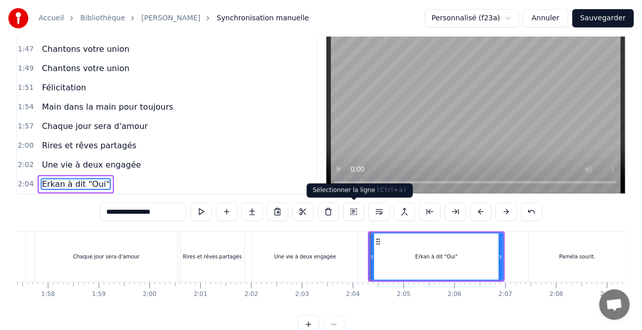
click at [305, 259] on div "Une vie à deux engagée" at bounding box center [305, 257] width 62 height 8
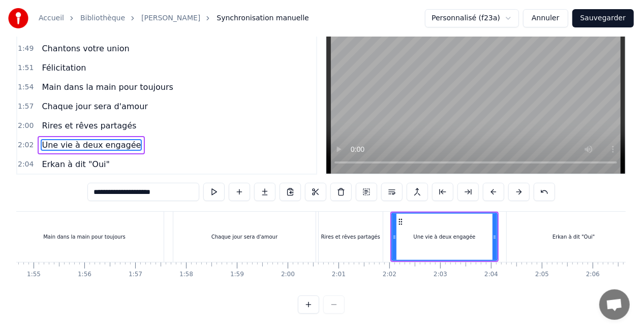
scroll to position [0, 5553]
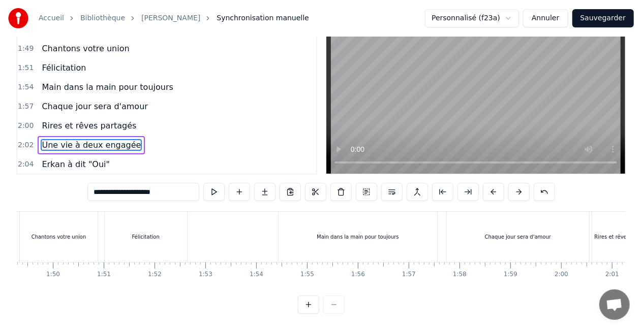
click at [325, 224] on div "Main dans la main pour toujours" at bounding box center [357, 237] width 159 height 50
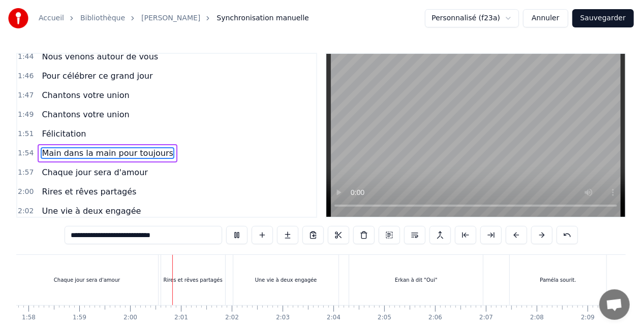
scroll to position [0, 6064]
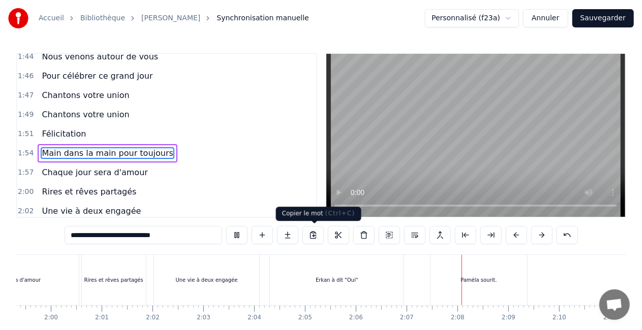
click at [214, 296] on div "Une vie à deux engagée" at bounding box center [206, 280] width 105 height 50
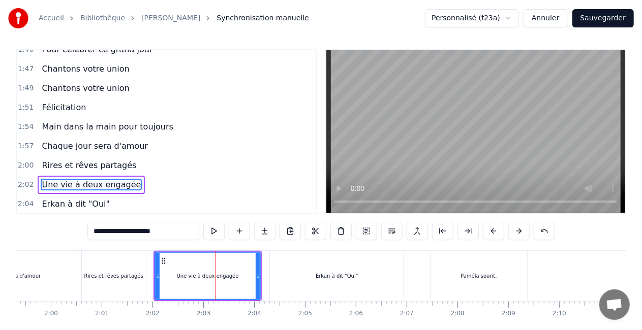
scroll to position [937, 0]
click at [88, 159] on span "Rires et rêves partagés" at bounding box center [89, 165] width 97 height 12
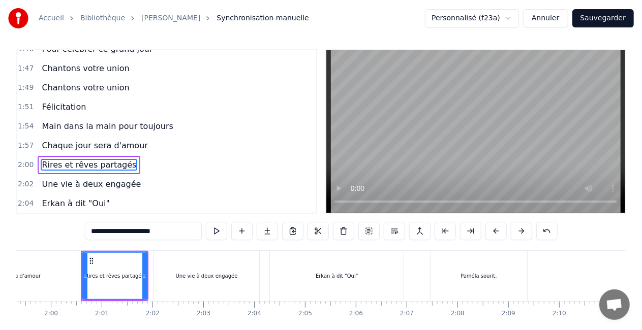
scroll to position [0, 0]
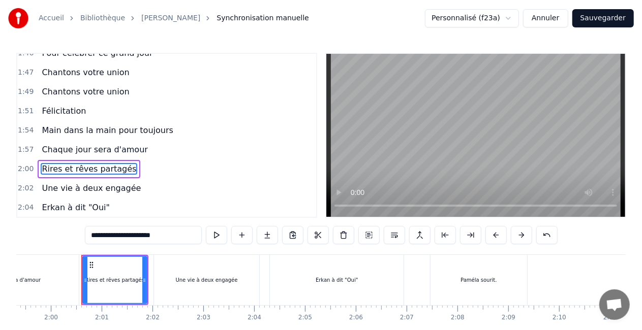
click at [85, 163] on span "Rires et rêves partagés" at bounding box center [89, 169] width 97 height 12
click at [92, 163] on span "Rires et rêves partagés" at bounding box center [89, 169] width 97 height 12
drag, startPoint x: 136, startPoint y: 236, endPoint x: 180, endPoint y: 233, distance: 44.4
click at [180, 233] on input "**********" at bounding box center [143, 235] width 117 height 18
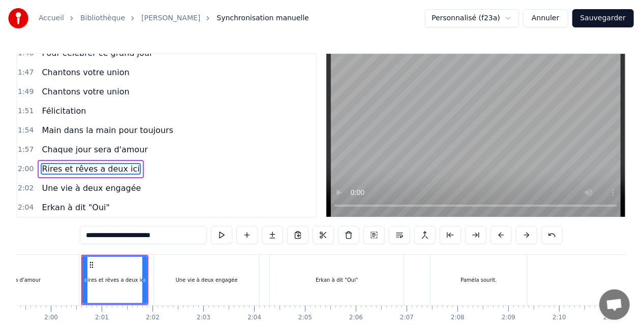
click at [136, 236] on input "**********" at bounding box center [143, 235] width 127 height 18
click at [135, 238] on input "**********" at bounding box center [143, 235] width 122 height 18
click at [137, 238] on input "**********" at bounding box center [143, 235] width 117 height 18
click at [136, 241] on input "**********" at bounding box center [143, 235] width 122 height 18
click at [139, 238] on input "**********" at bounding box center [143, 235] width 122 height 18
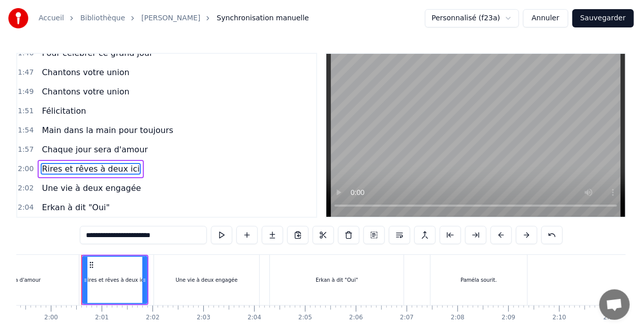
drag, startPoint x: 133, startPoint y: 235, endPoint x: 162, endPoint y: 235, distance: 28.5
click at [162, 235] on input "**********" at bounding box center [143, 235] width 127 height 18
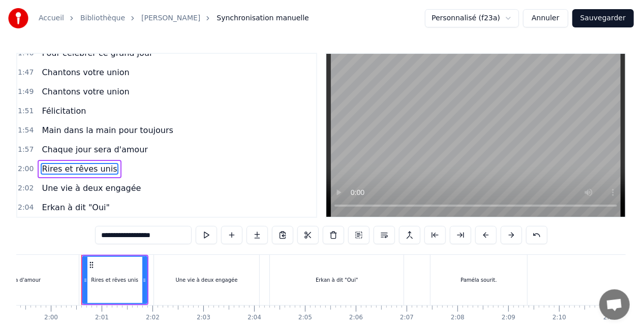
type input "**********"
click at [168, 218] on div "2:07 [PERSON_NAME]." at bounding box center [166, 227] width 299 height 19
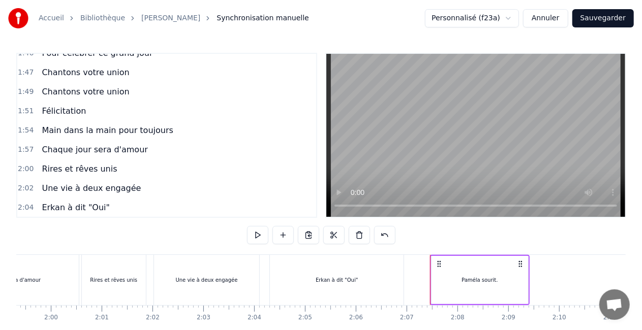
click at [81, 182] on span "Une vie à deux engagée" at bounding box center [91, 188] width 101 height 12
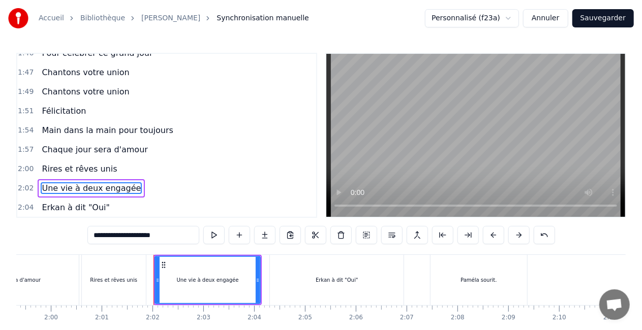
scroll to position [4, 0]
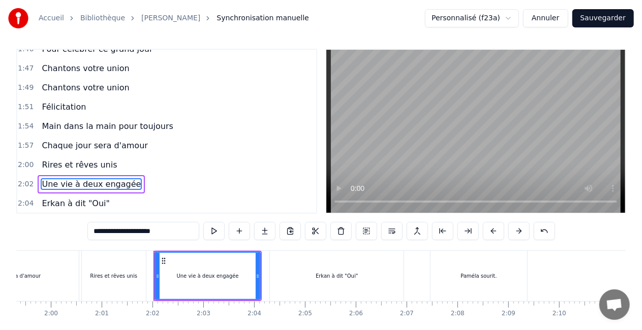
click at [117, 178] on span "Une vie à deux engagée" at bounding box center [91, 184] width 101 height 12
drag, startPoint x: 143, startPoint y: 232, endPoint x: 199, endPoint y: 232, distance: 55.9
click at [199, 232] on input "**********" at bounding box center [143, 231] width 112 height 18
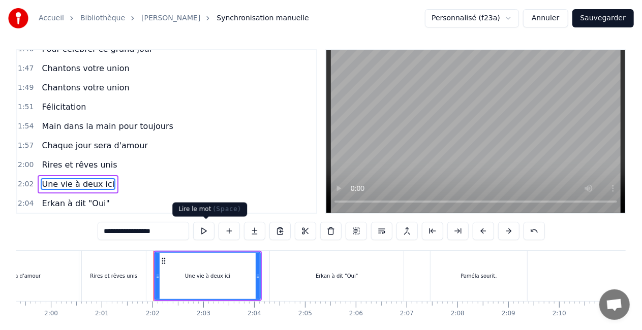
type input "**********"
click at [198, 194] on div "2:04 Erkan à dit "Oui"" at bounding box center [166, 203] width 299 height 19
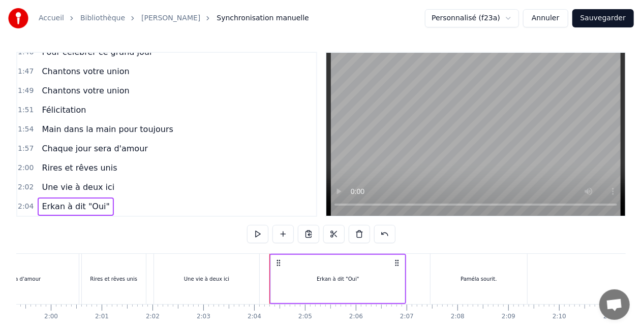
scroll to position [0, 0]
click at [55, 86] on span "Chantons votre union" at bounding box center [85, 92] width 89 height 12
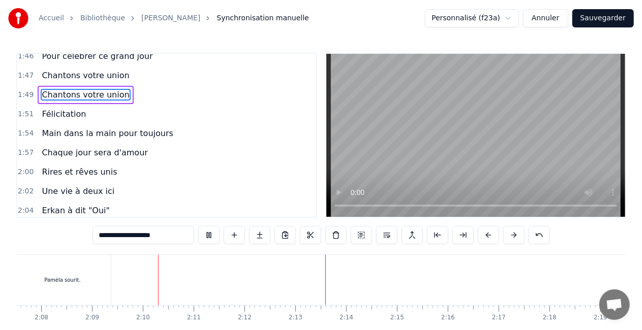
scroll to position [0, 6536]
click at [79, 166] on span "Rires et rêves unis" at bounding box center [79, 172] width 77 height 12
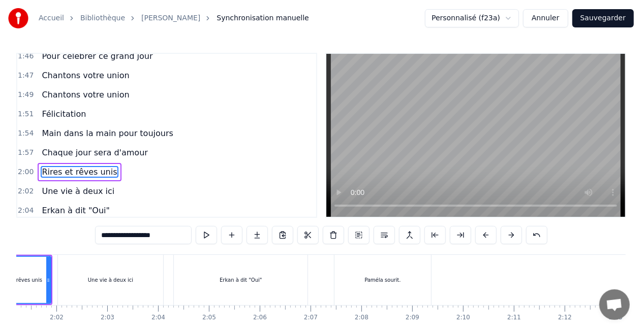
scroll to position [0, 6078]
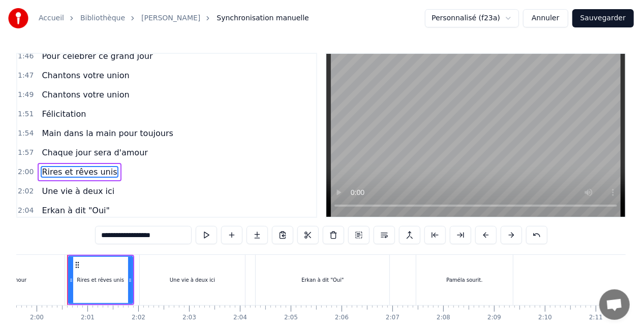
click at [87, 128] on span "Main dans la main pour toujours" at bounding box center [107, 134] width 133 height 12
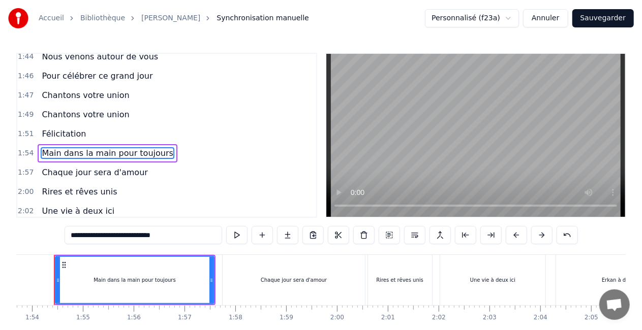
scroll to position [0, 5764]
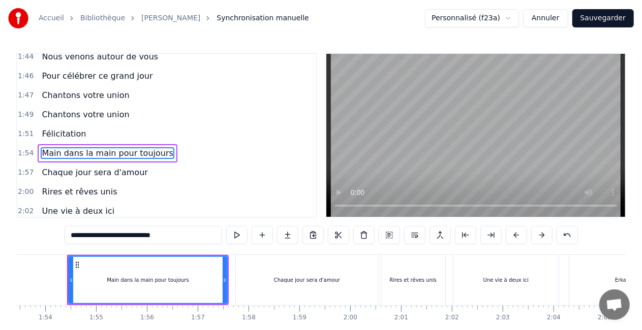
click at [88, 167] on span "Chaque jour sera d'amour" at bounding box center [95, 173] width 108 height 12
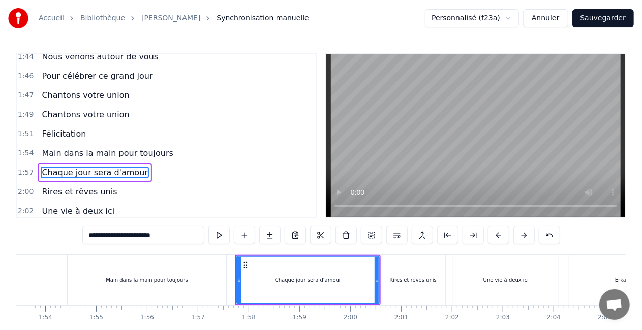
scroll to position [933, 0]
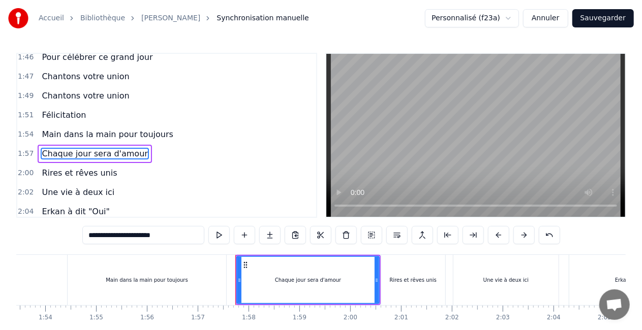
click at [88, 167] on span "Rires et rêves unis" at bounding box center [79, 173] width 77 height 12
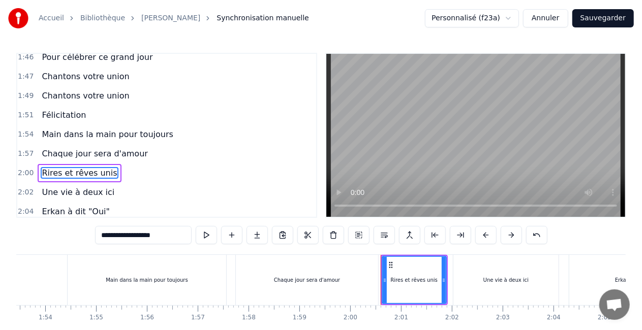
scroll to position [937, 0]
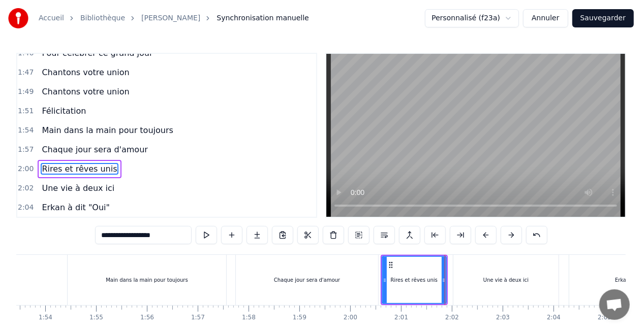
click at [75, 182] on span "Une vie à deux ici" at bounding box center [78, 188] width 75 height 12
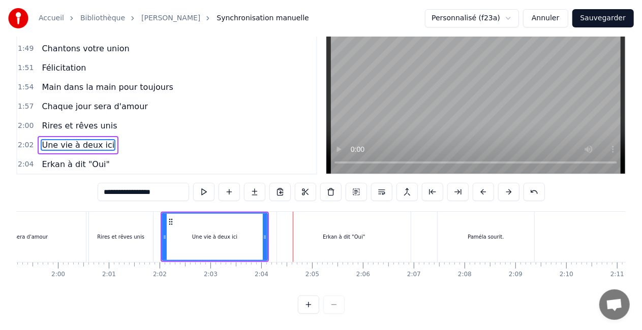
scroll to position [0, 5779]
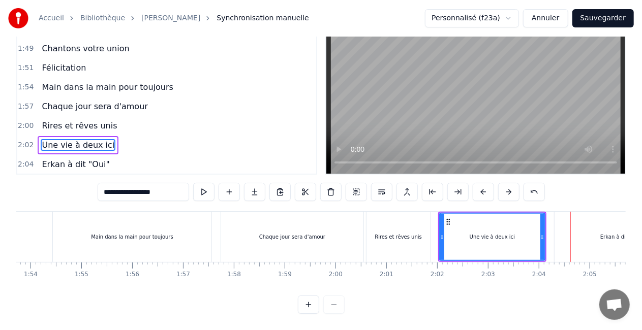
click at [469, 230] on div "Une vie à deux ici" at bounding box center [492, 237] width 104 height 46
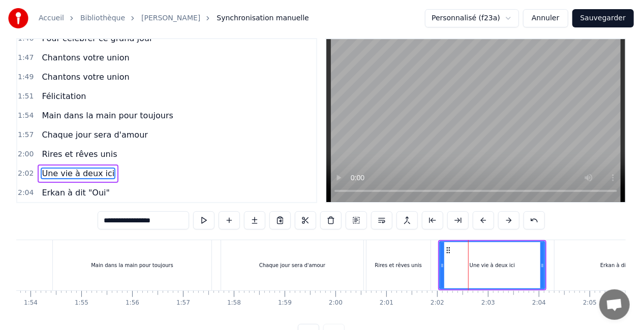
scroll to position [4, 0]
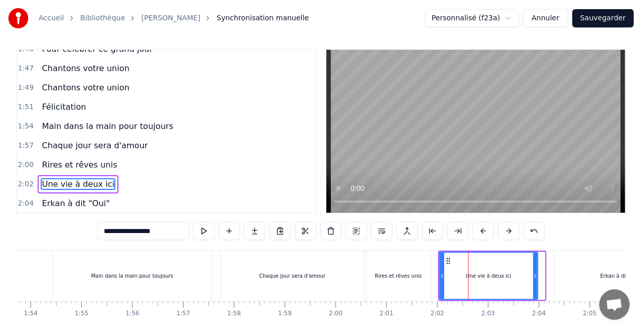
drag, startPoint x: 543, startPoint y: 277, endPoint x: 536, endPoint y: 277, distance: 7.1
click at [536, 277] on icon at bounding box center [535, 276] width 4 height 8
click at [380, 272] on div "Rires et rêves unis" at bounding box center [398, 276] width 47 height 8
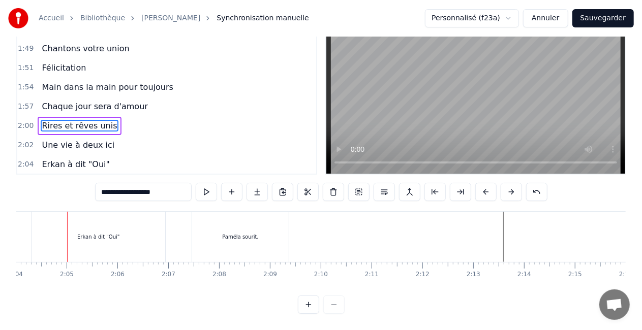
scroll to position [1, 0]
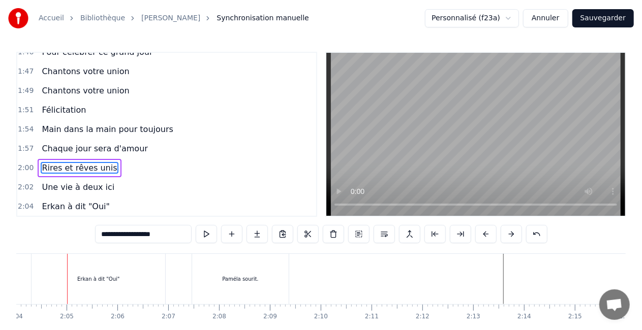
click at [98, 181] on span "Une vie à deux ici" at bounding box center [78, 187] width 75 height 12
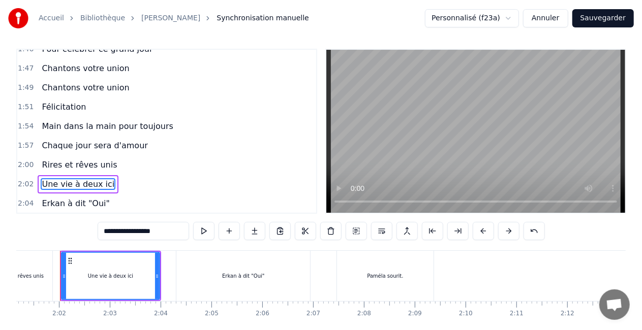
scroll to position [0, 6150]
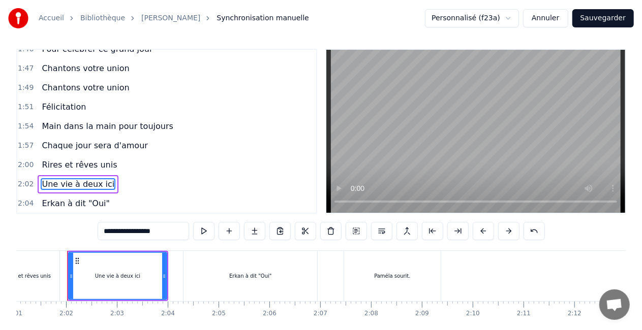
drag, startPoint x: 151, startPoint y: 231, endPoint x: 161, endPoint y: 233, distance: 9.4
click at [161, 233] on input "**********" at bounding box center [143, 231] width 91 height 18
type input "**********"
click at [174, 194] on div "2:04 Erkan à dit "Oui"" at bounding box center [166, 203] width 299 height 19
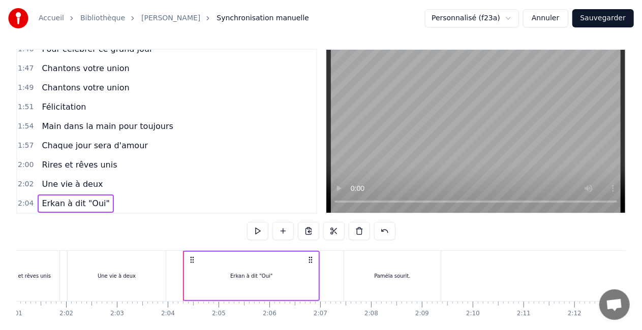
click at [82, 159] on span "Rires et rêves unis" at bounding box center [79, 165] width 77 height 12
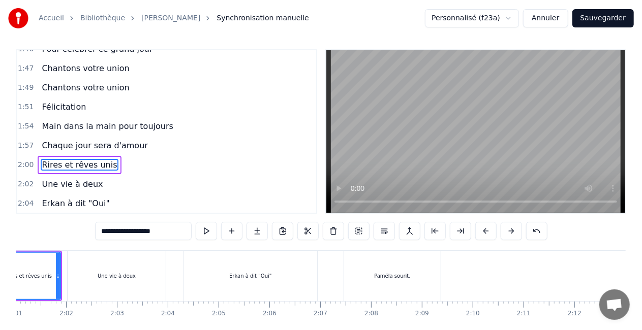
scroll to position [0, 0]
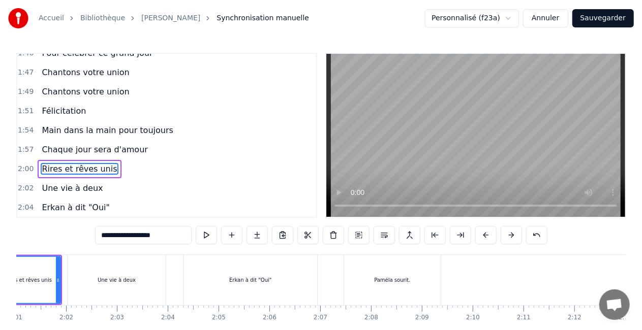
click at [69, 125] on span "Main dans la main pour toujours" at bounding box center [107, 131] width 133 height 12
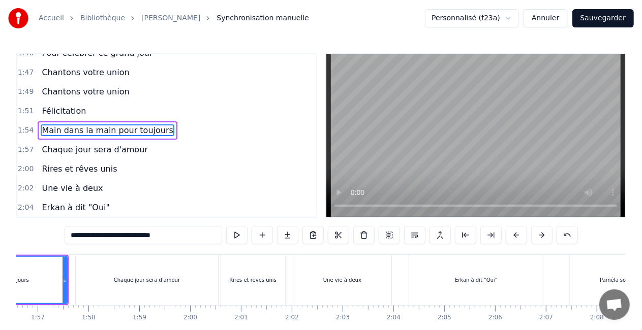
click at [65, 105] on span "Félicitation" at bounding box center [64, 111] width 46 height 12
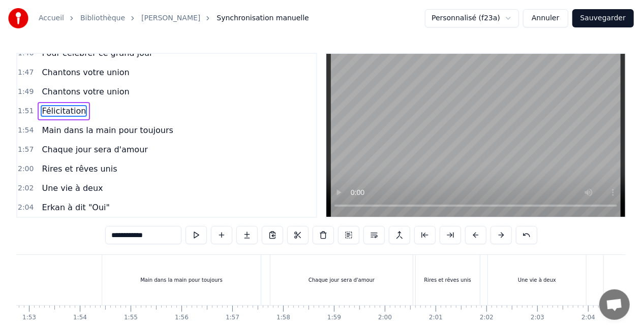
click at [65, 86] on span "Chantons votre union" at bounding box center [85, 92] width 89 height 12
type input "**********"
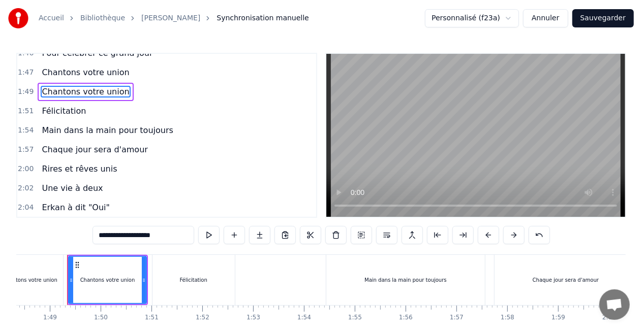
click at [68, 64] on div "Chantons votre union" at bounding box center [86, 73] width 96 height 18
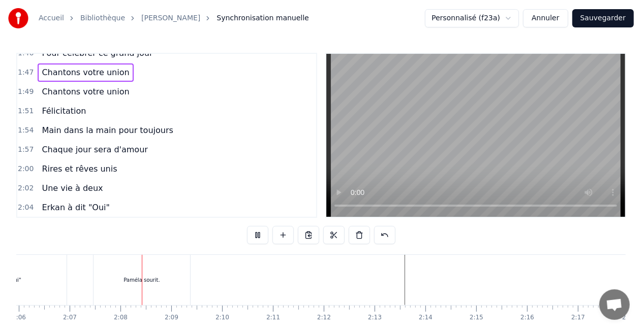
scroll to position [0, 6452]
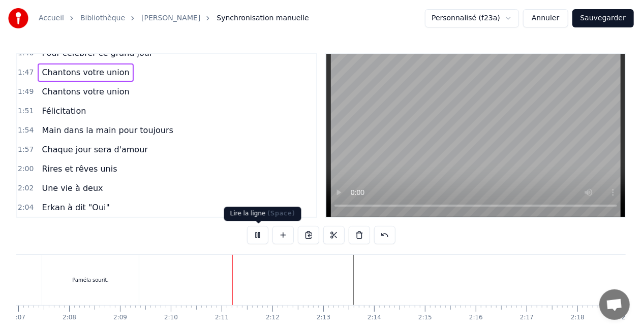
click at [260, 233] on button at bounding box center [257, 235] width 21 height 18
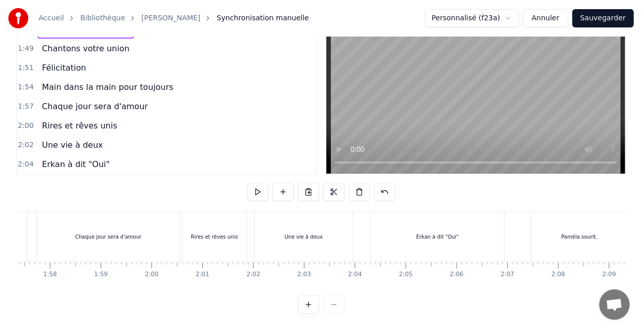
scroll to position [0, 5939]
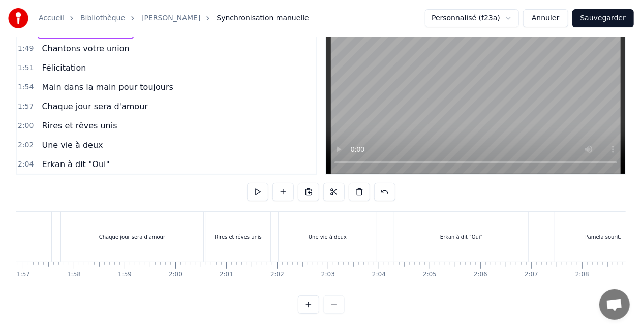
click at [351, 250] on div "Une vie à deux" at bounding box center [327, 237] width 98 height 50
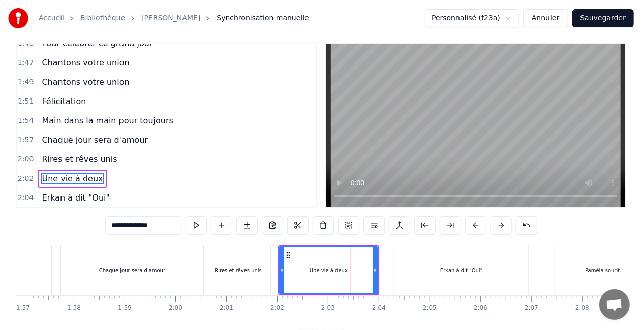
scroll to position [4, 0]
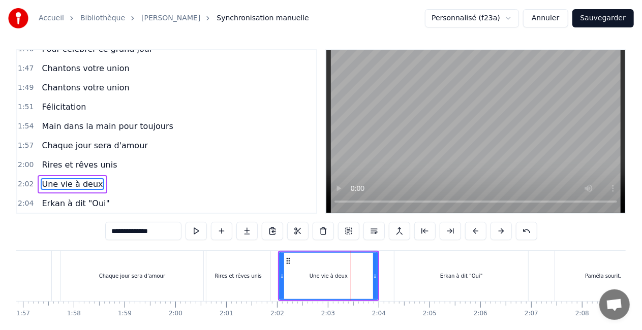
click at [66, 159] on span "Rires et rêves unis" at bounding box center [79, 165] width 77 height 12
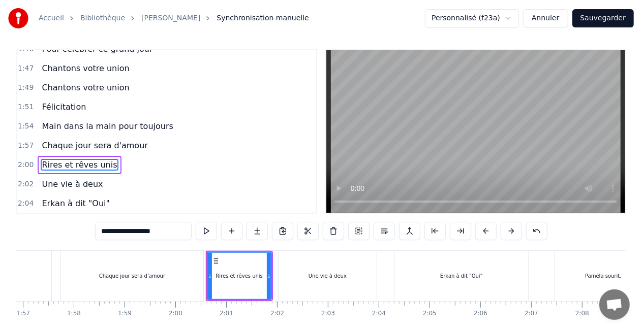
scroll to position [0, 0]
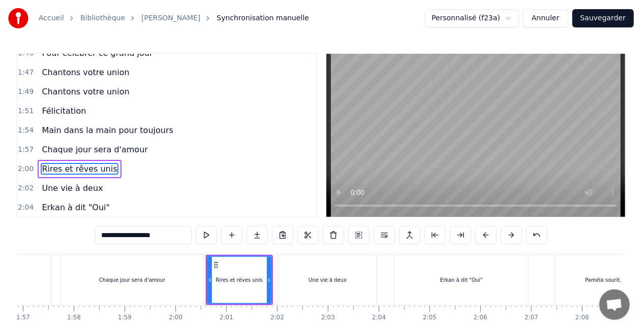
click at [170, 296] on div "Chaque jour sera d'amour" at bounding box center [132, 280] width 142 height 50
type input "**********"
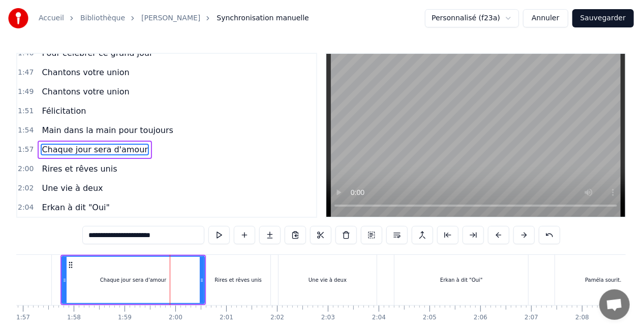
scroll to position [933, 0]
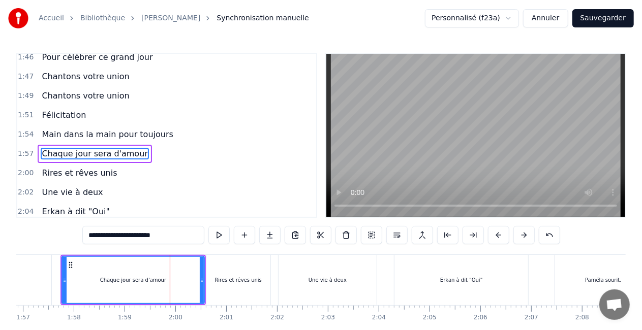
click at [611, 15] on button "Sauvegarder" at bounding box center [602, 18] width 61 height 18
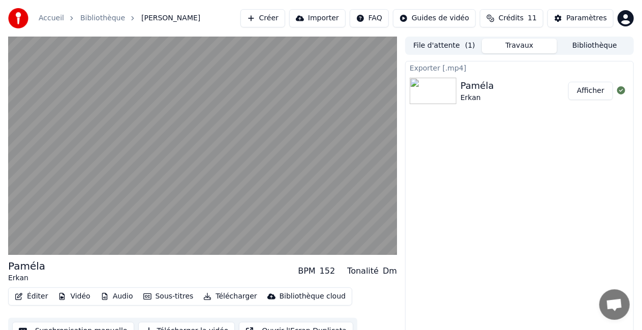
click at [229, 298] on button "Télécharger" at bounding box center [229, 297] width 61 height 14
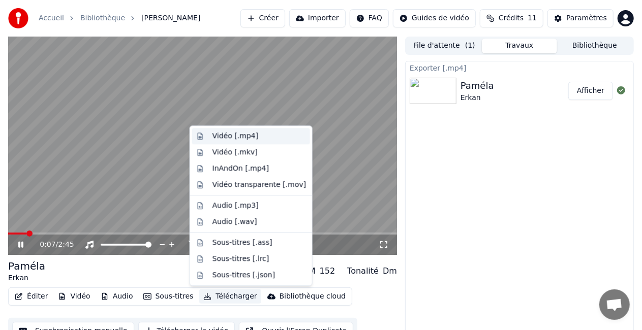
click at [234, 136] on div "Vidéo [.mp4]" at bounding box center [235, 136] width 46 height 10
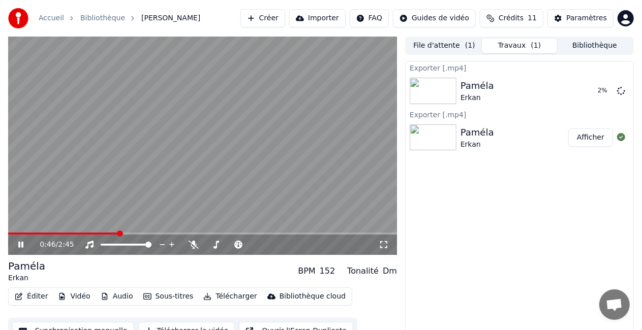
click at [21, 244] on icon at bounding box center [20, 245] width 5 height 6
